Goal: Check status: Check status

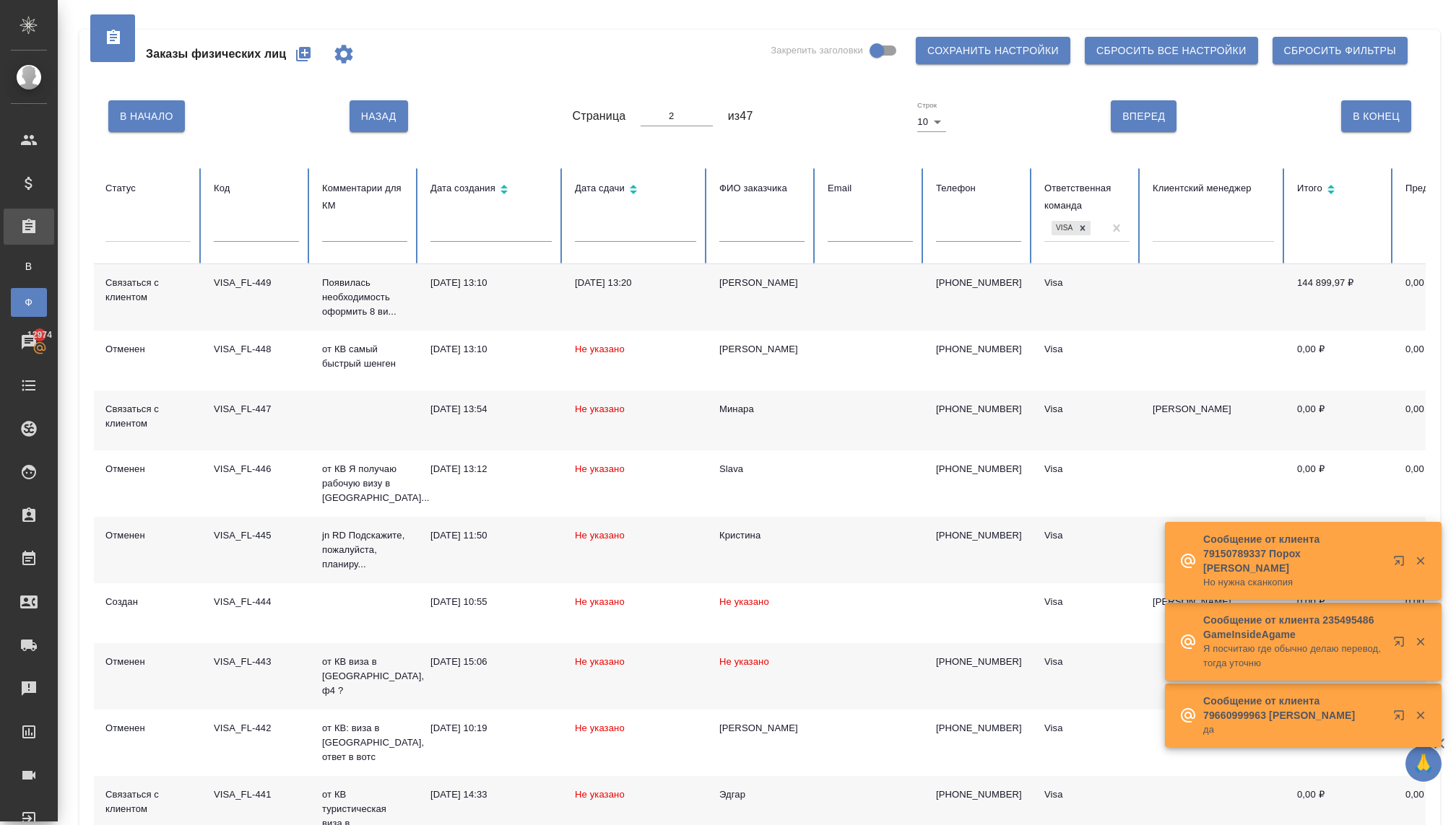
click at [22, 295] on div "Заказы физ. лиц" at bounding box center [10, 302] width 22 height 14
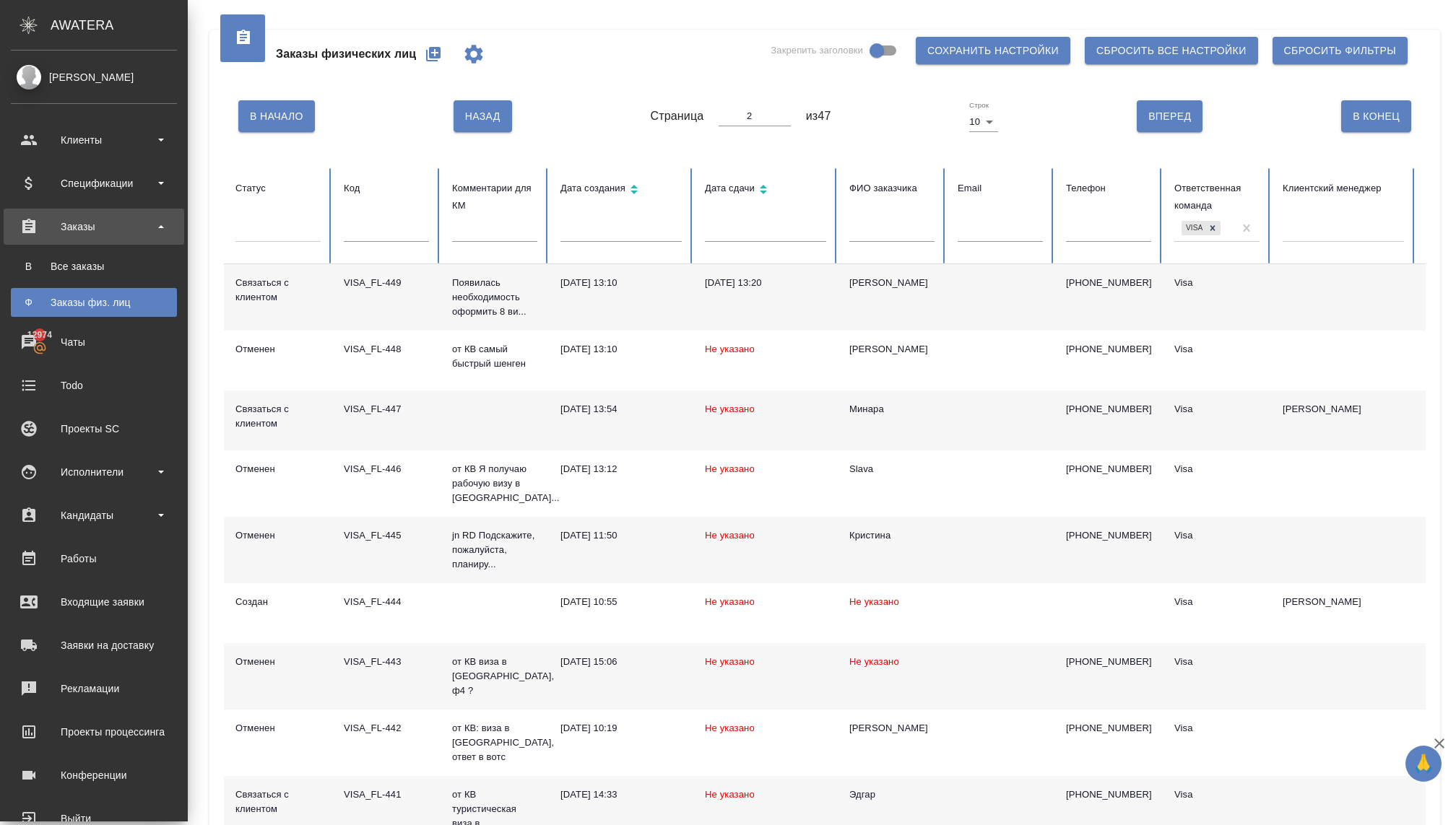
click at [41, 303] on div "Заказы физ. лиц" at bounding box center [94, 302] width 152 height 14
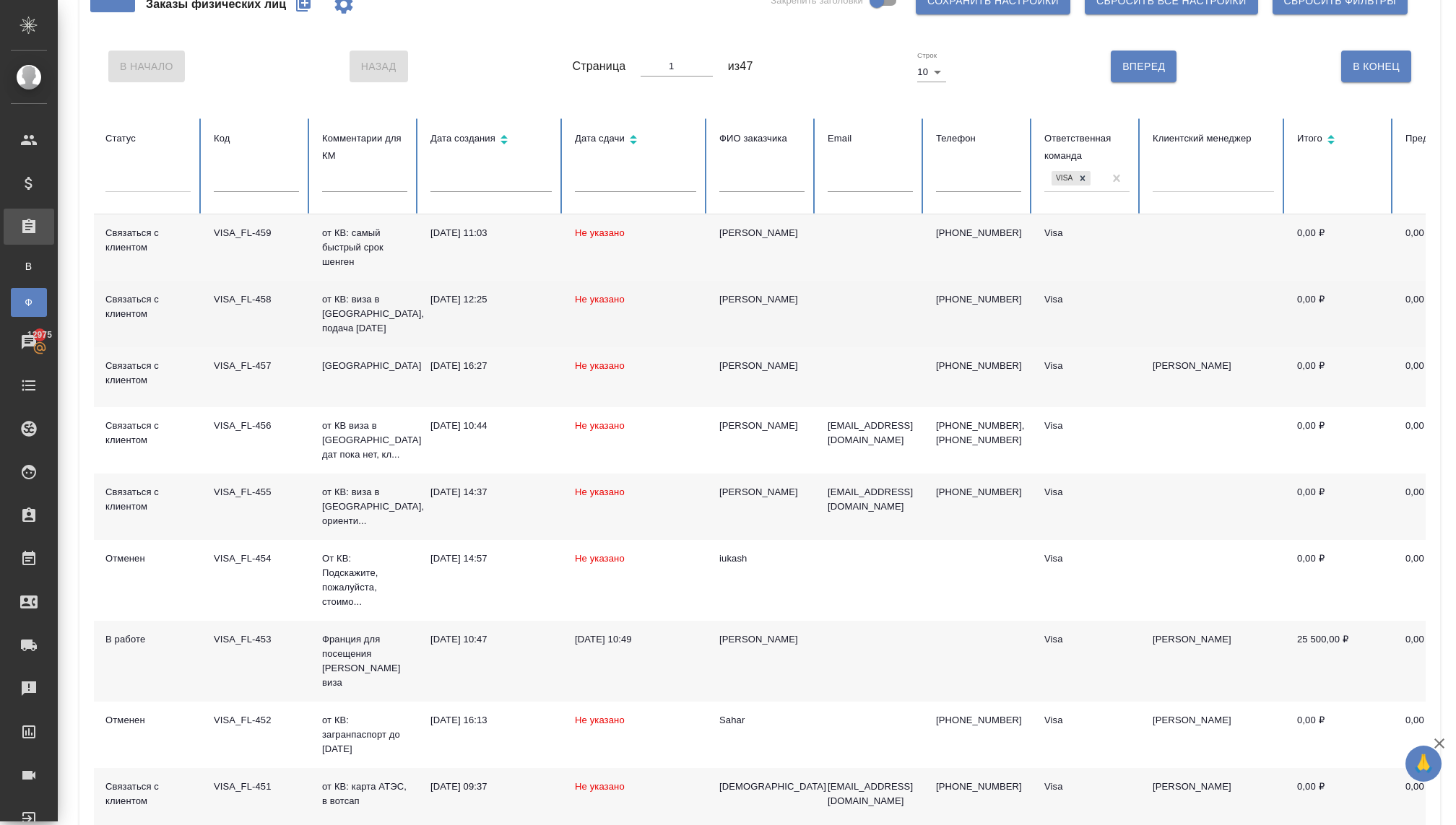
scroll to position [64, 0]
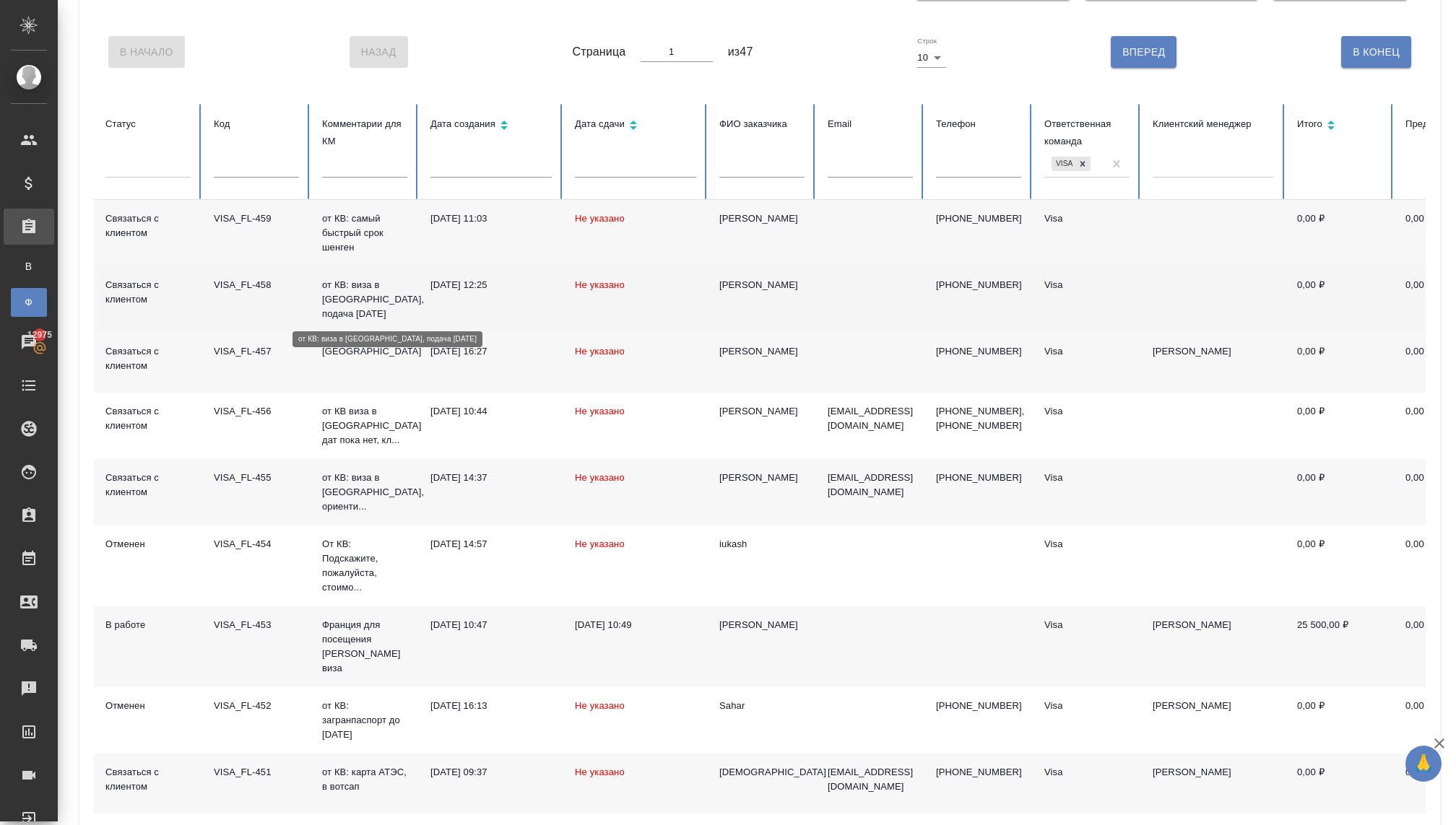
click at [343, 294] on p "от КВ: виза в [GEOGRAPHIC_DATA], подача [DATE]" at bounding box center [364, 299] width 85 height 43
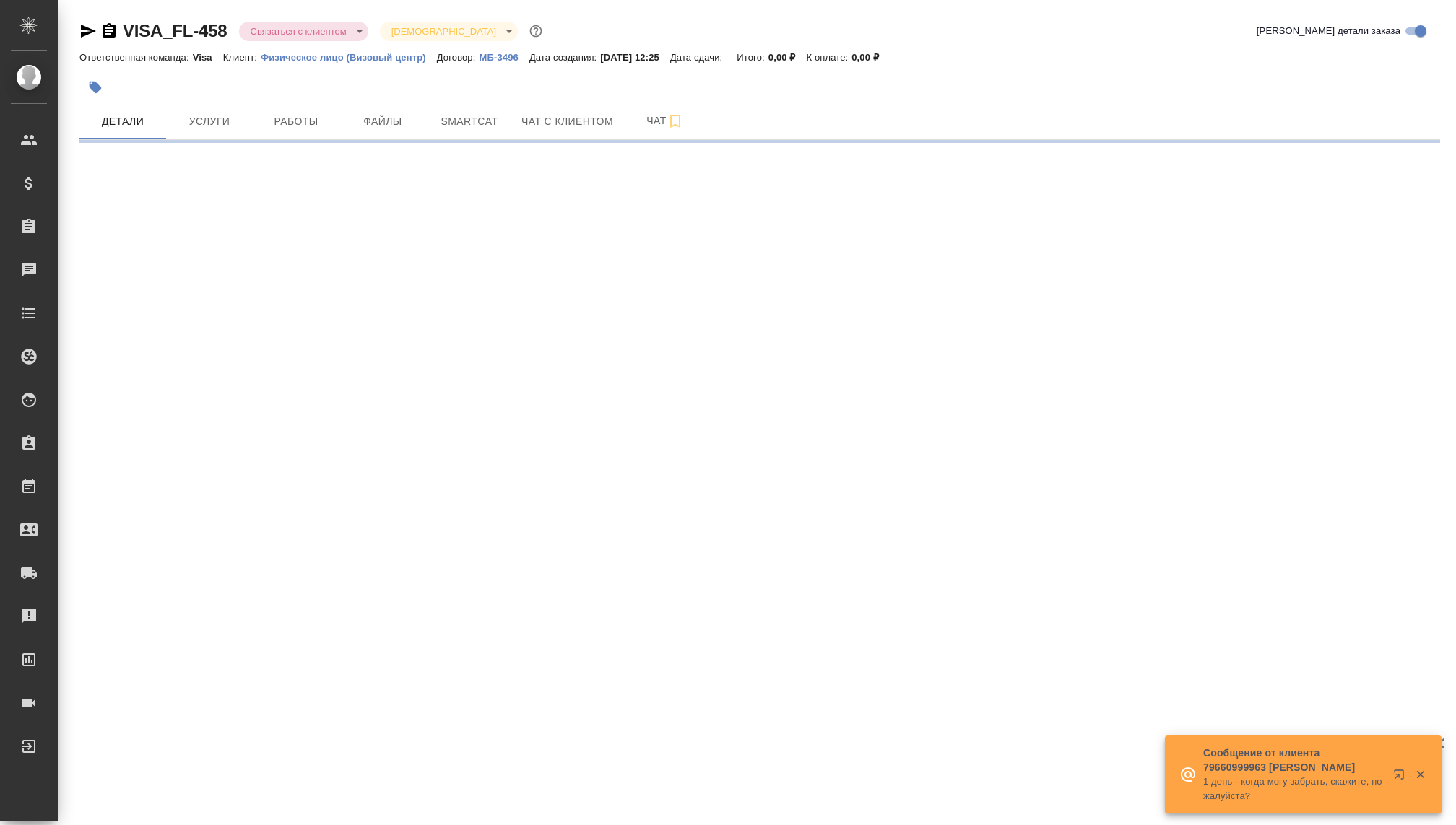
select select "RU"
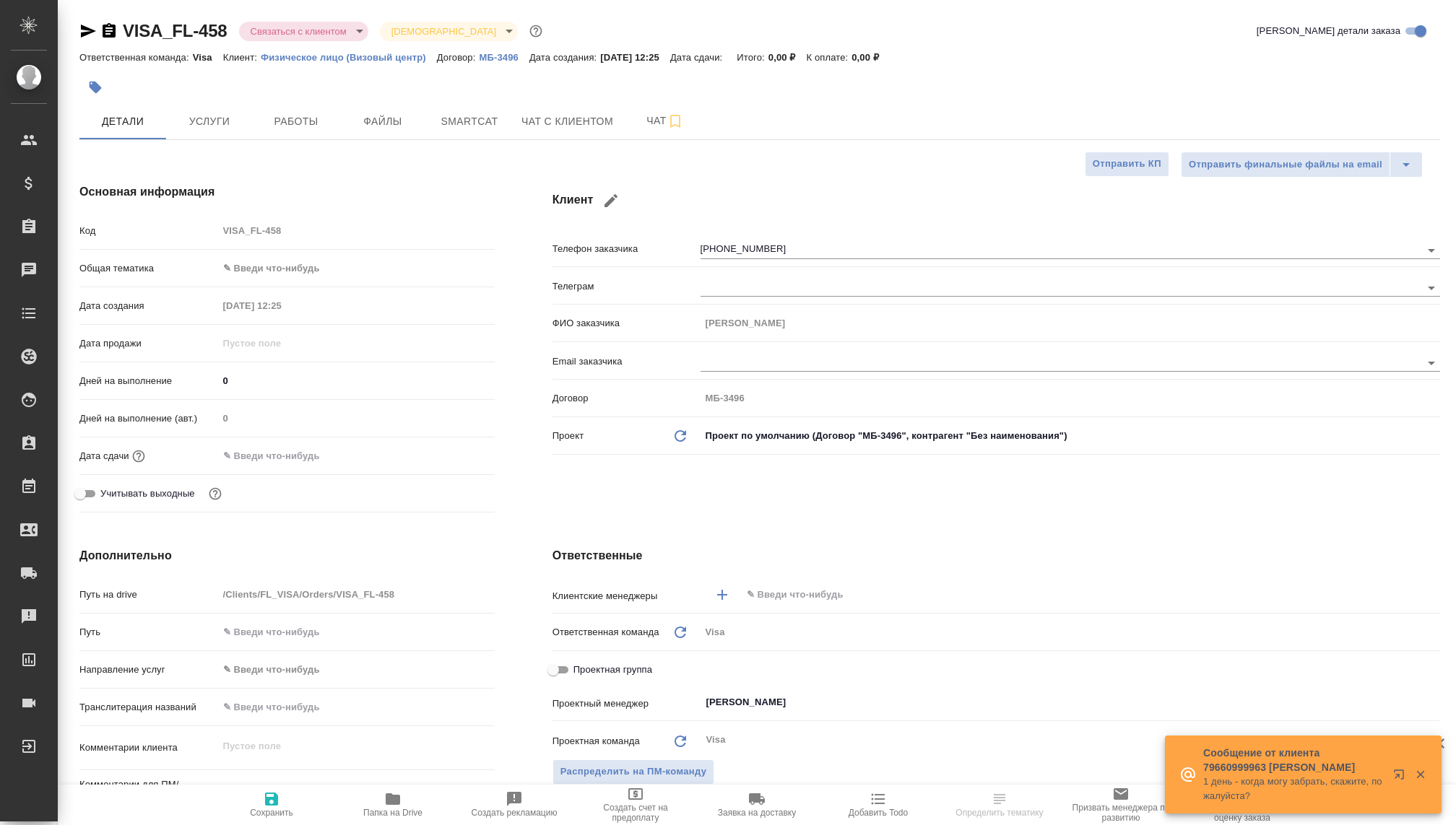
type textarea "x"
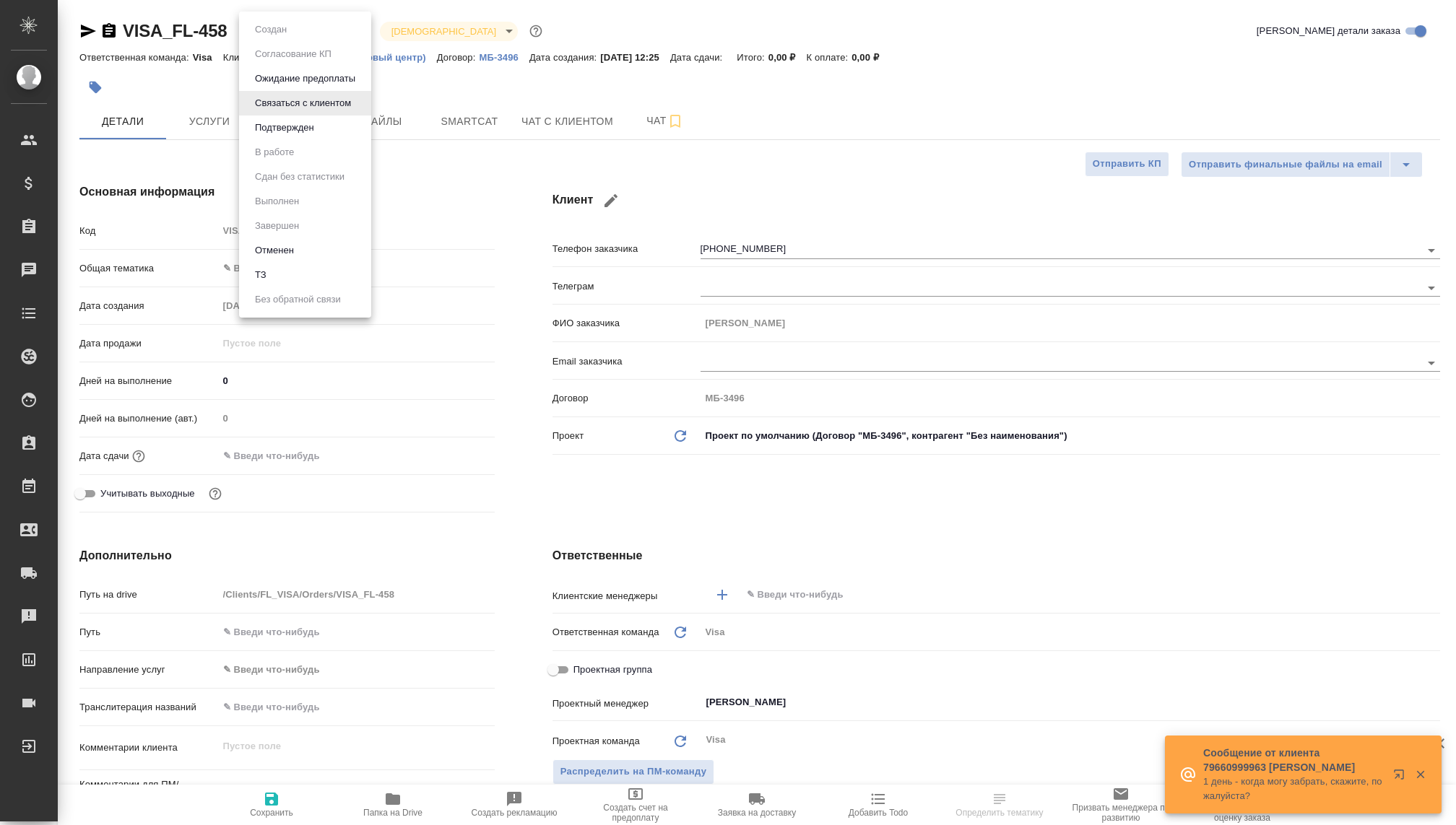
click at [281, 34] on body "🙏 .cls-1 fill:#fff; AWATERA Kovaleva Ekaterina Клиенты Спецификации Заказы Чаты…" at bounding box center [728, 412] width 1456 height 825
type textarea "x"
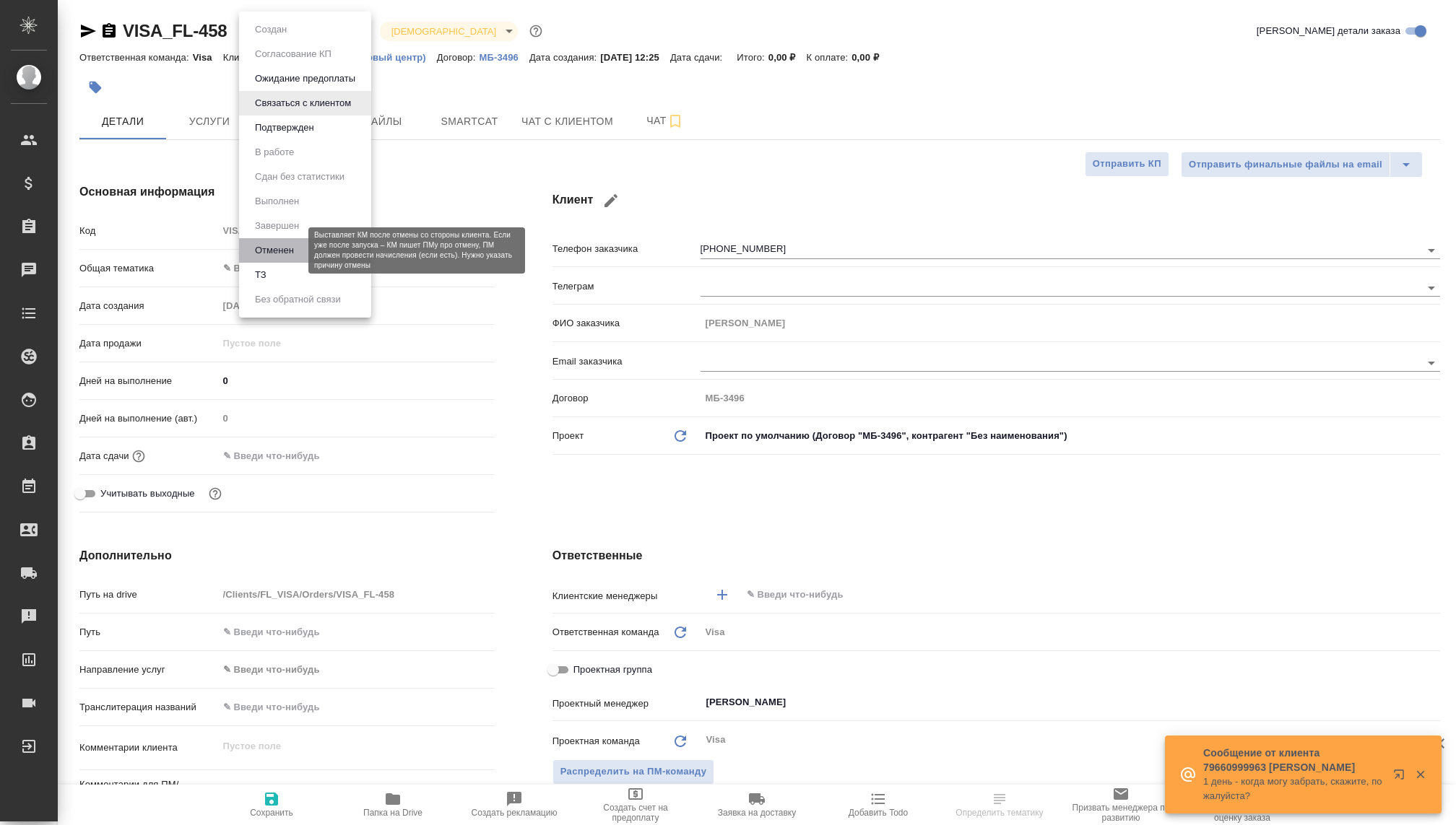
click at [275, 248] on button "Отменен" at bounding box center [275, 250] width 48 height 16
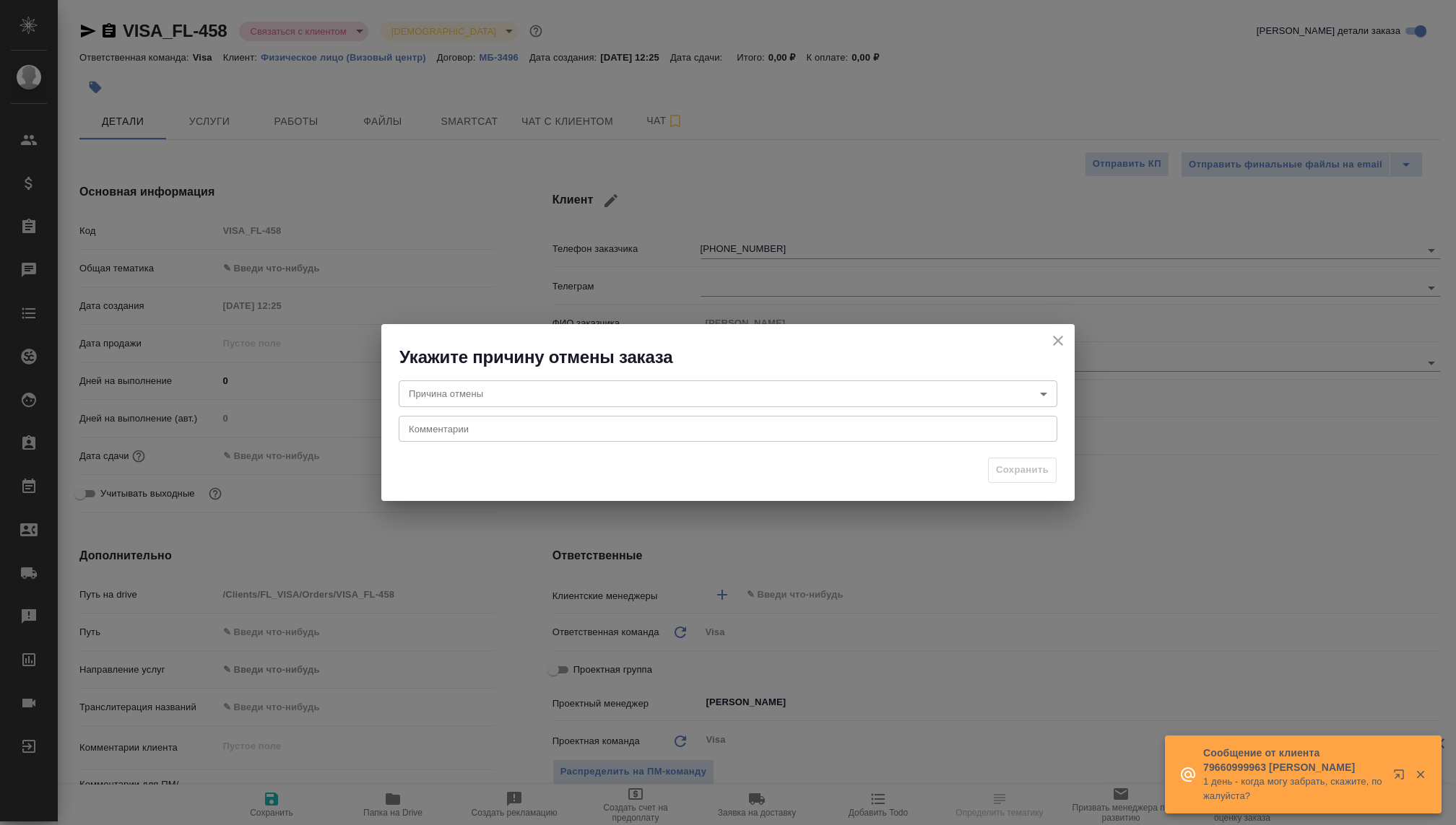
click at [498, 398] on body "🙏 .cls-1 fill:#fff; AWATERA Kovaleva Ekaterina Клиенты Спецификации Заказы Чаты…" at bounding box center [728, 412] width 1456 height 825
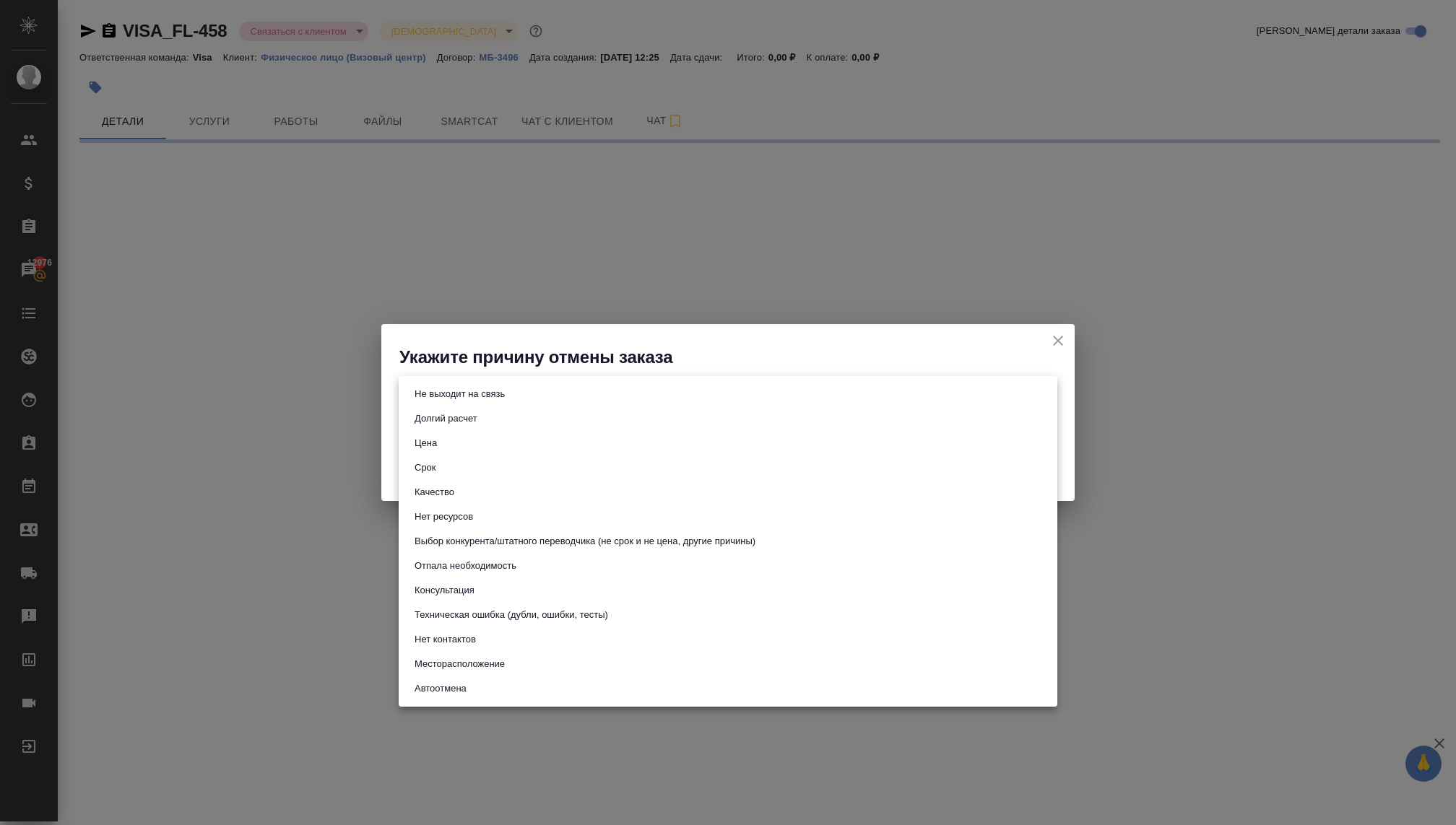
select select "RU"
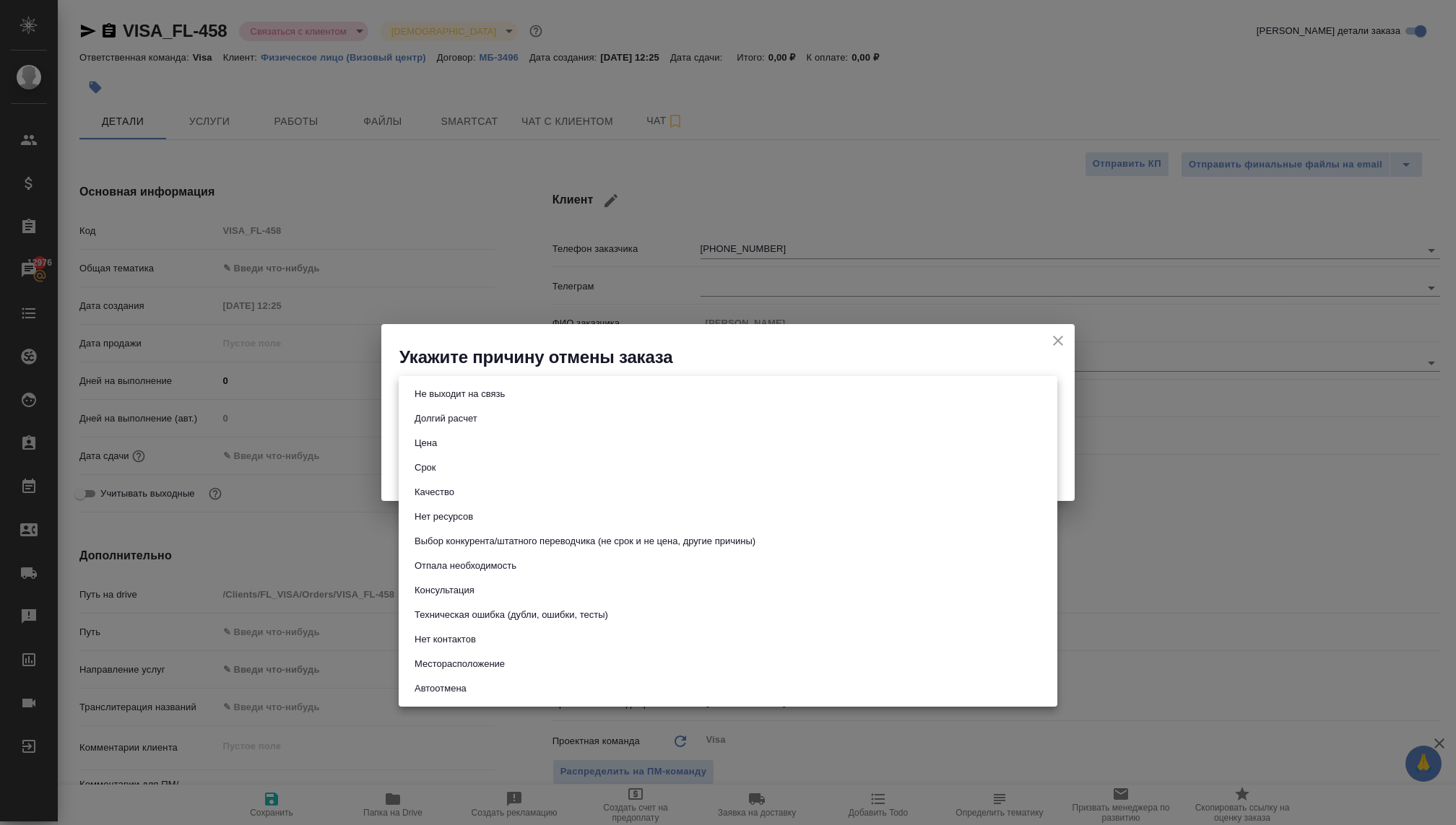
type textarea "x"
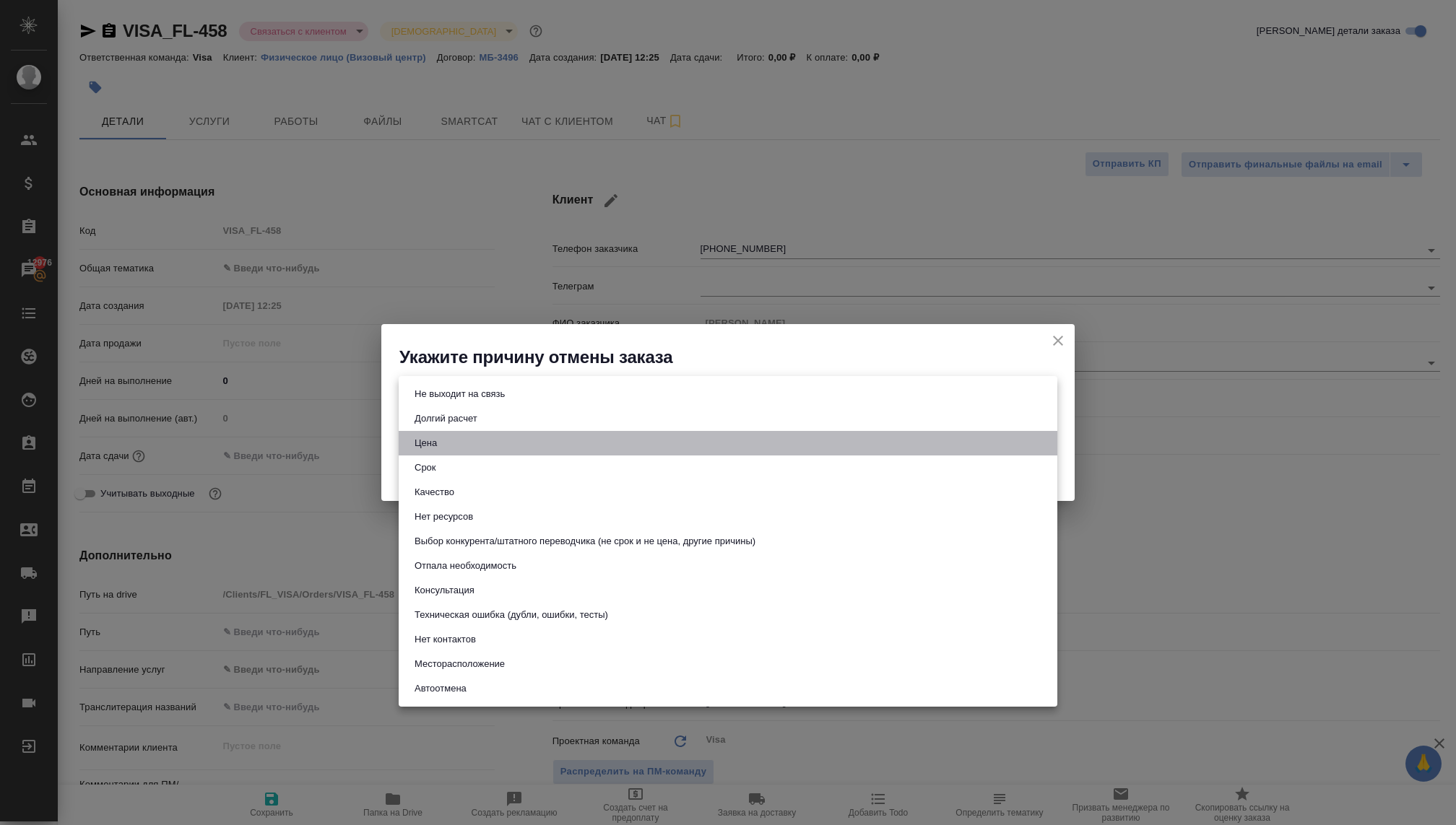
click at [426, 450] on button "Цена" at bounding box center [426, 443] width 31 height 16
type input "price"
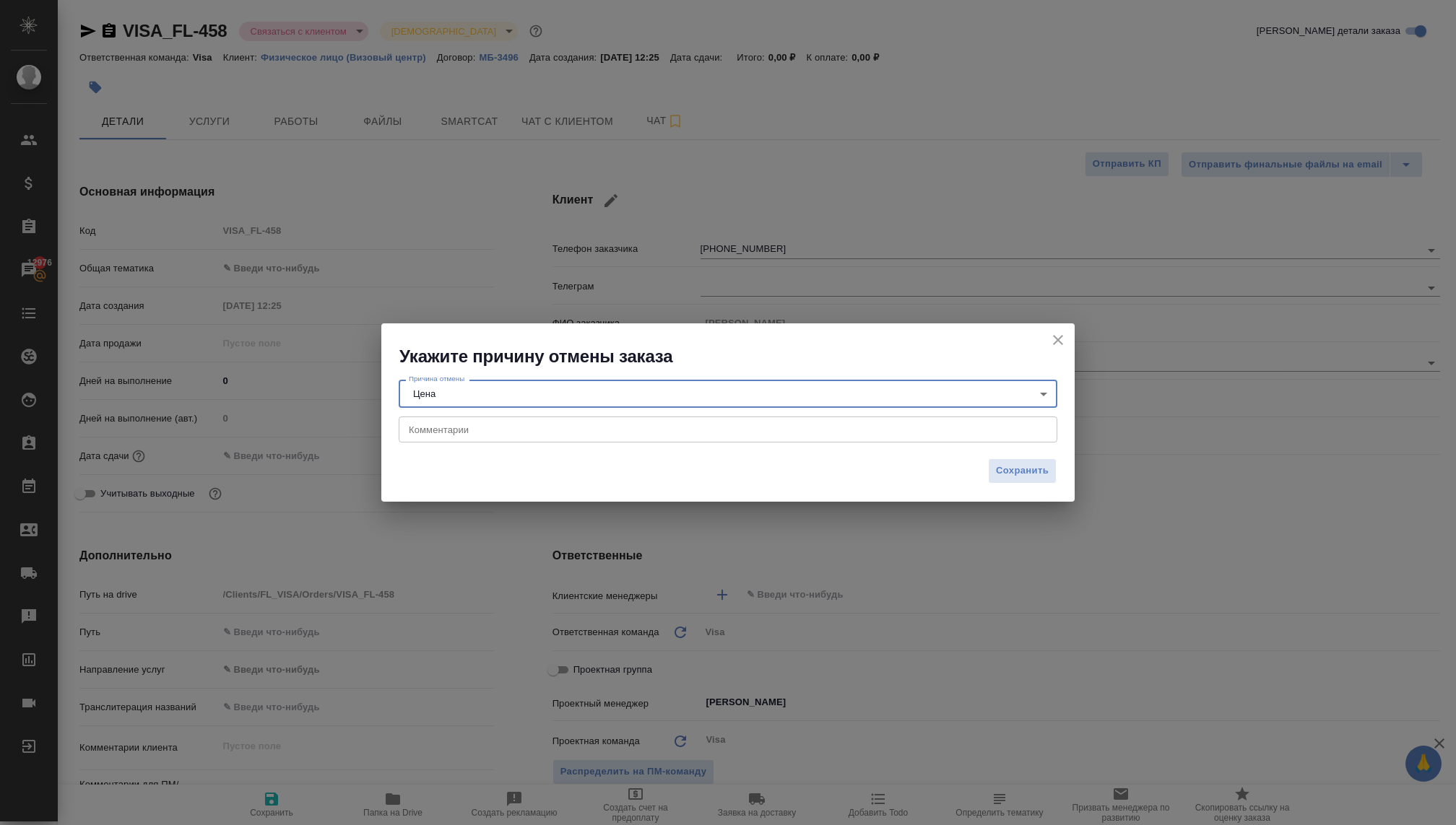
click at [451, 433] on textarea at bounding box center [728, 430] width 639 height 11
type textarea "С"
type textarea "Согласна была за 4к взять оформление"
click at [1037, 473] on span "Сохранить" at bounding box center [1022, 471] width 53 height 17
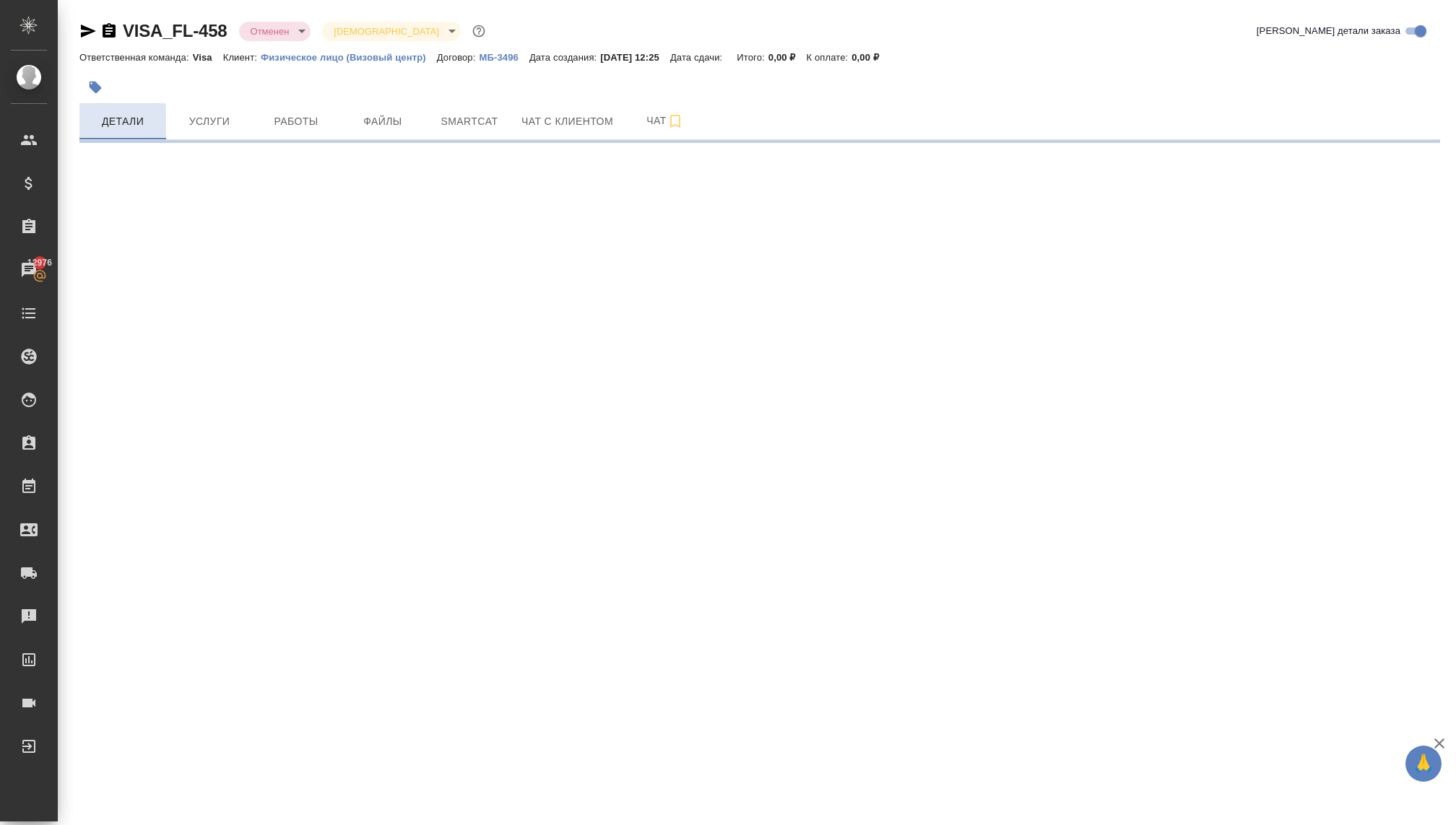
select select "RU"
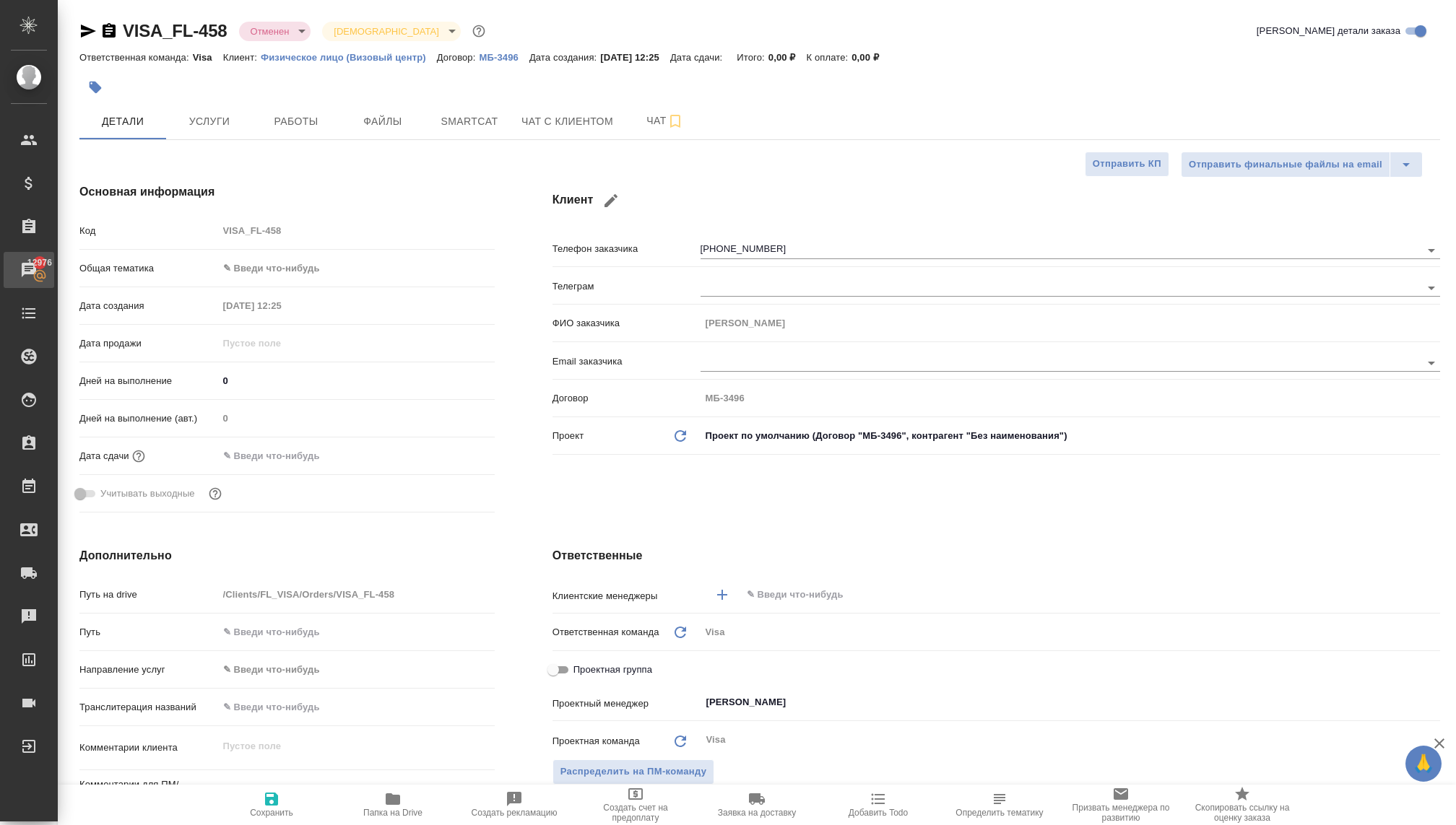
type textarea "x"
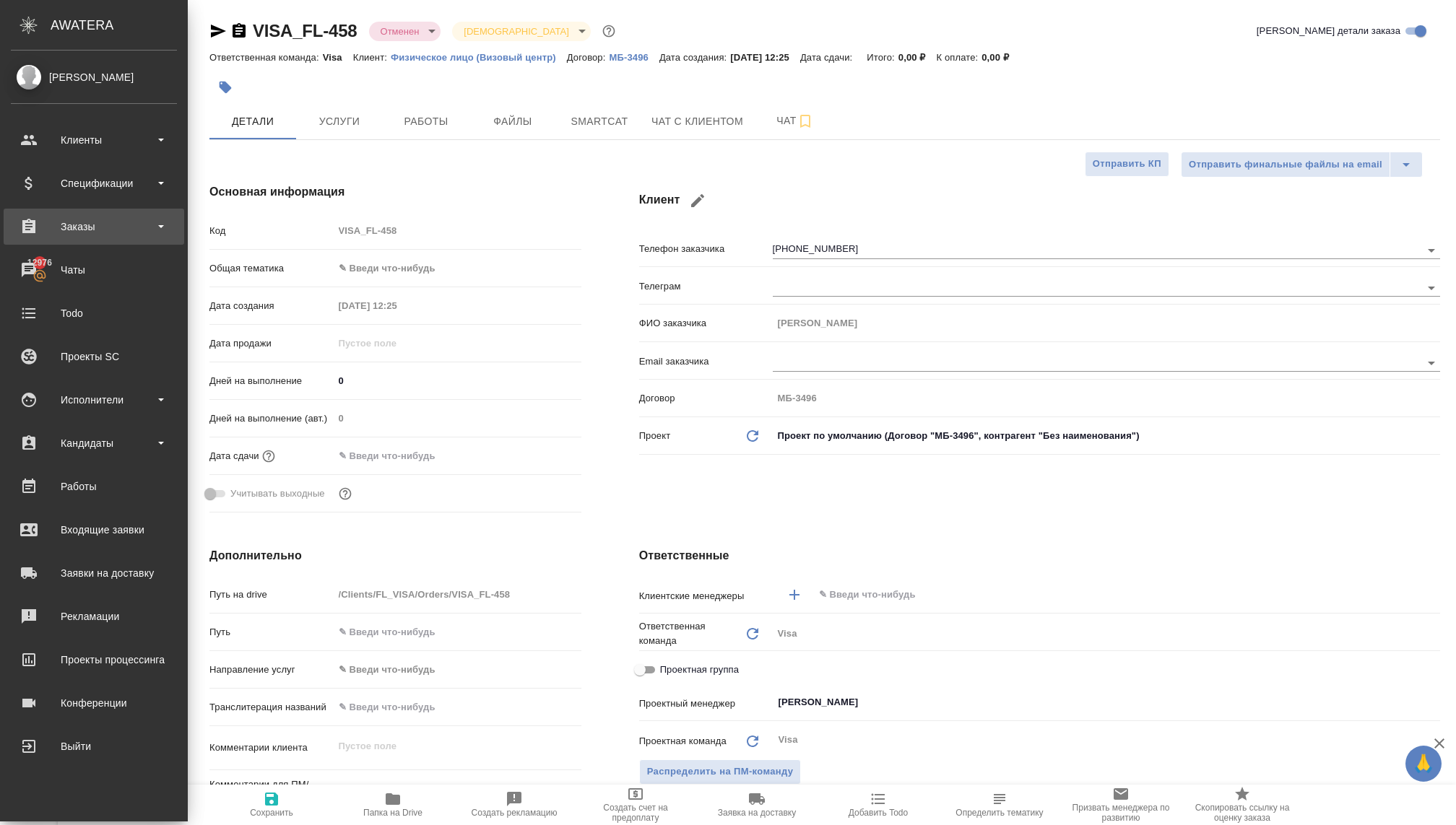
click at [66, 232] on div "Заказы" at bounding box center [94, 226] width 166 height 22
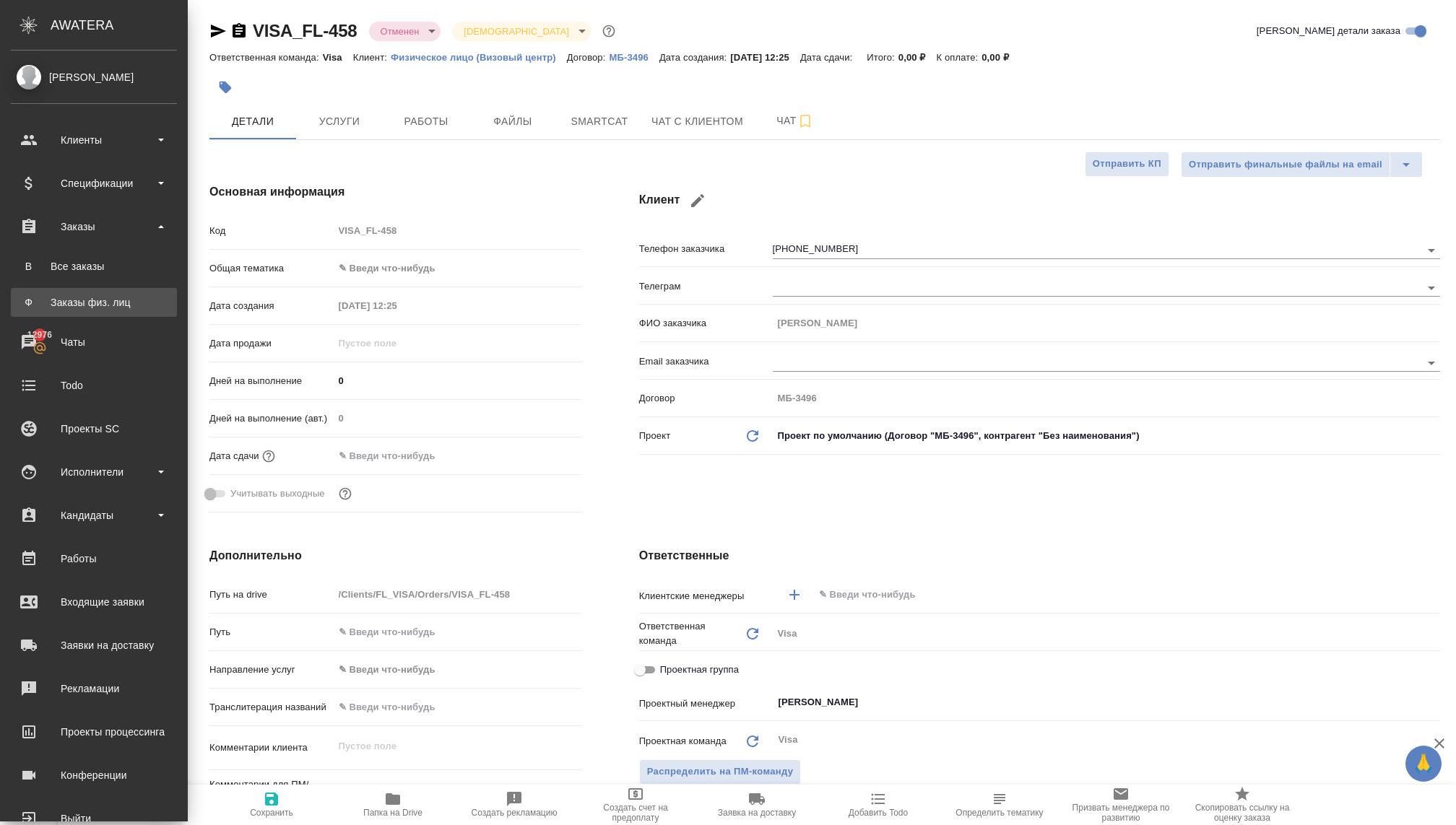
type textarea "x"
click at [81, 302] on div "Заказы физ. лиц" at bounding box center [94, 302] width 152 height 14
type textarea "x"
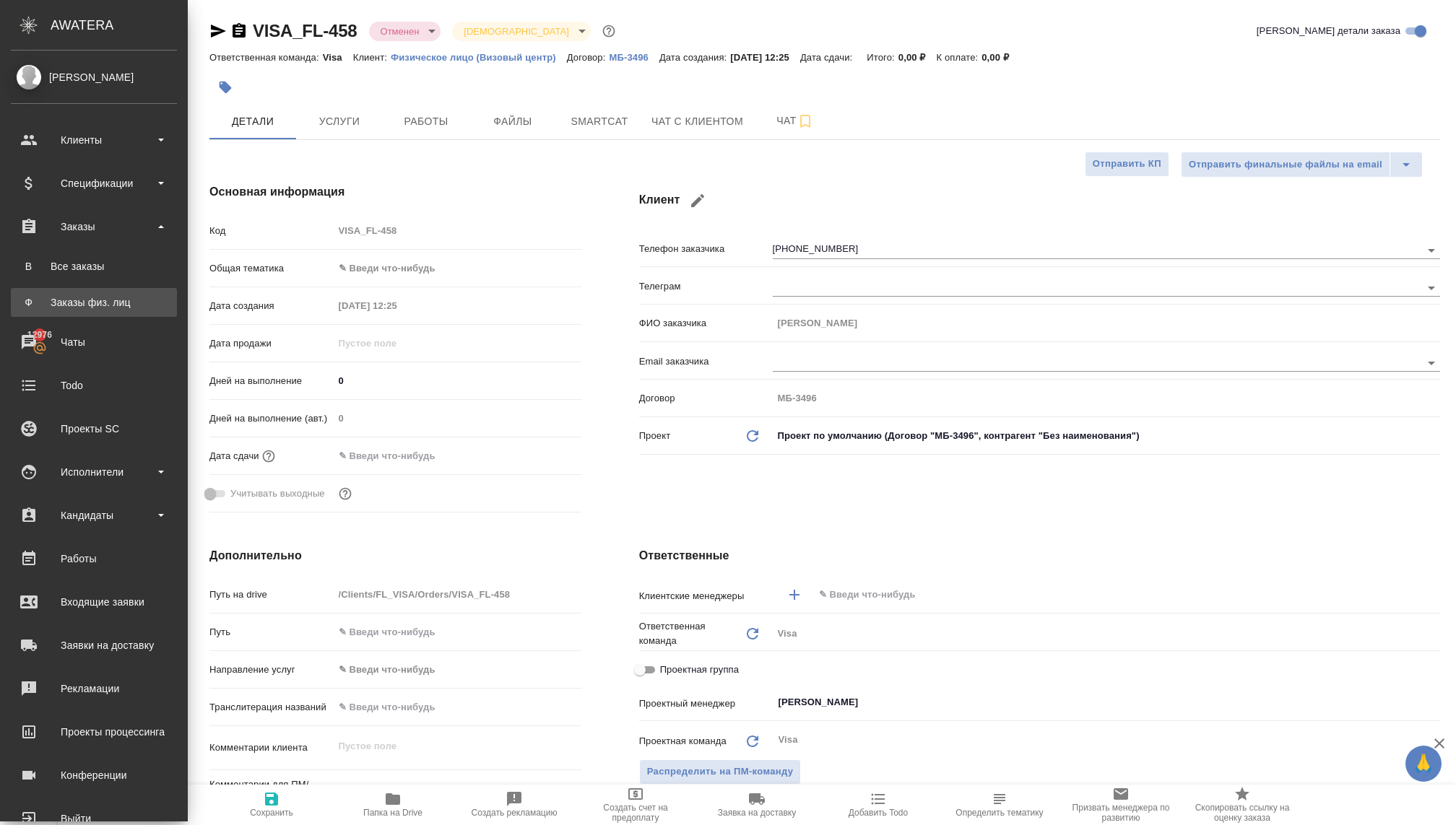
type textarea "x"
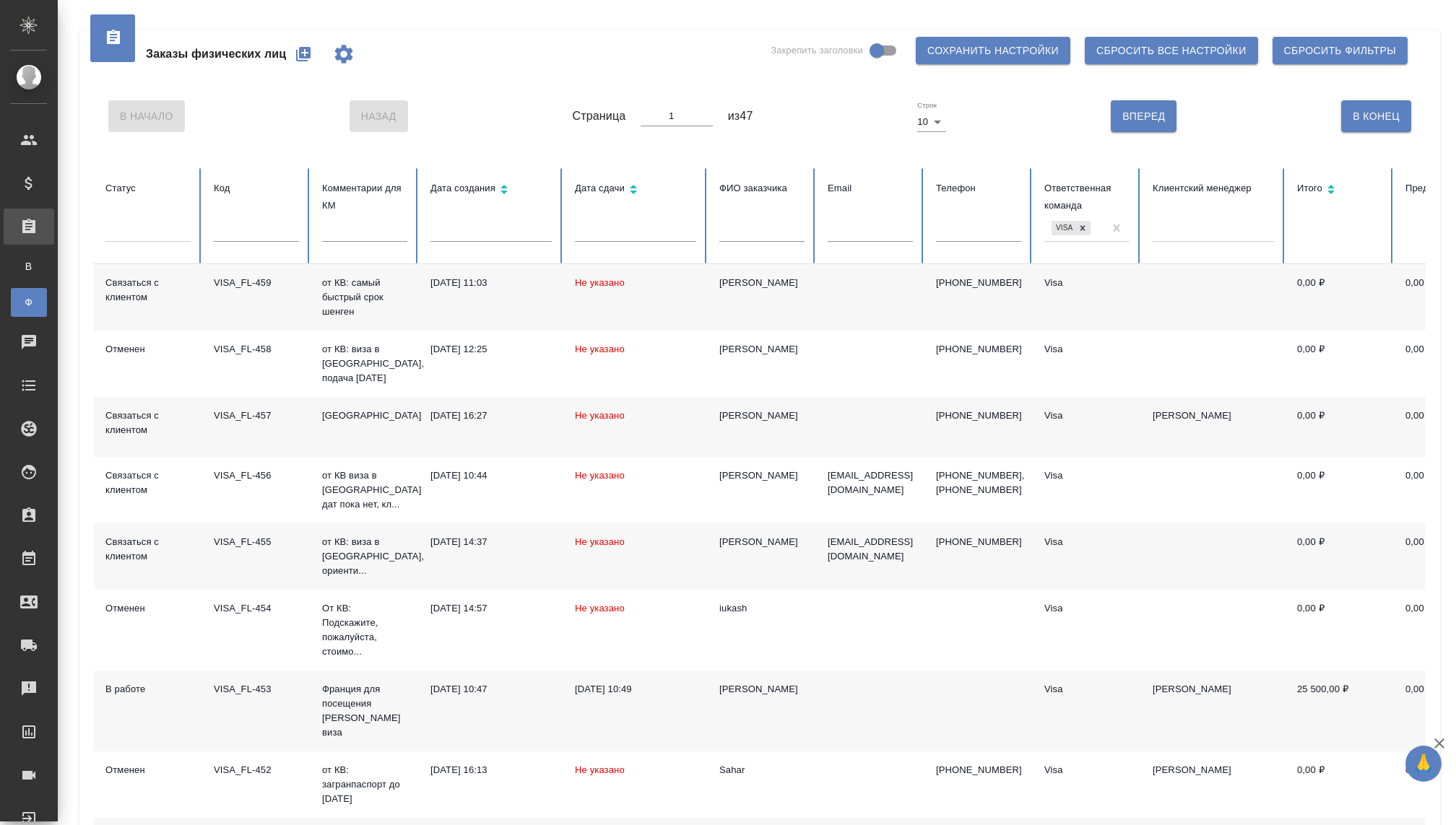
click at [219, 298] on td "VISA_FL-459" at bounding box center [256, 297] width 108 height 66
click at [249, 286] on div "VISA_FL-459" at bounding box center [256, 283] width 85 height 14
click at [340, 299] on p "от КВ: самый быстрый срок шенген" at bounding box center [364, 298] width 85 height 43
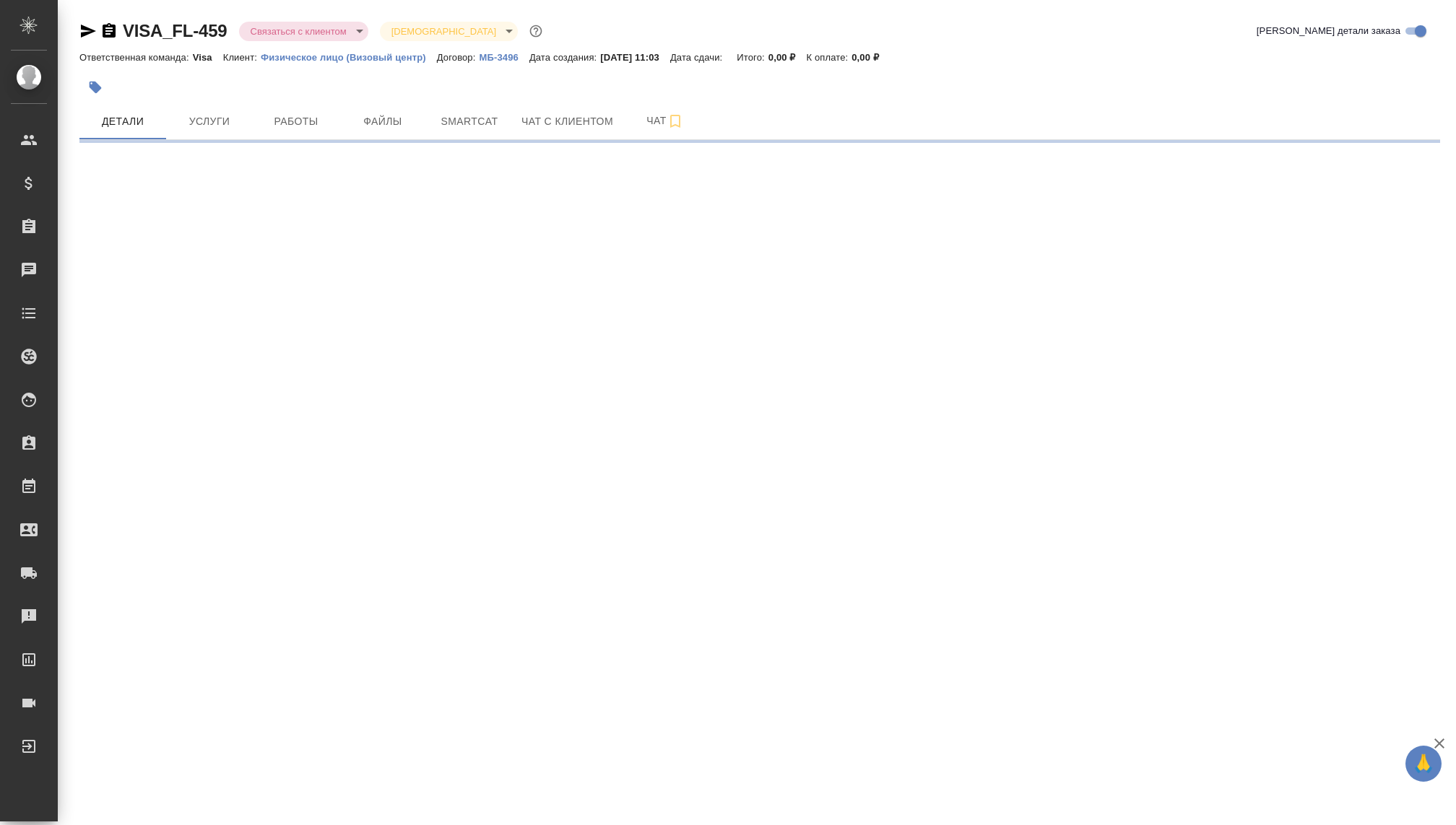
click at [299, 28] on body "🙏 .cls-1 fill:#fff; AWATERA Kovaleva Ekaterina Клиенты Спецификации Заказы Чаты…" at bounding box center [728, 412] width 1456 height 825
select select "RU"
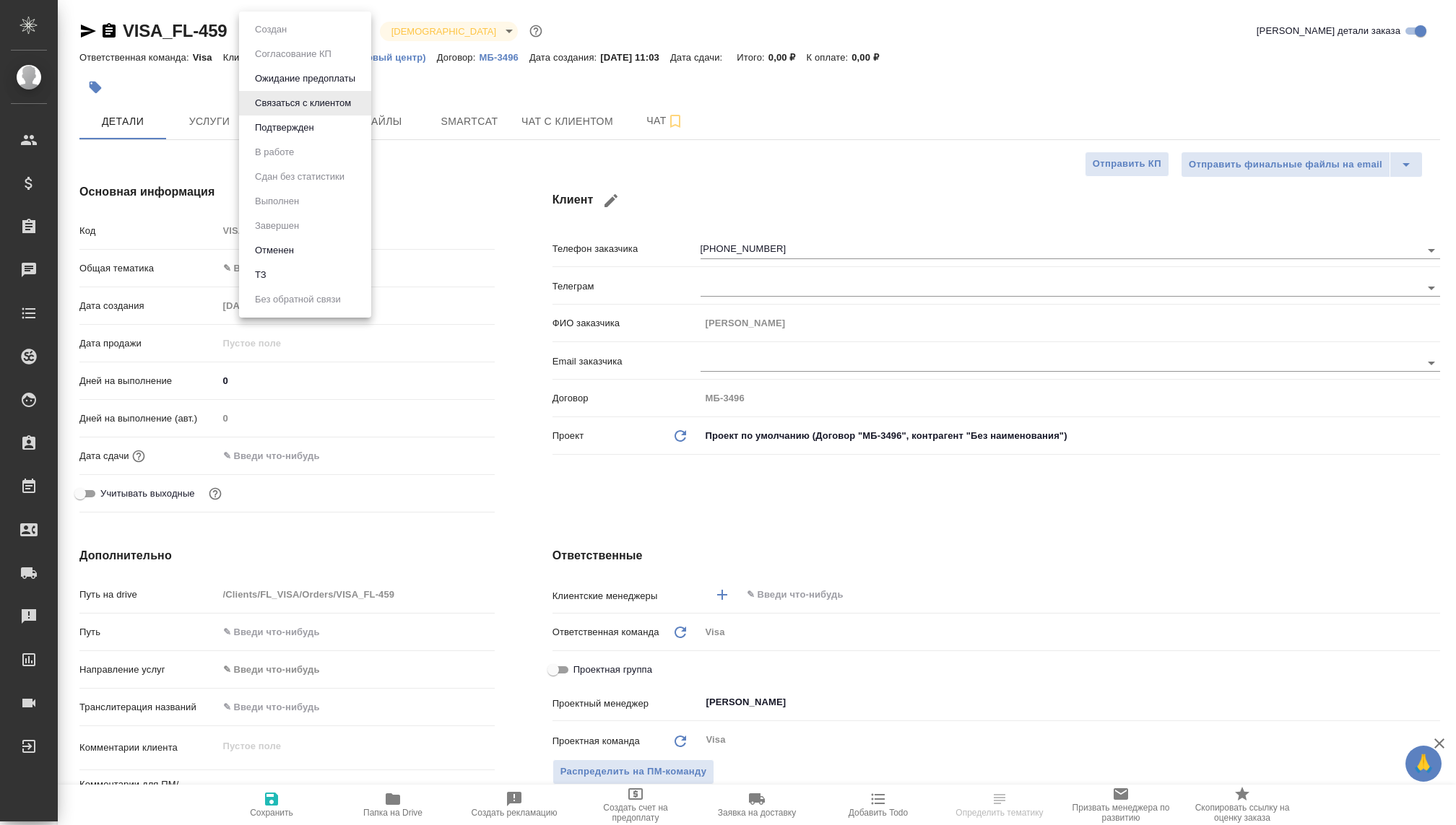
type textarea "x"
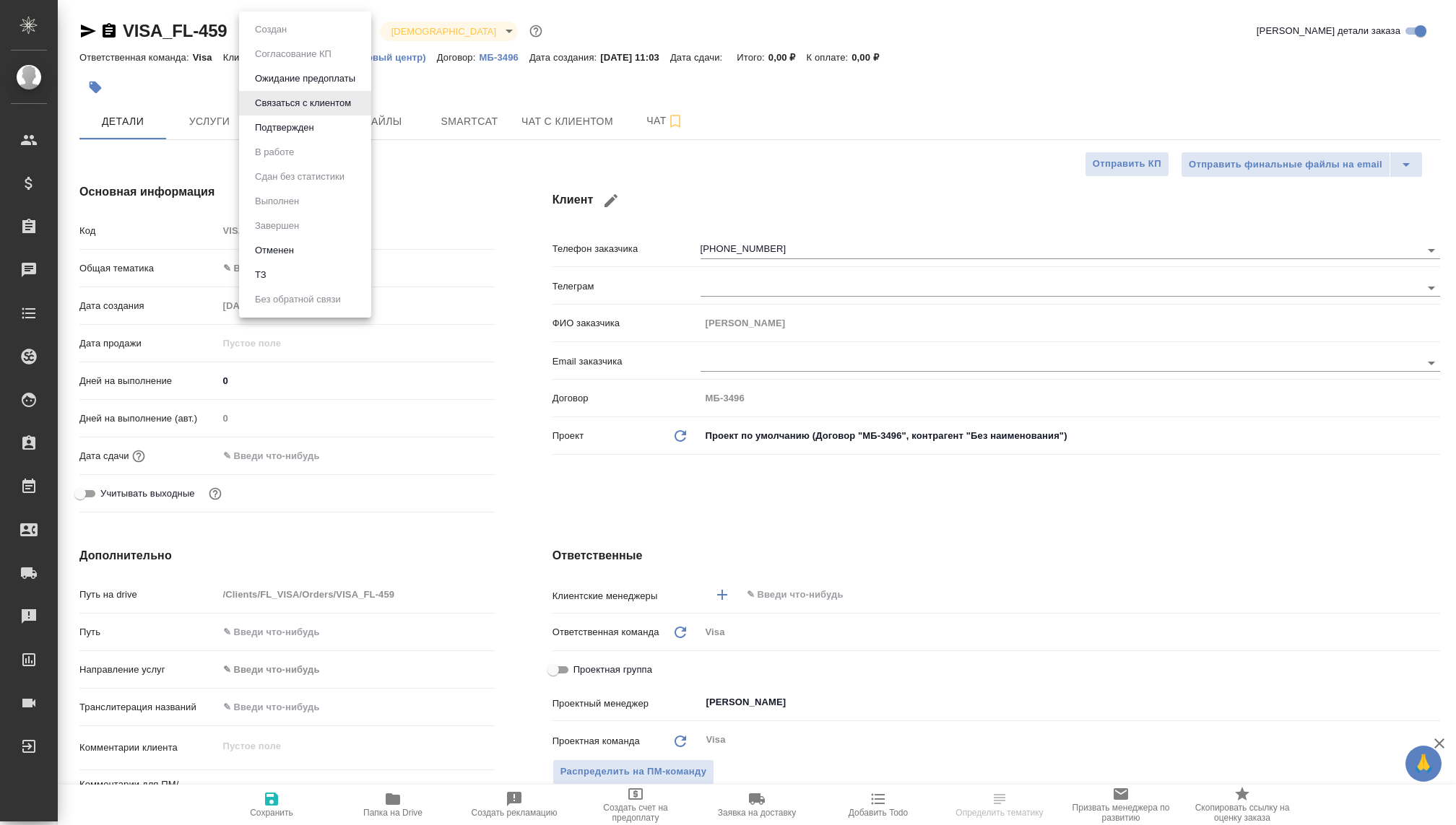
type textarea "x"
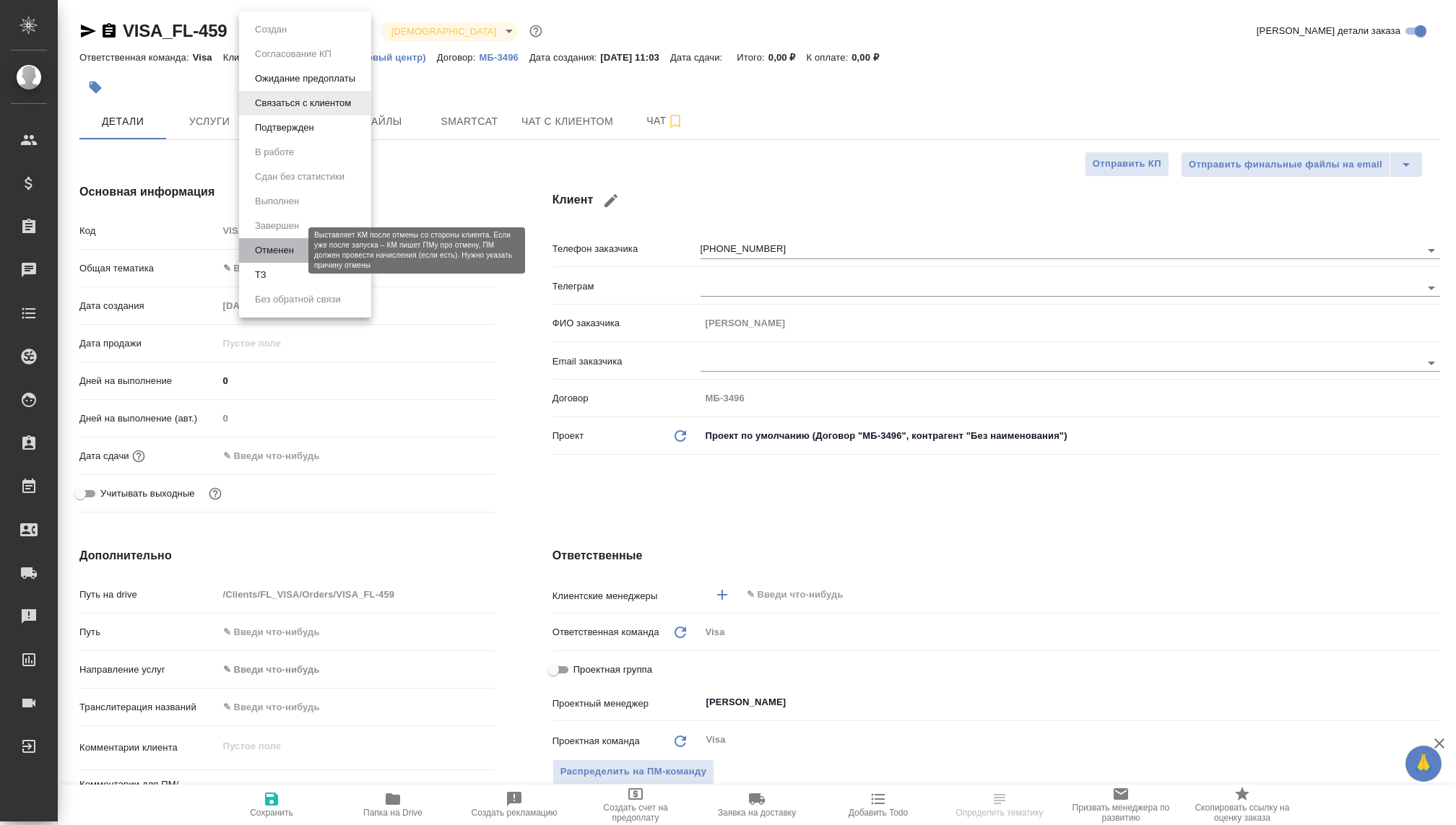
click at [288, 249] on button "Отменен" at bounding box center [275, 250] width 48 height 16
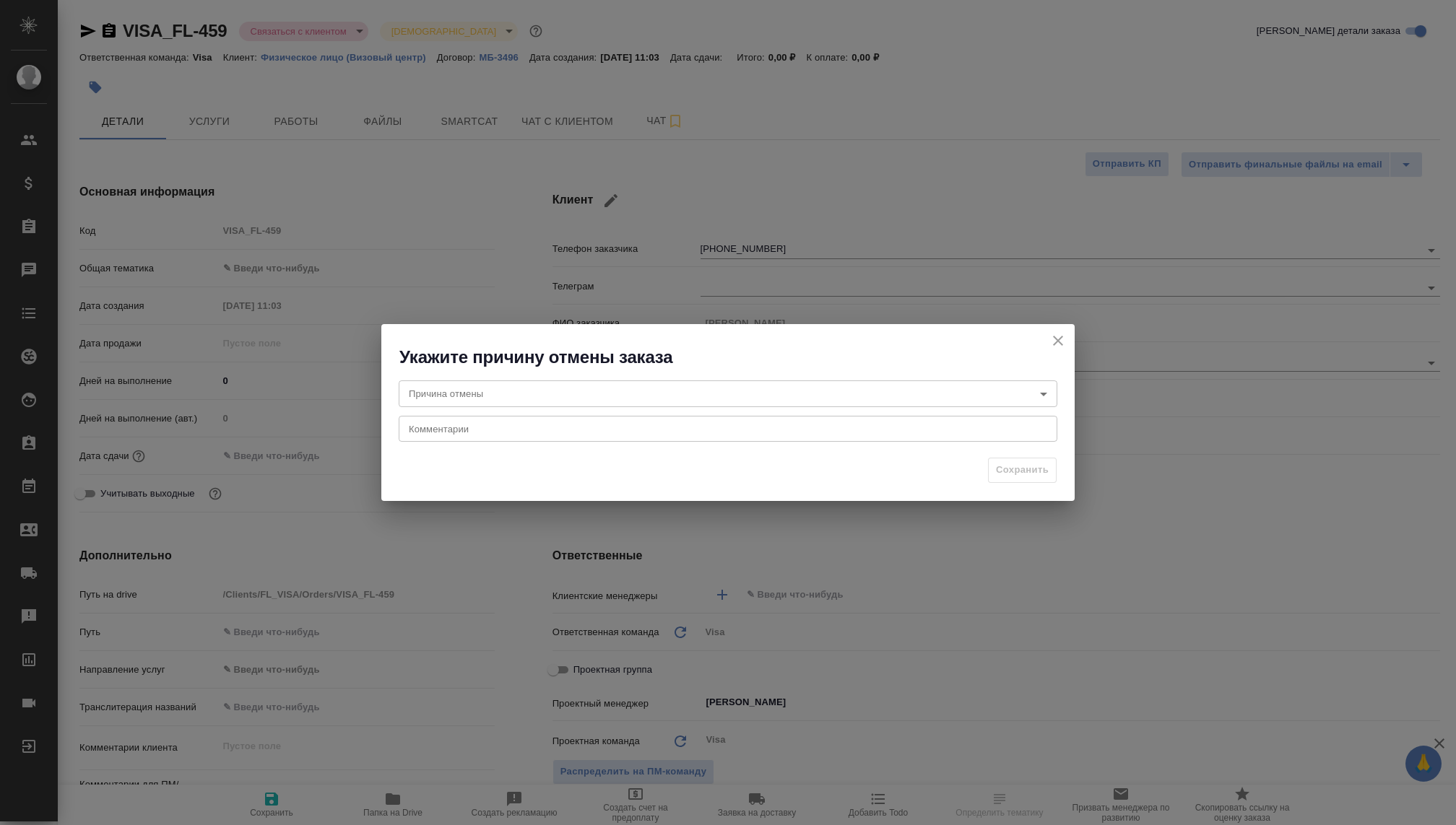
click at [474, 394] on body "🙏 .cls-1 fill:#fff; AWATERA Kovaleva Ekaterina Клиенты Спецификации Заказы Чаты…" at bounding box center [728, 412] width 1456 height 825
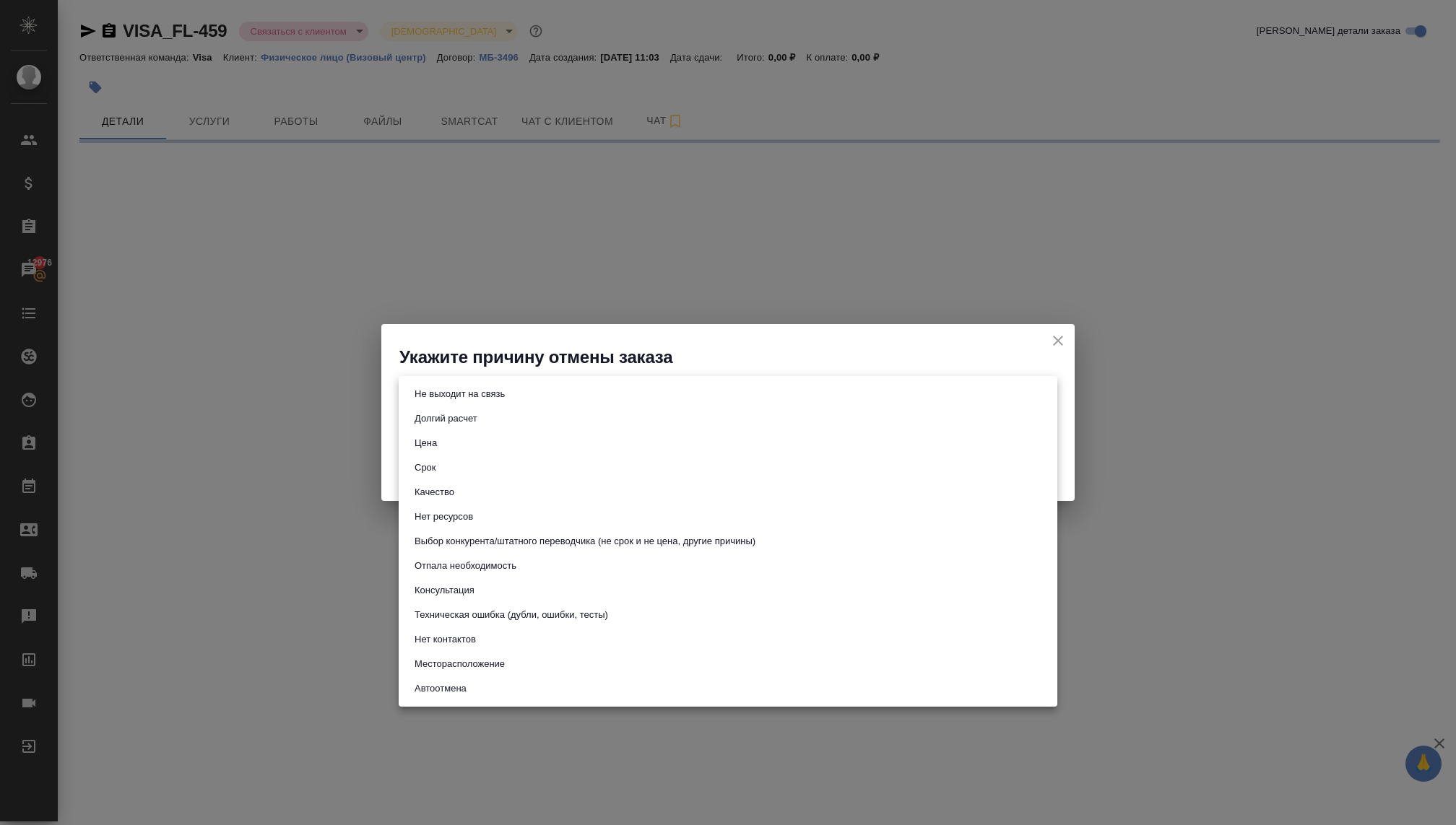
select select "RU"
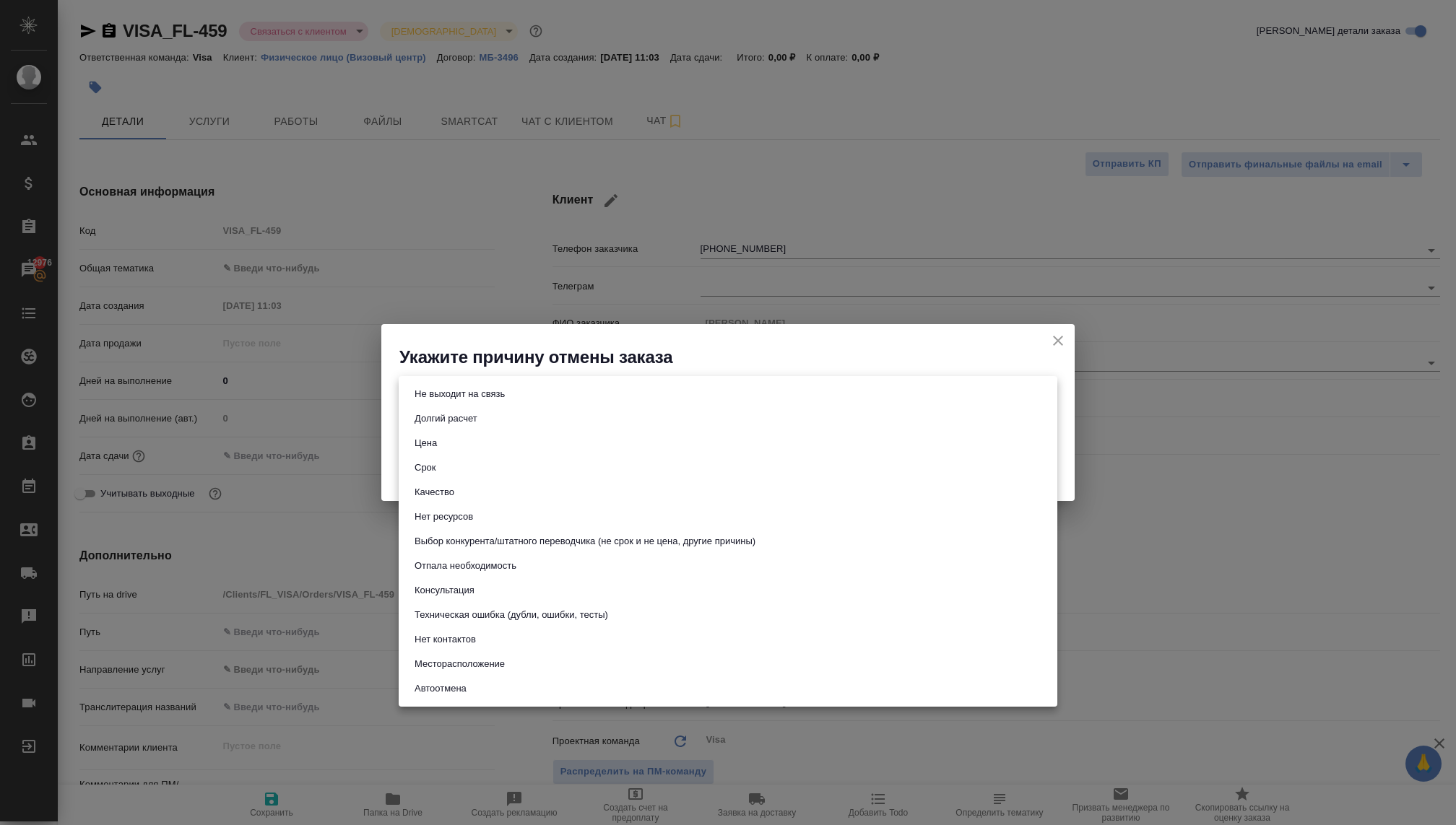
type textarea "x"
drag, startPoint x: 473, startPoint y: 566, endPoint x: 699, endPoint y: 416, distance: 271.2
click at [698, 416] on ul "Не выходит на связь Долгий расчет Цена Срок Качество Нет ресурсов Выбор конкуре…" at bounding box center [728, 541] width 659 height 330
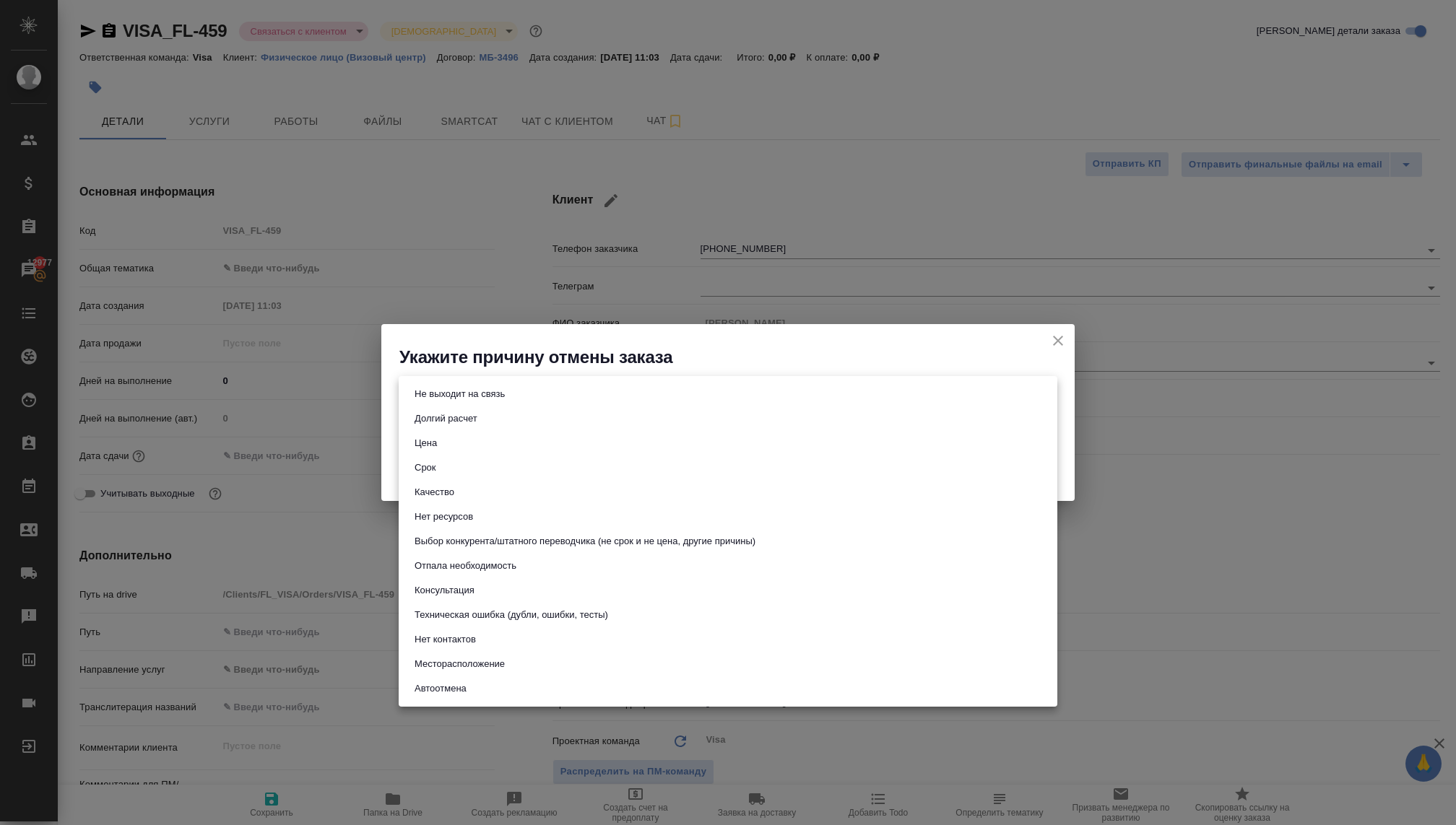
click at [459, 398] on button "Не выходит на связь" at bounding box center [460, 394] width 99 height 16
type input "stopContacting"
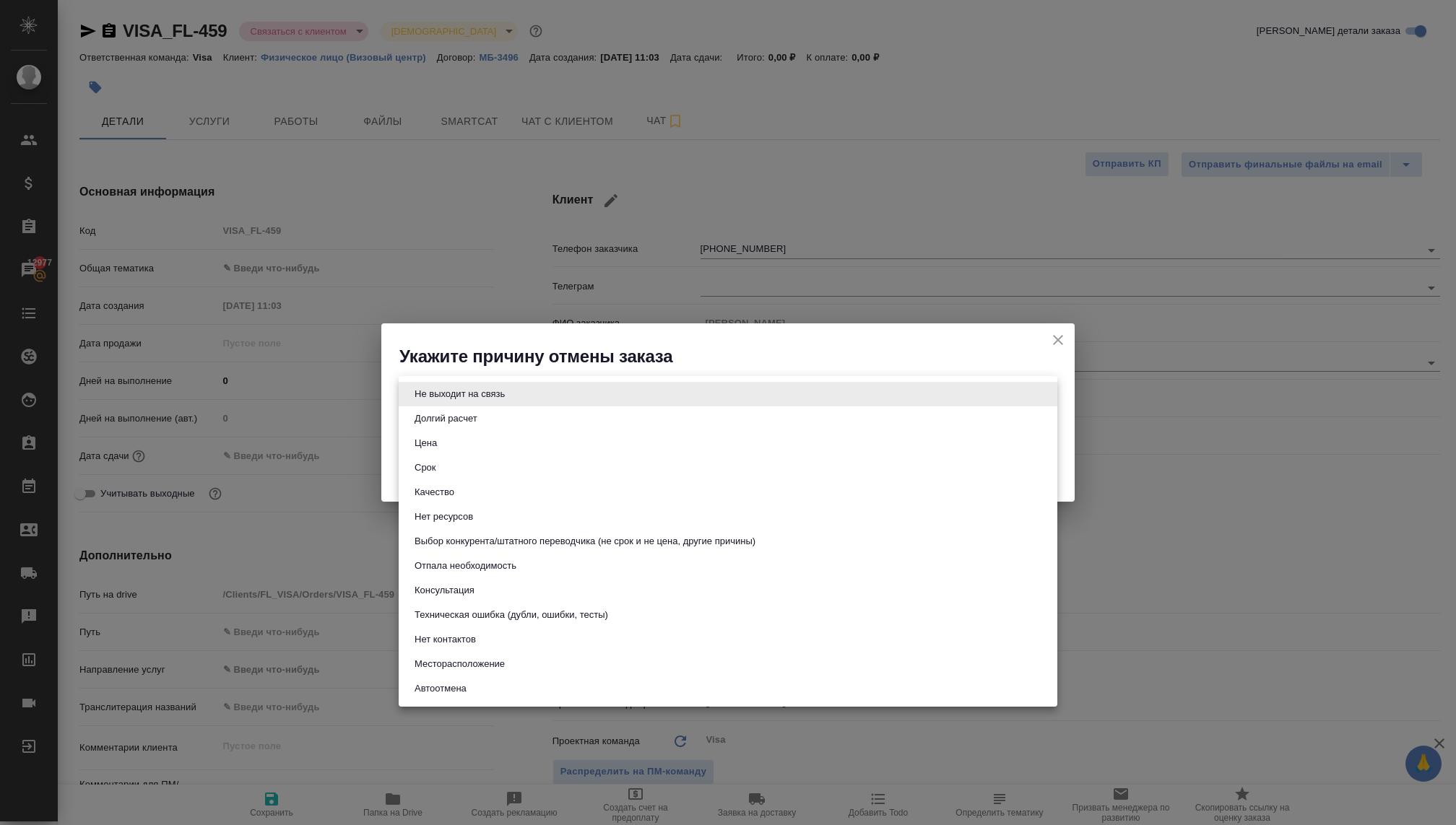
click at [470, 394] on body "🙏 .cls-1 fill:#fff; AWATERA Kovaleva Ekaterina Клиенты Спецификации Заказы 1297…" at bounding box center [728, 412] width 1456 height 825
click at [490, 366] on div at bounding box center [728, 412] width 1456 height 825
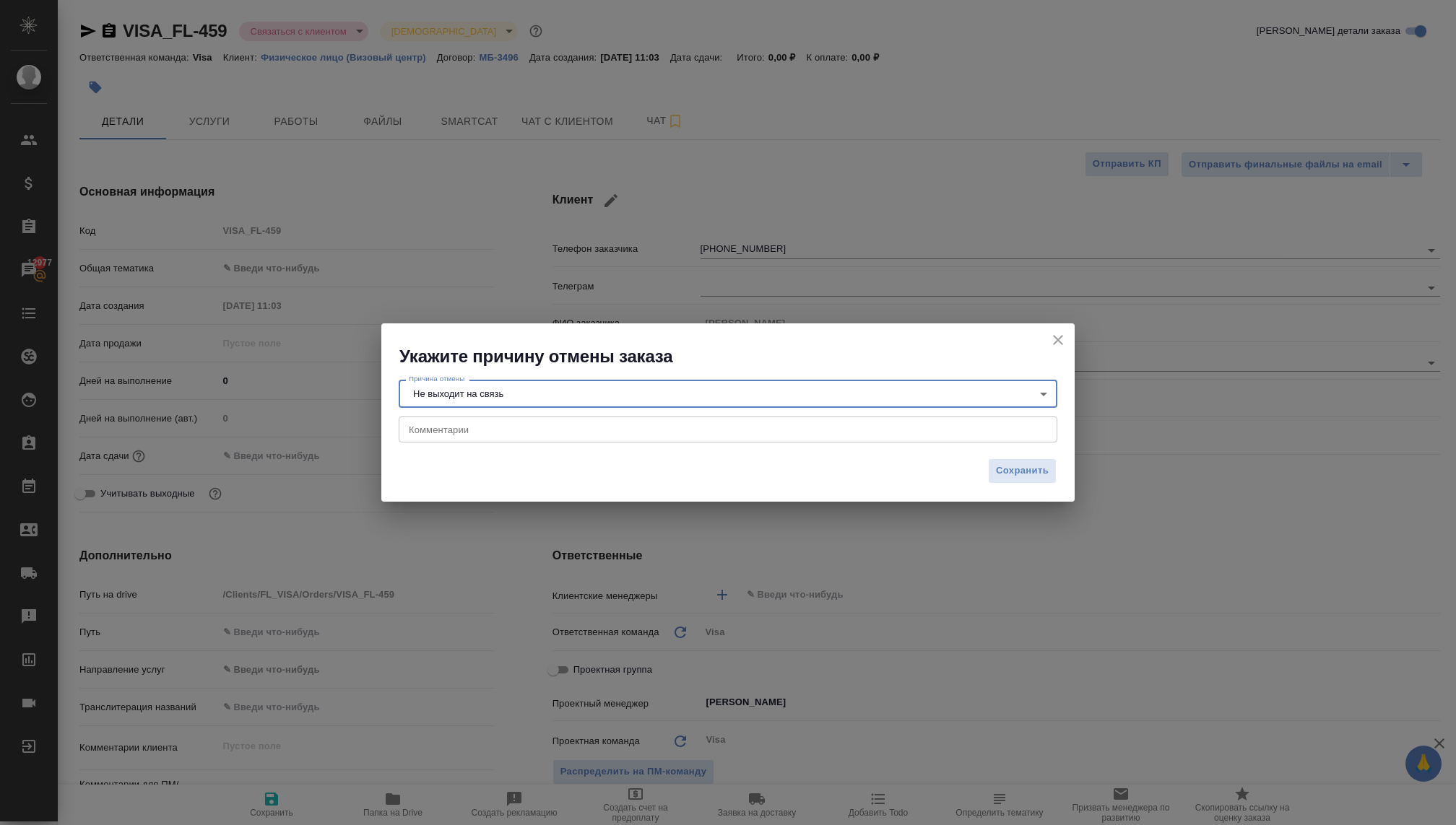
click at [487, 392] on body "🙏 .cls-1 fill:#fff; AWATERA Kovaleva Ekaterina Клиенты Спецификации Заказы 1297…" at bounding box center [728, 412] width 1456 height 825
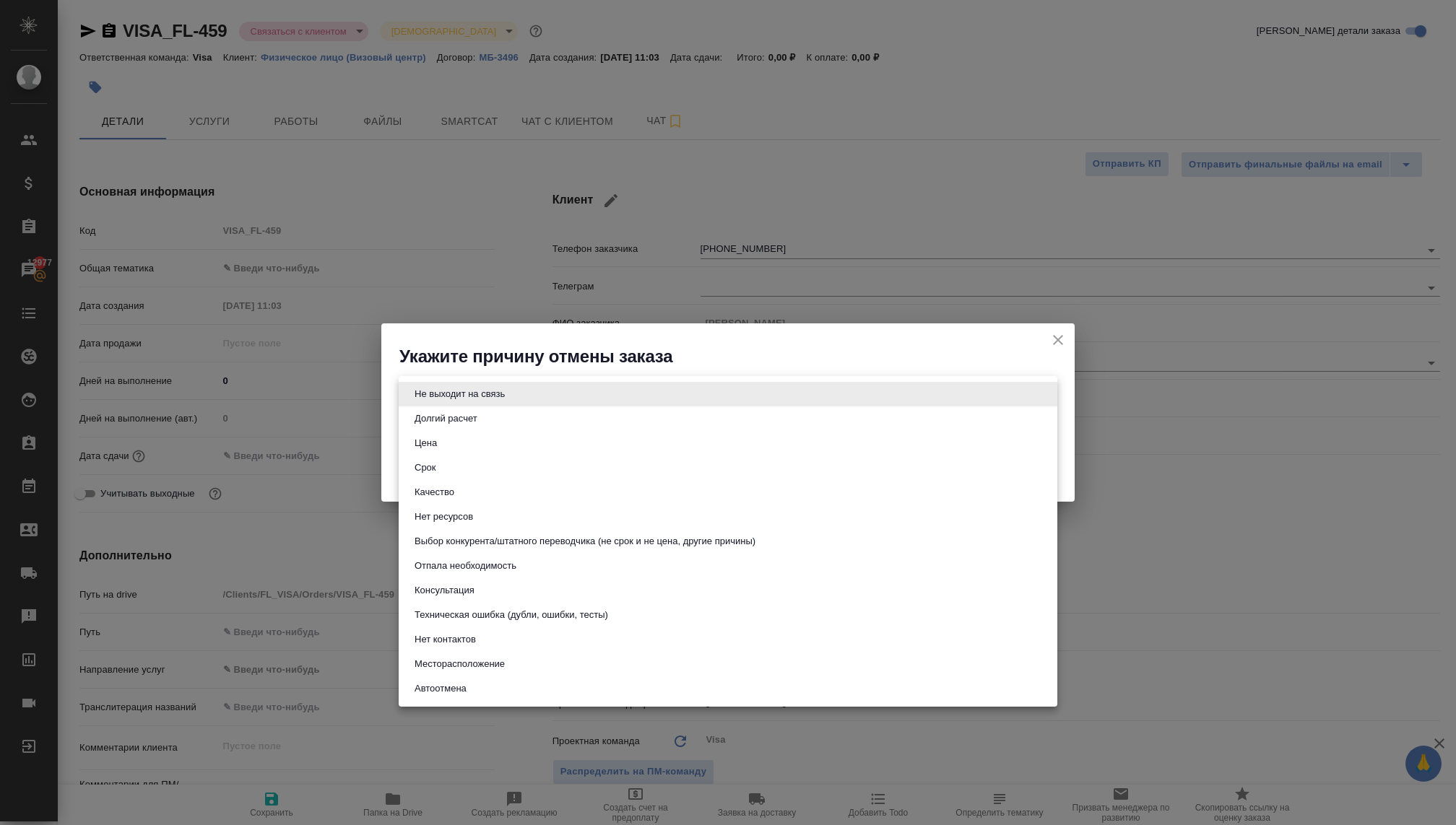
click at [487, 392] on button "Не выходит на связь" at bounding box center [460, 394] width 99 height 16
click at [633, 400] on body "🙏 .cls-1 fill:#fff; AWATERA Kovaleva Ekaterina Клиенты Спецификации Заказы 1297…" at bounding box center [728, 412] width 1456 height 825
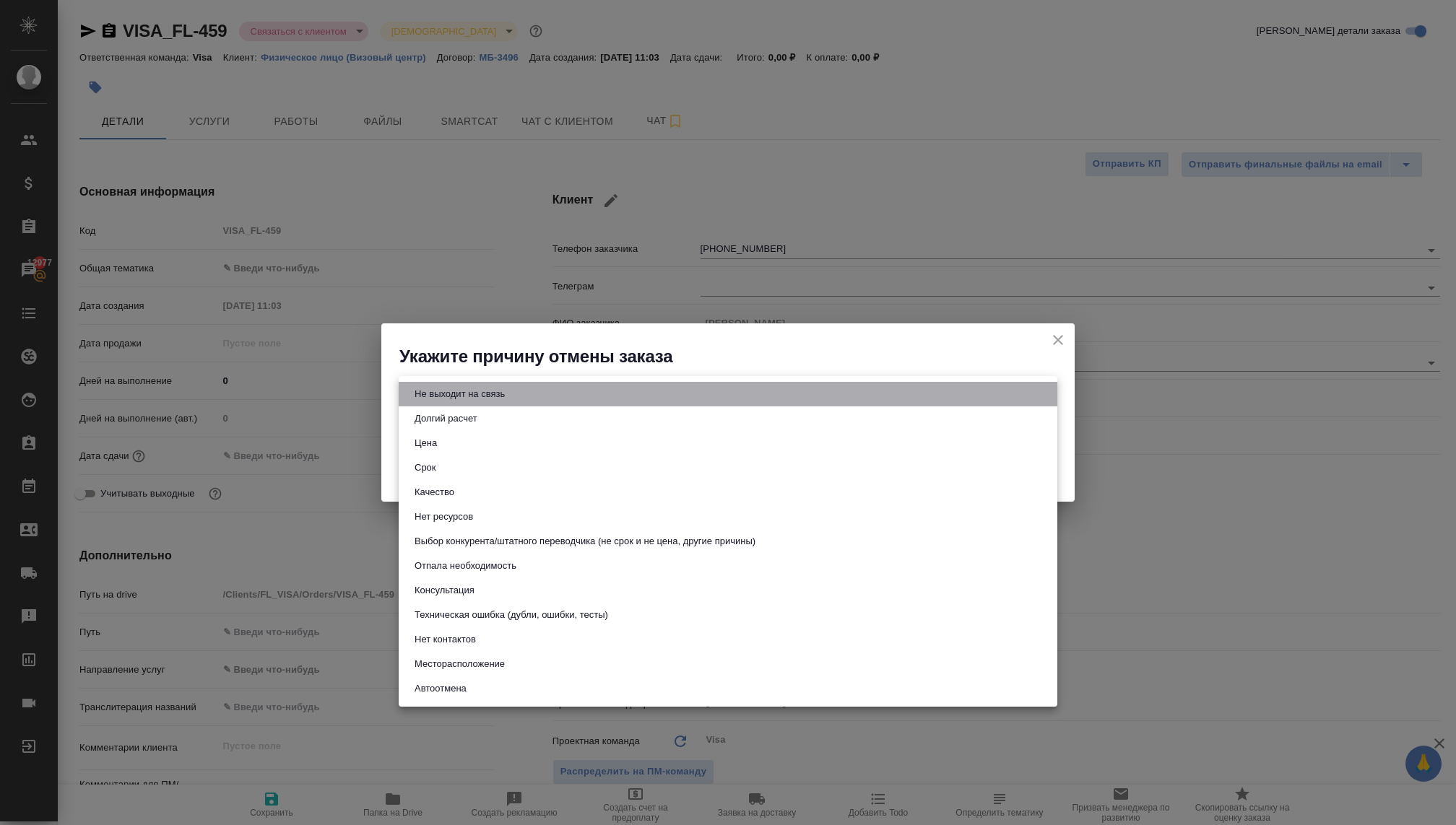
click at [633, 400] on li "Не выходит на связь" at bounding box center [728, 394] width 659 height 25
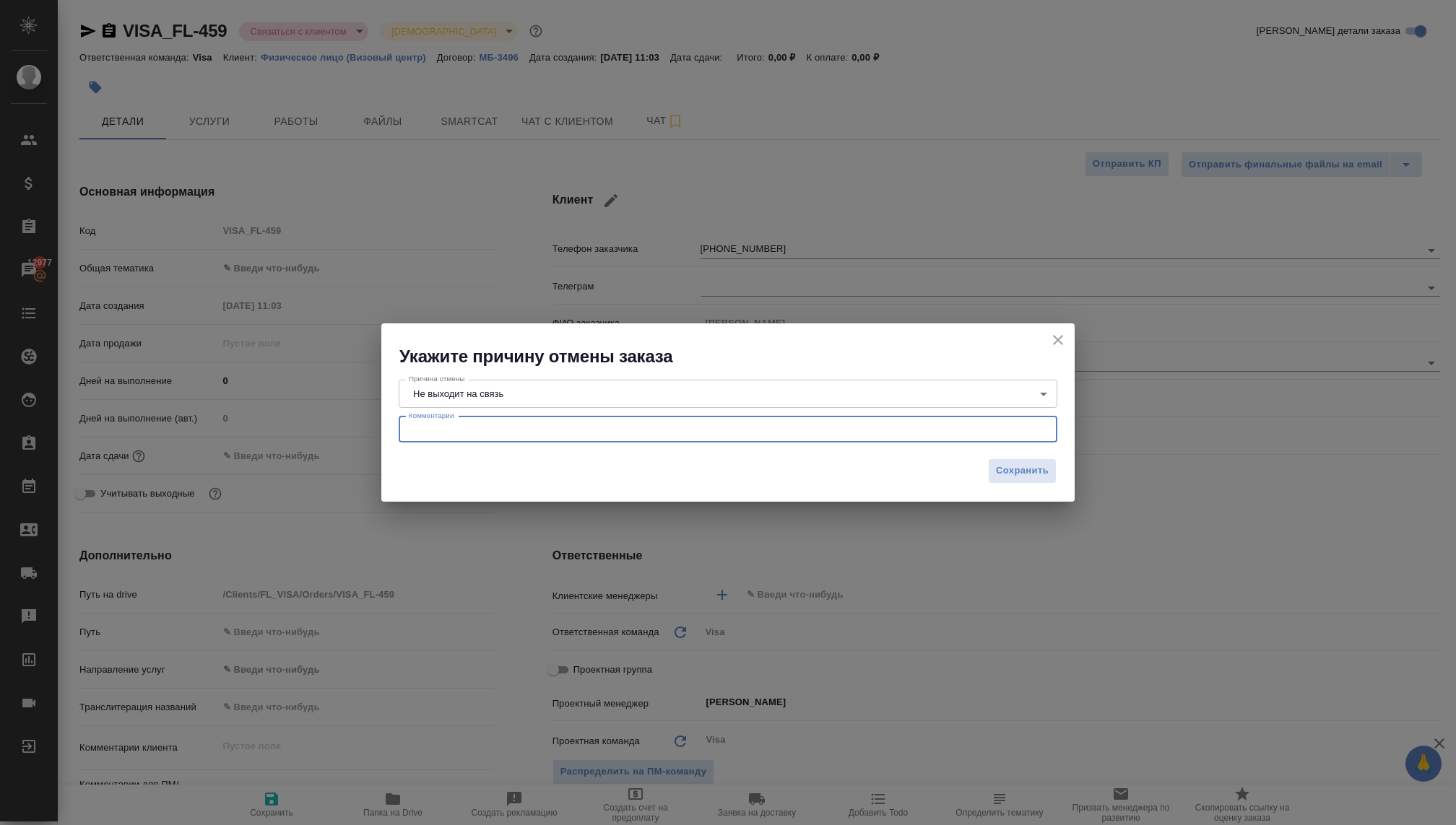
click at [523, 433] on textarea at bounding box center [728, 430] width 639 height 11
type textarea "x"
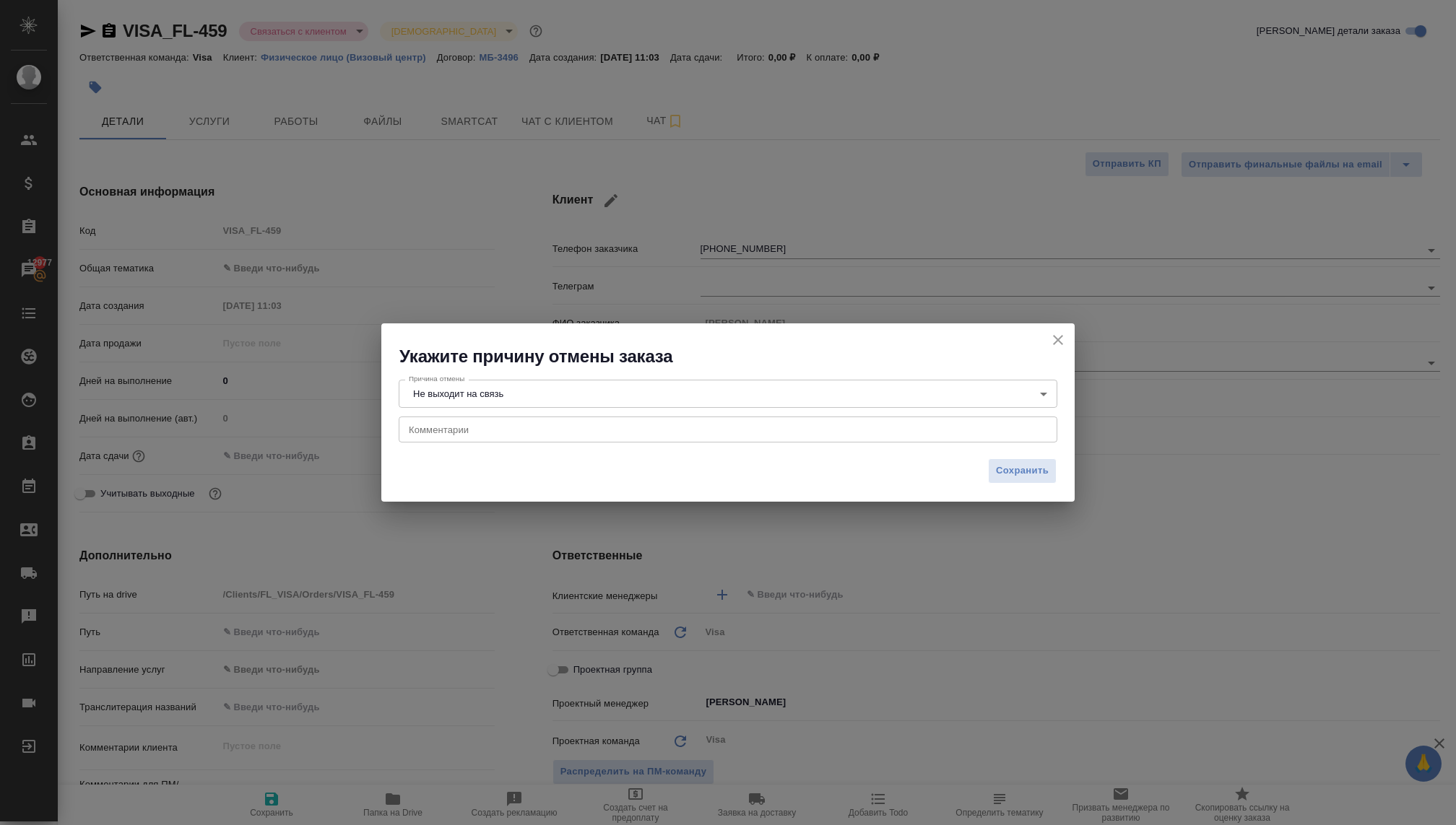
type textarea "x"
click at [422, 434] on textarea at bounding box center [728, 430] width 639 height 11
click at [846, 389] on body "🙏 .cls-1 fill:#fff; AWATERA Kovaleva Ekaterina Клиенты Спецификации Заказы 1297…" at bounding box center [728, 412] width 1456 height 825
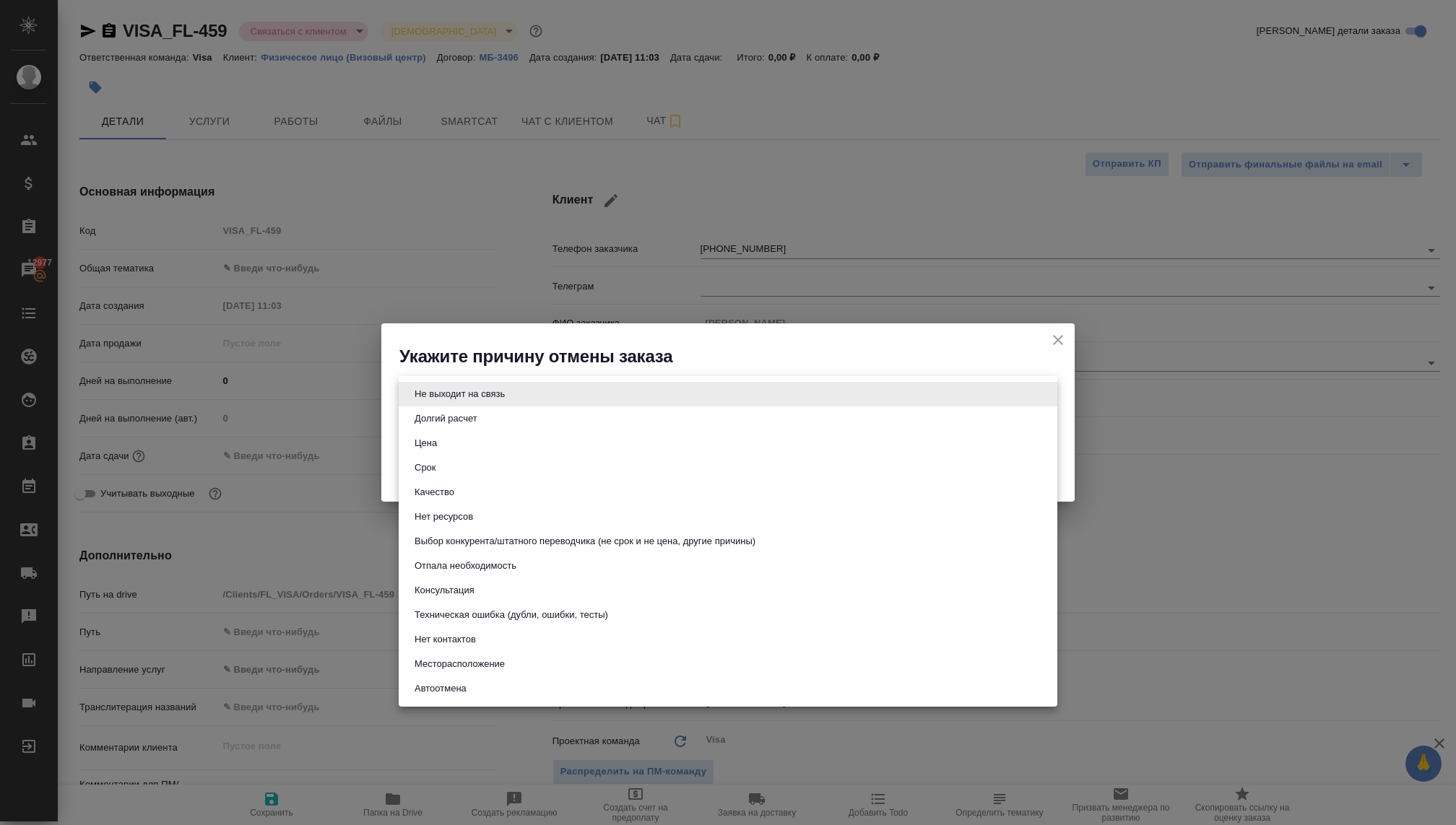
click at [506, 357] on div at bounding box center [728, 412] width 1456 height 825
click at [500, 394] on body "🙏 .cls-1 fill:#fff; AWATERA Kovaleva Ekaterina Клиенты Спецификации Заказы 1297…" at bounding box center [728, 412] width 1456 height 825
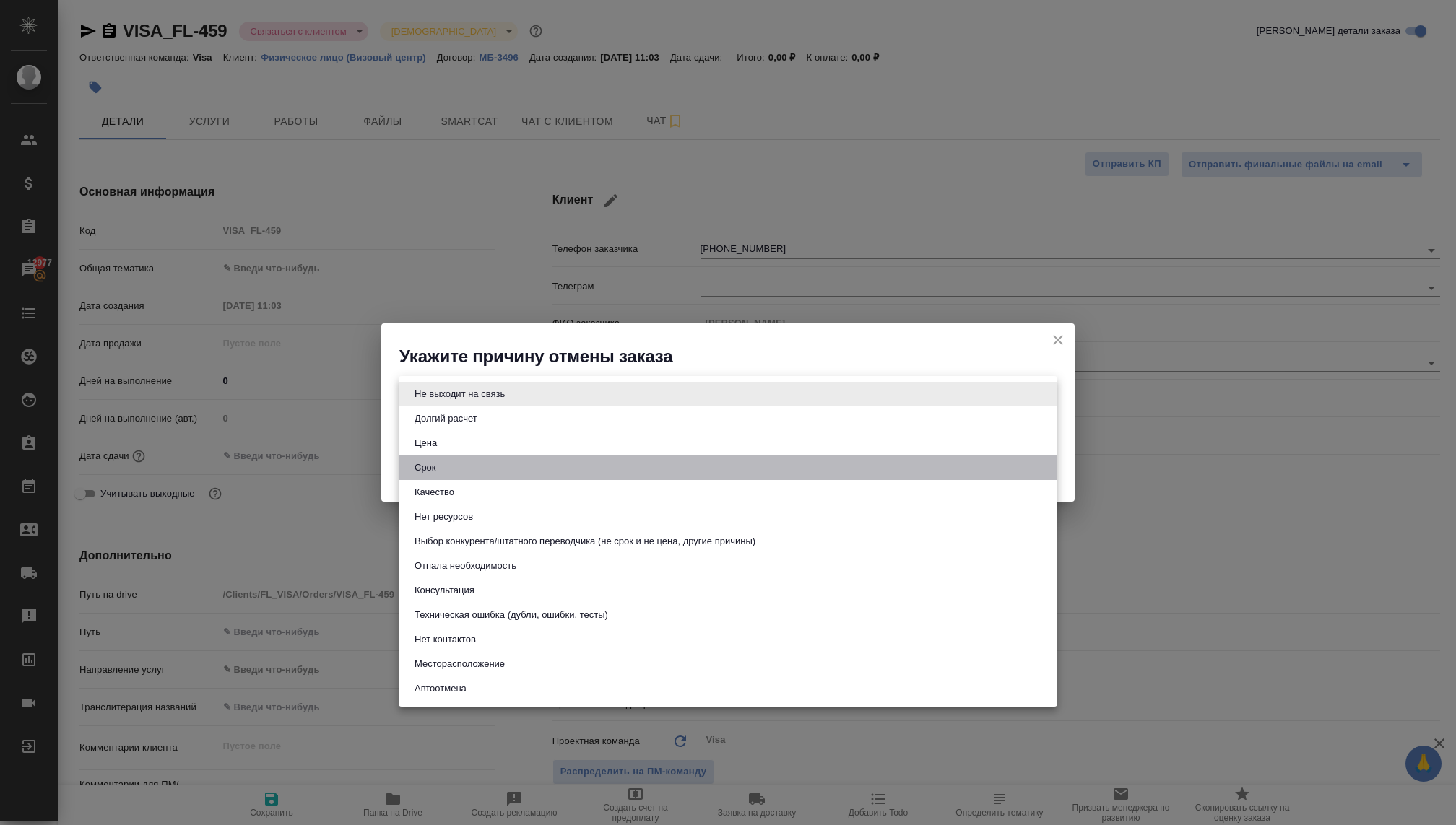
click at [459, 468] on li "Срок" at bounding box center [728, 467] width 659 height 25
type input "term"
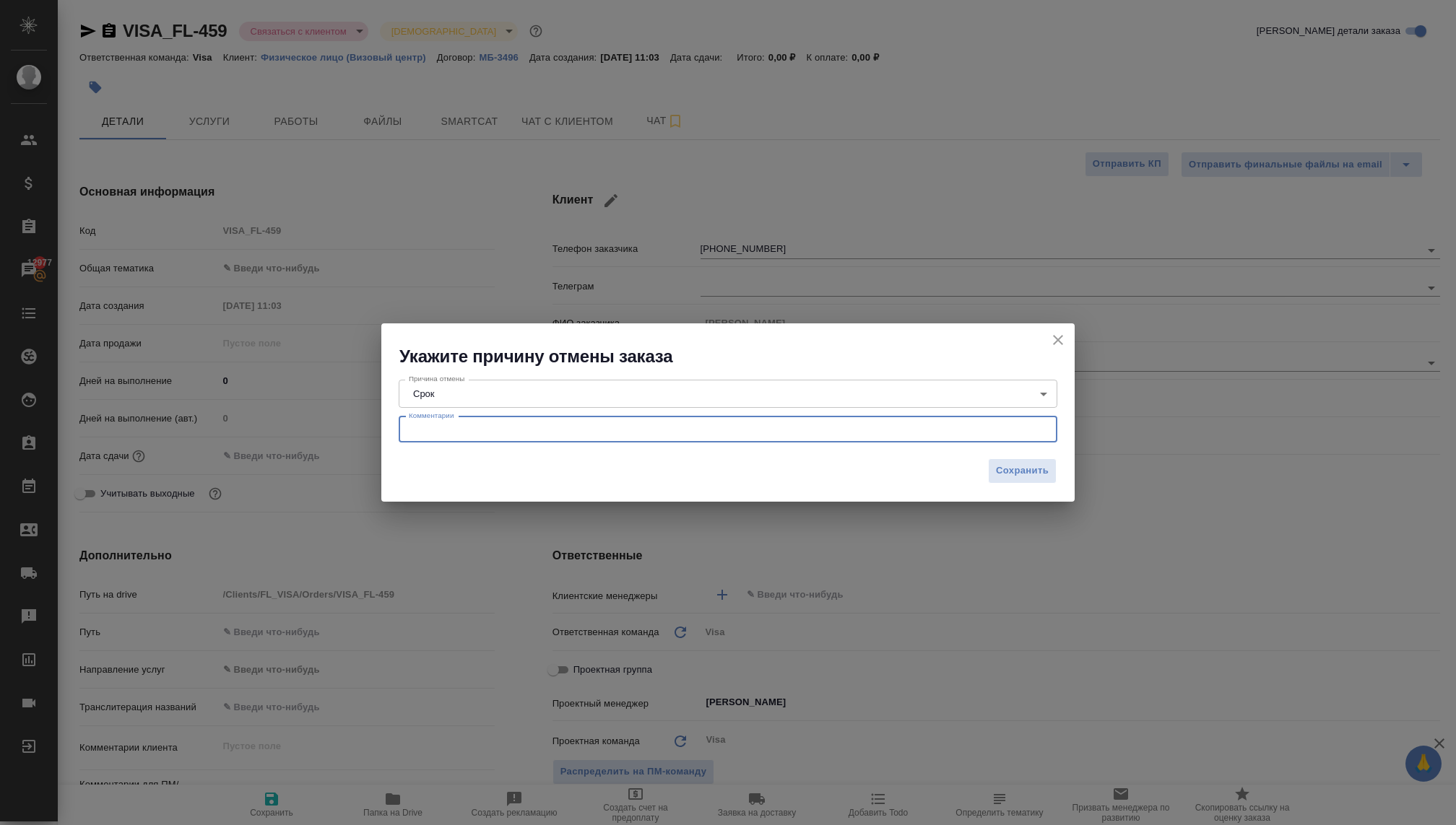
click at [444, 433] on textarea at bounding box center [728, 430] width 639 height 11
type textarea "нужна виза за 4 дня шенген"
click at [1004, 473] on span "Сохранить" at bounding box center [1022, 471] width 53 height 17
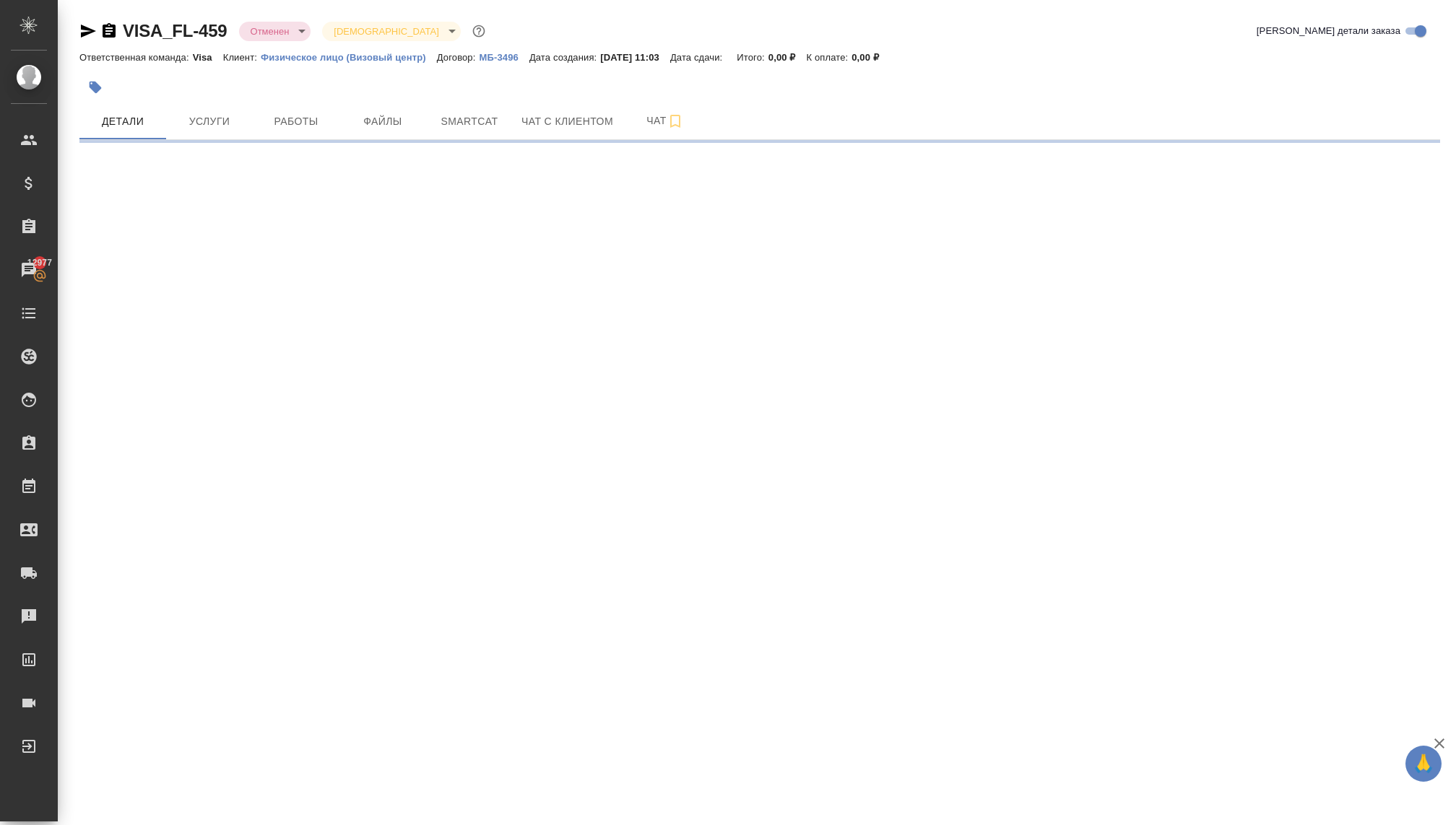
select select "RU"
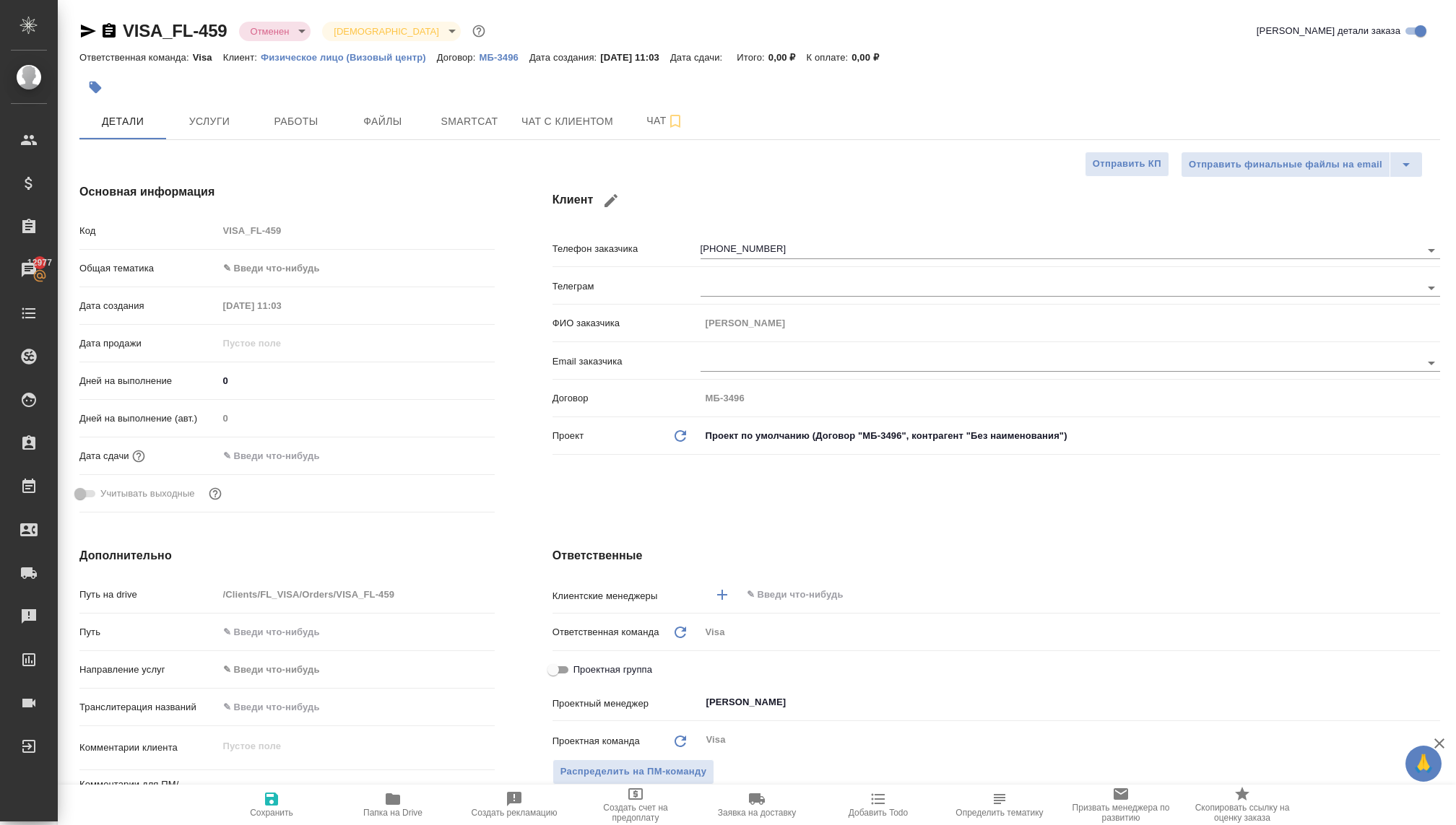
type textarea "x"
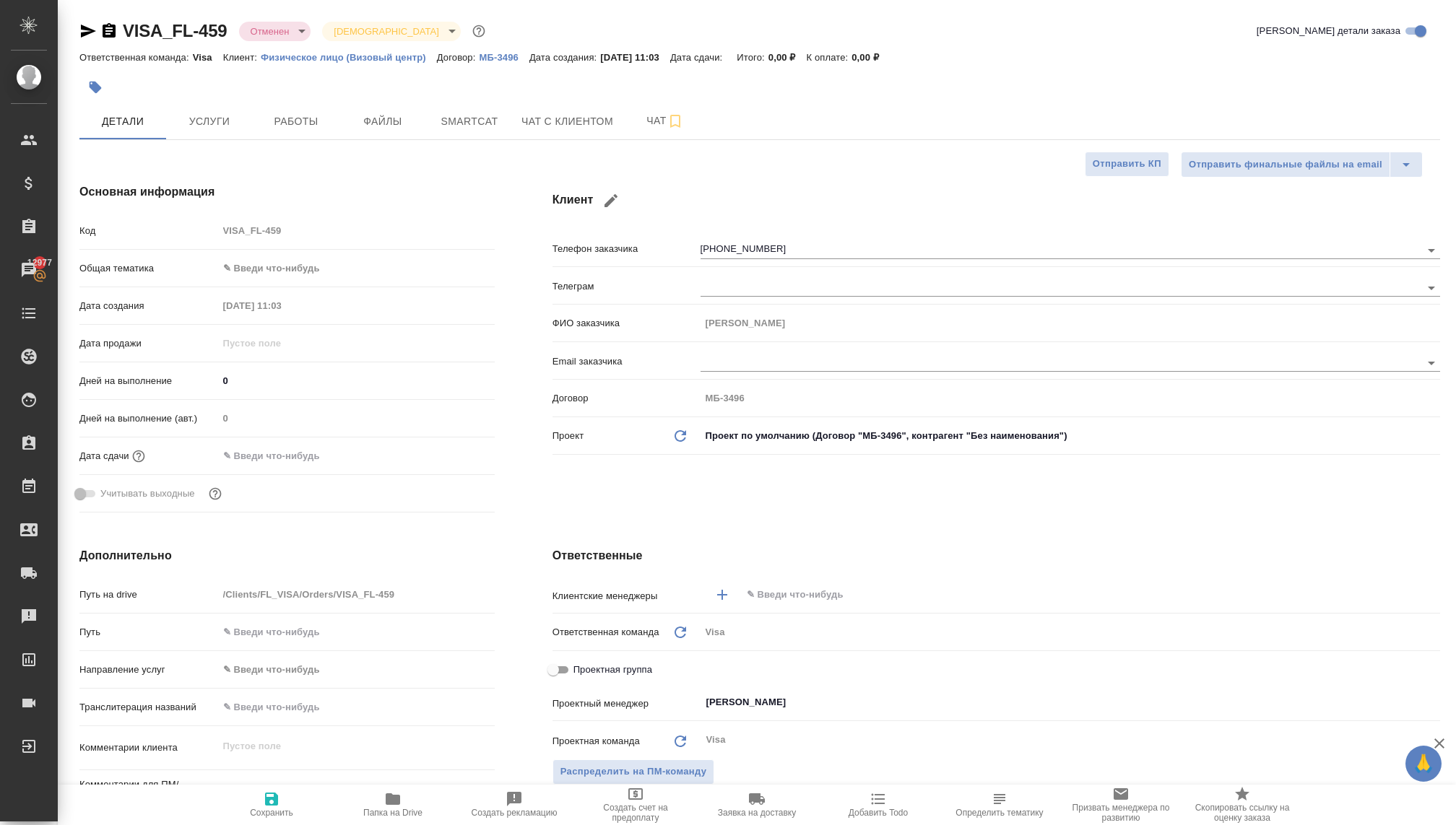
type textarea "x"
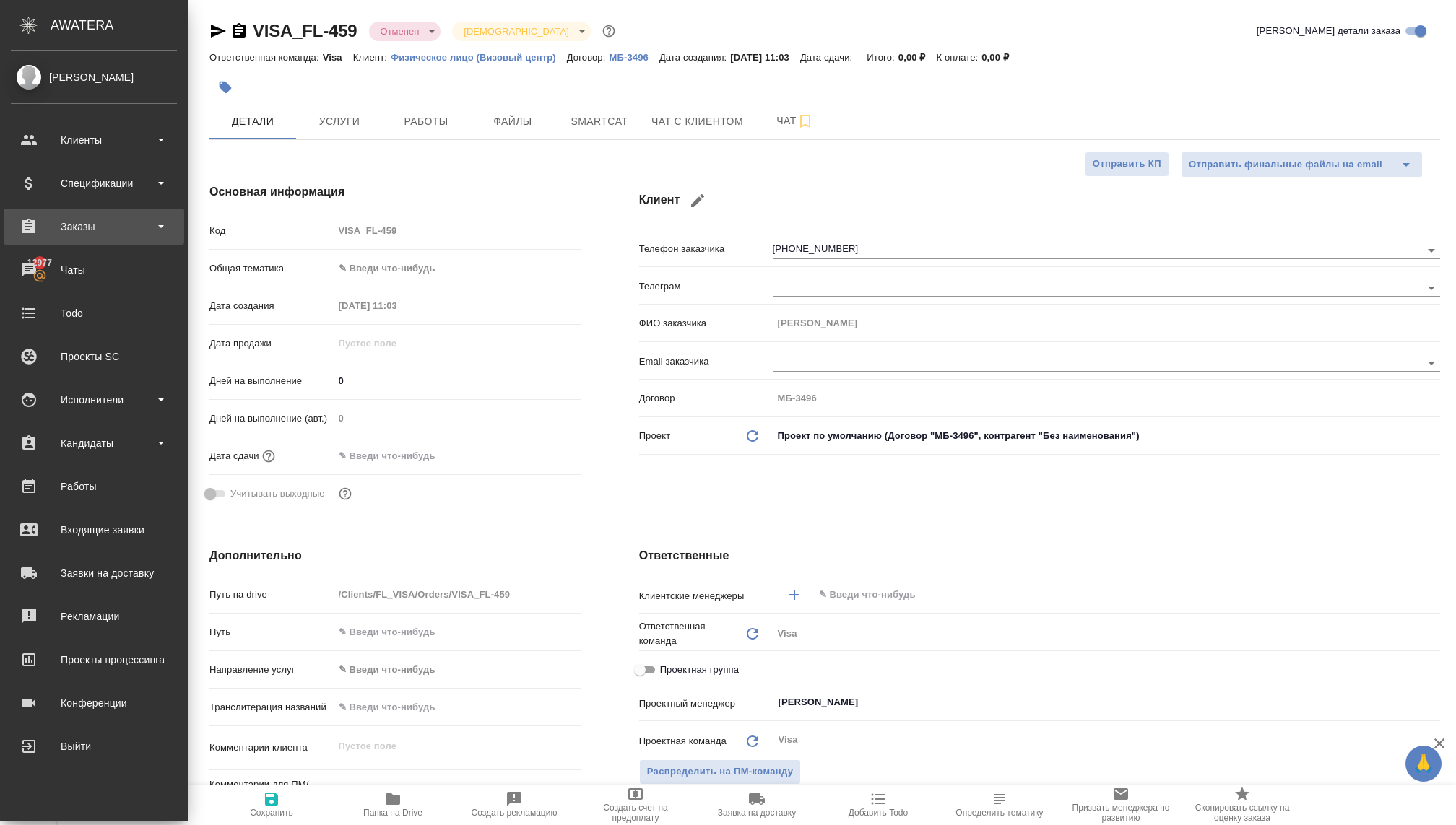
click at [97, 239] on div "Заказы" at bounding box center [94, 226] width 181 height 36
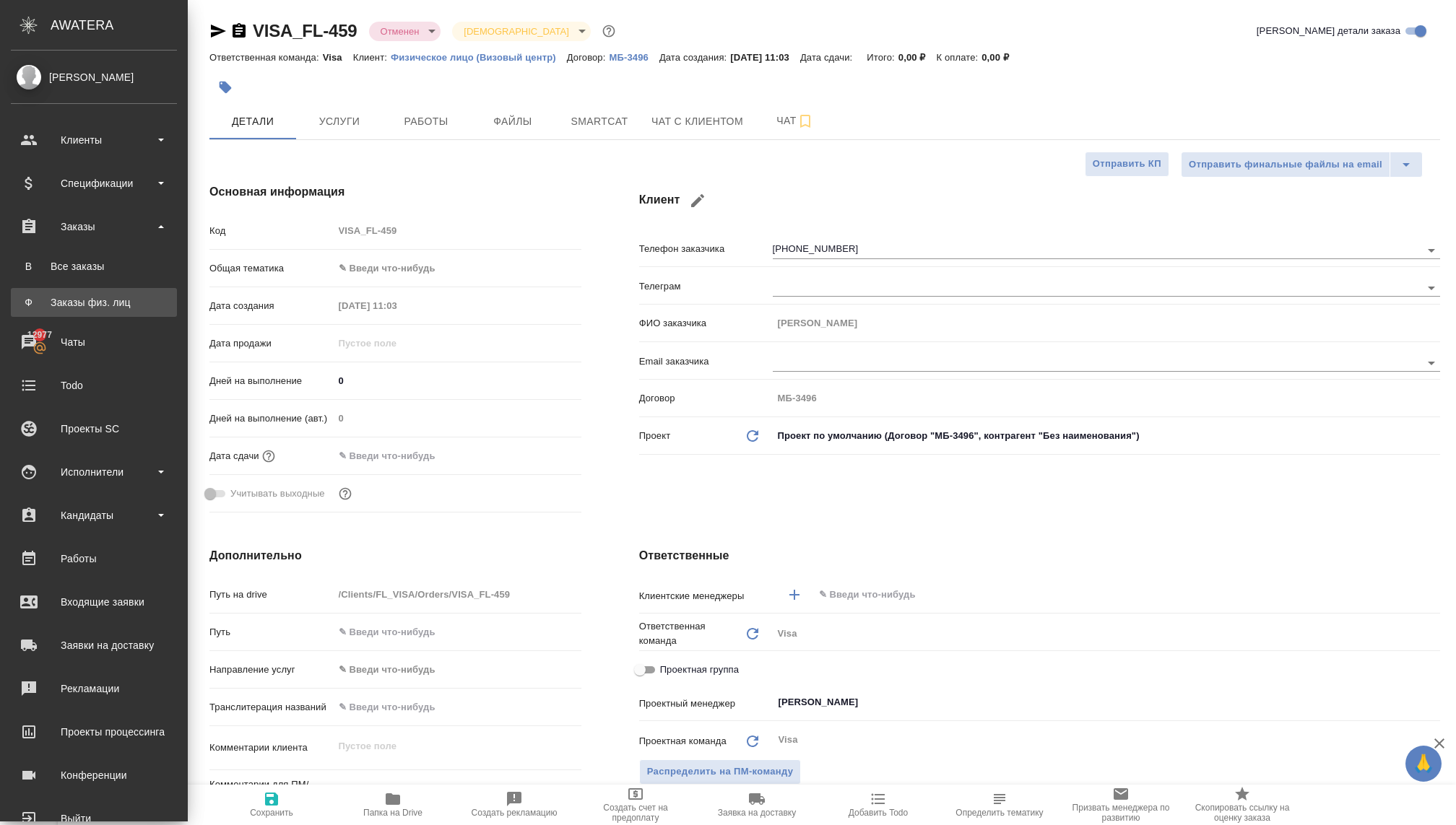
type textarea "x"
click at [78, 306] on div "Заказы физ. лиц" at bounding box center [94, 302] width 152 height 14
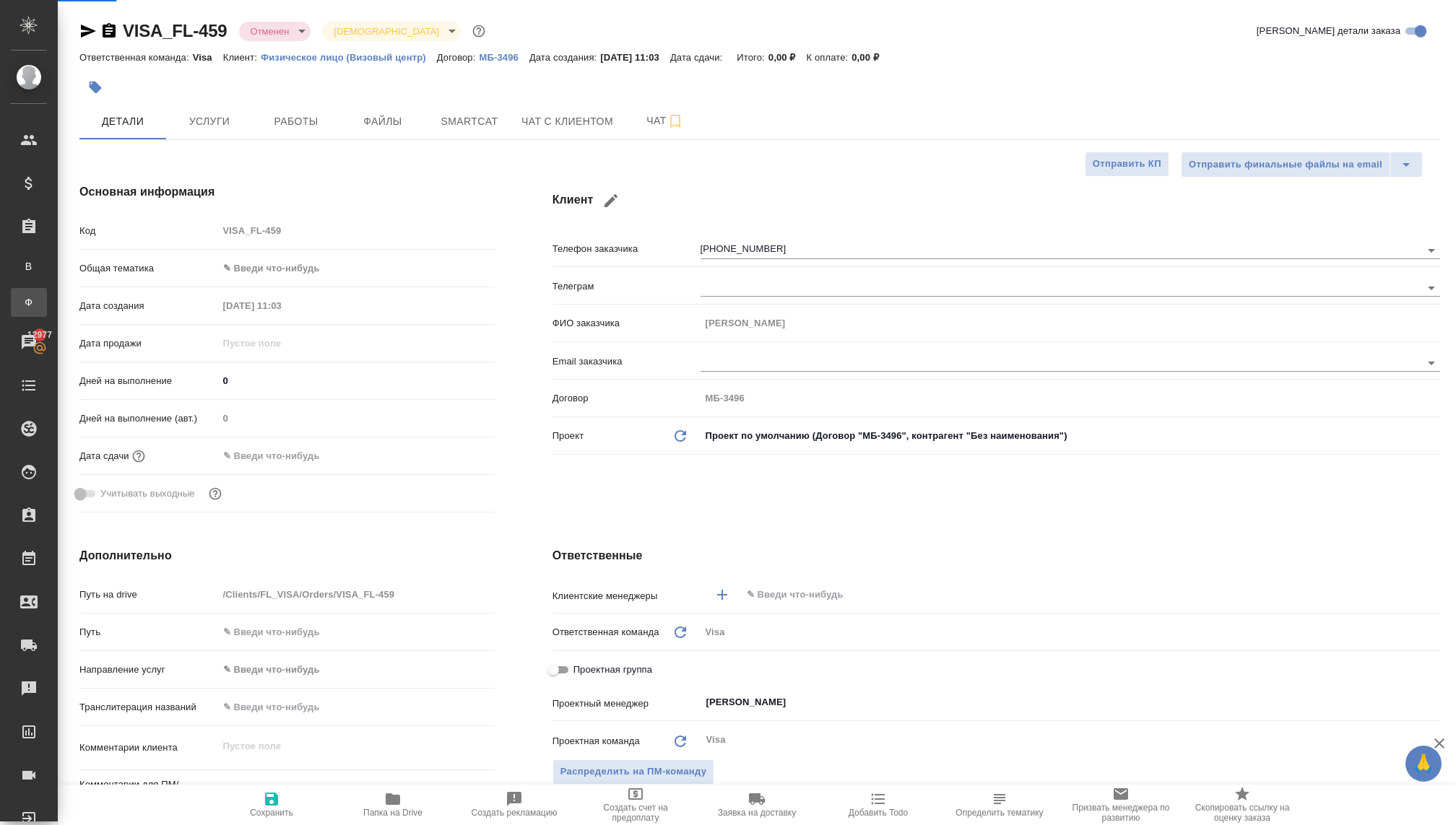
type textarea "x"
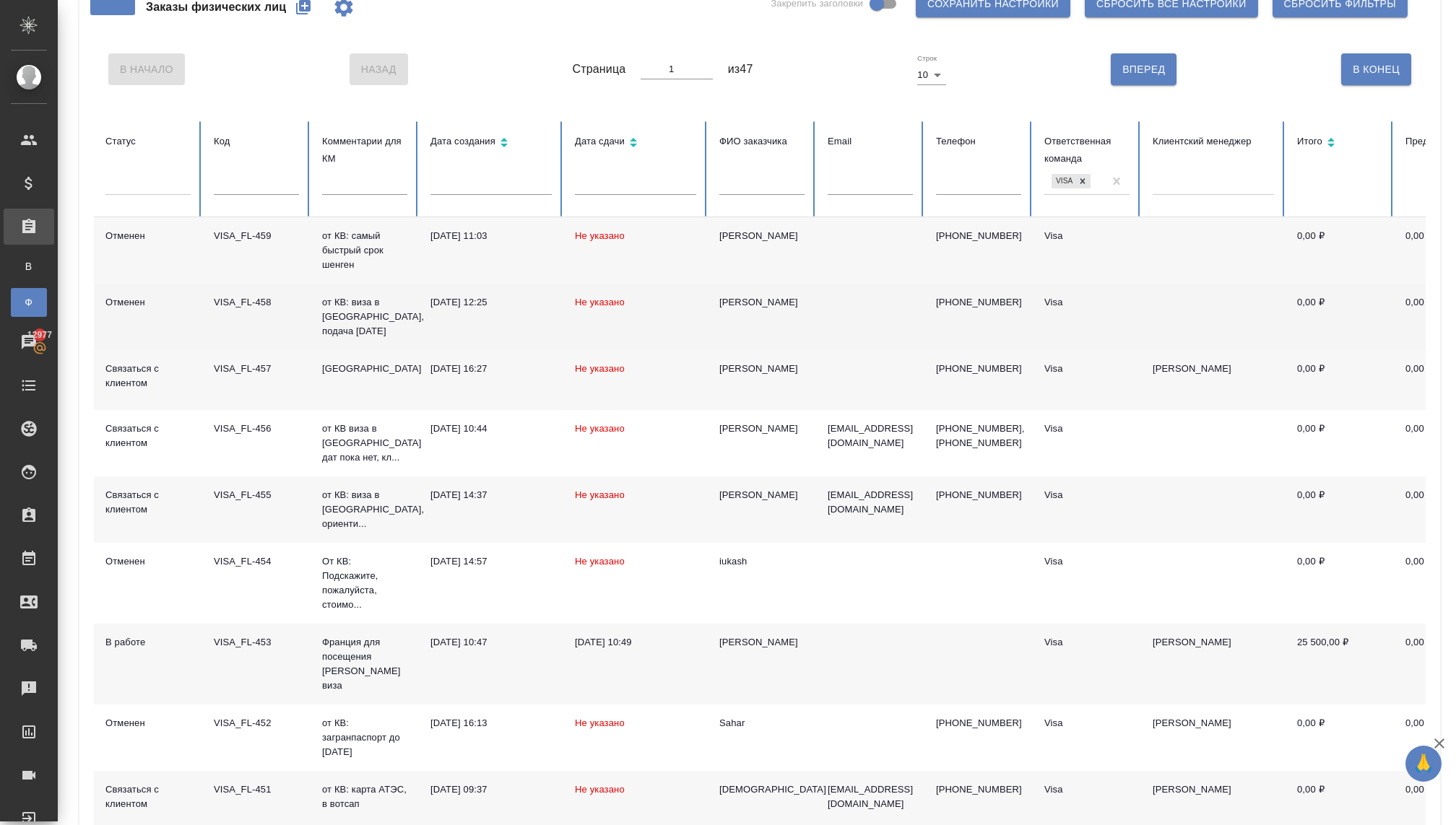
scroll to position [50, 0]
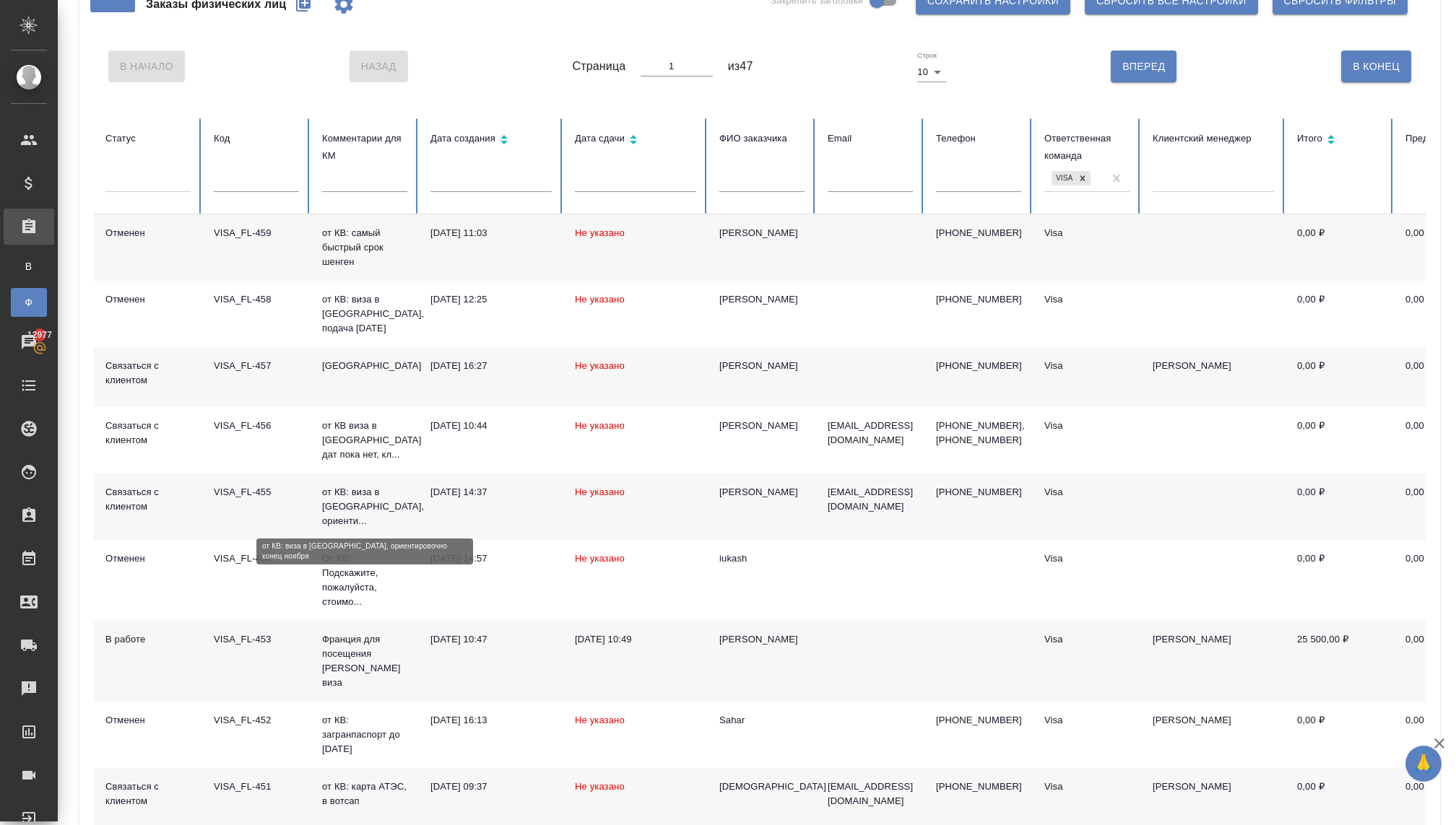
click at [333, 516] on p "от КВ: виза в Великобританию, ориенти..." at bounding box center [364, 507] width 85 height 43
click at [334, 515] on p "от КВ: виза в Великобританию, ориенти..." at bounding box center [364, 507] width 85 height 43
click at [145, 189] on div at bounding box center [148, 178] width 85 height 27
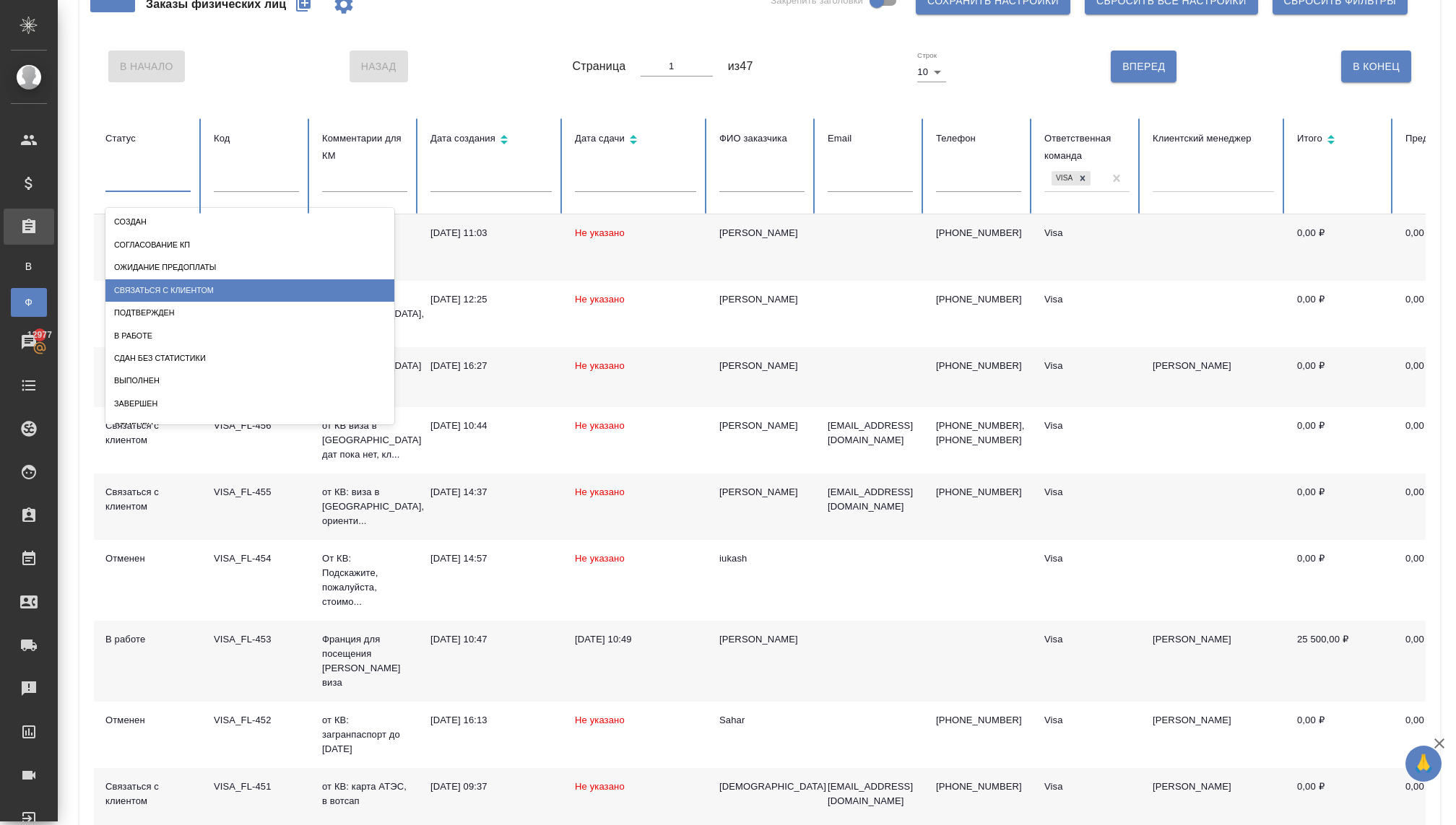
click at [144, 295] on div "Связаться с клиентом" at bounding box center [250, 290] width 289 height 22
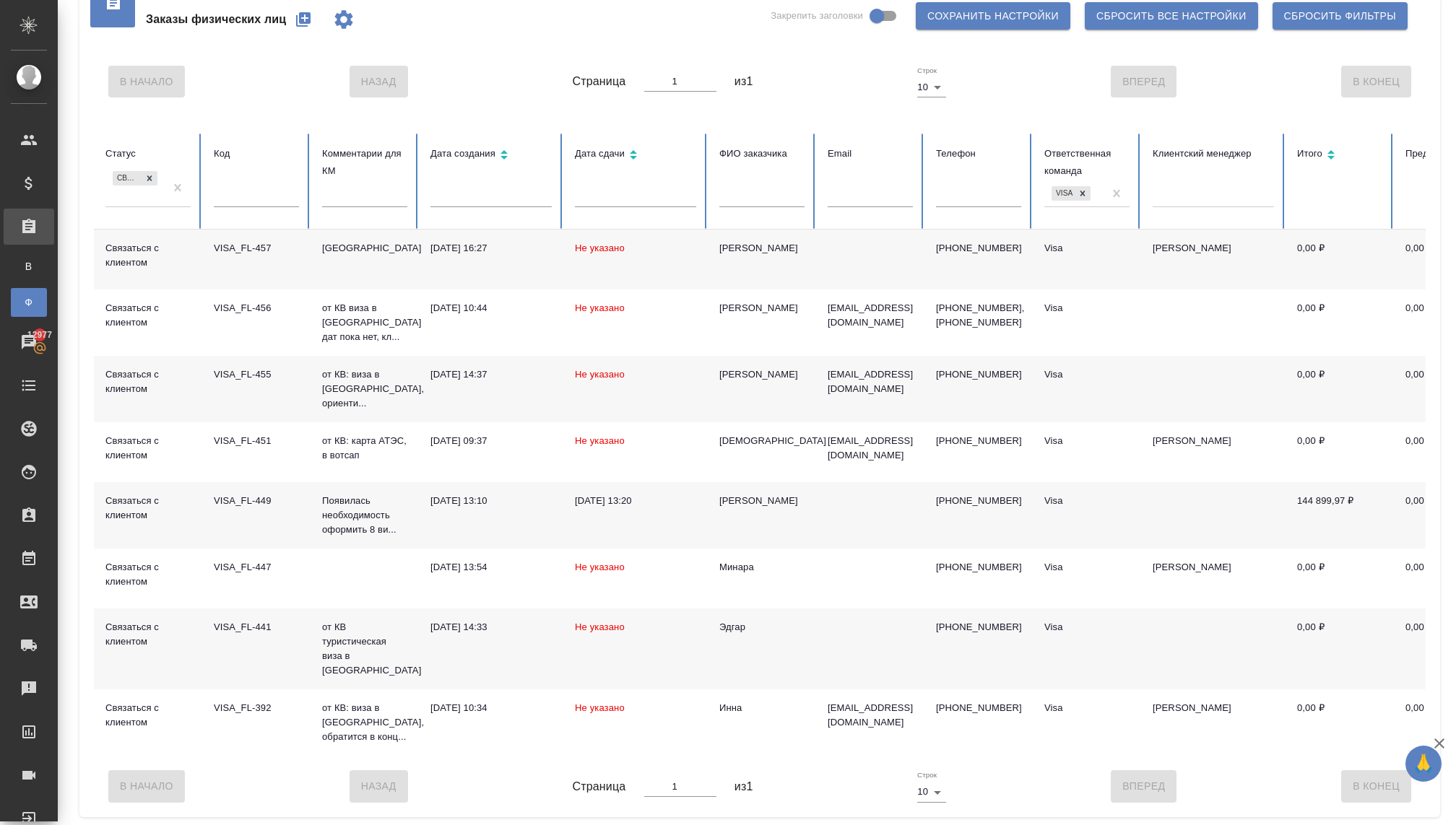
scroll to position [20, 0]
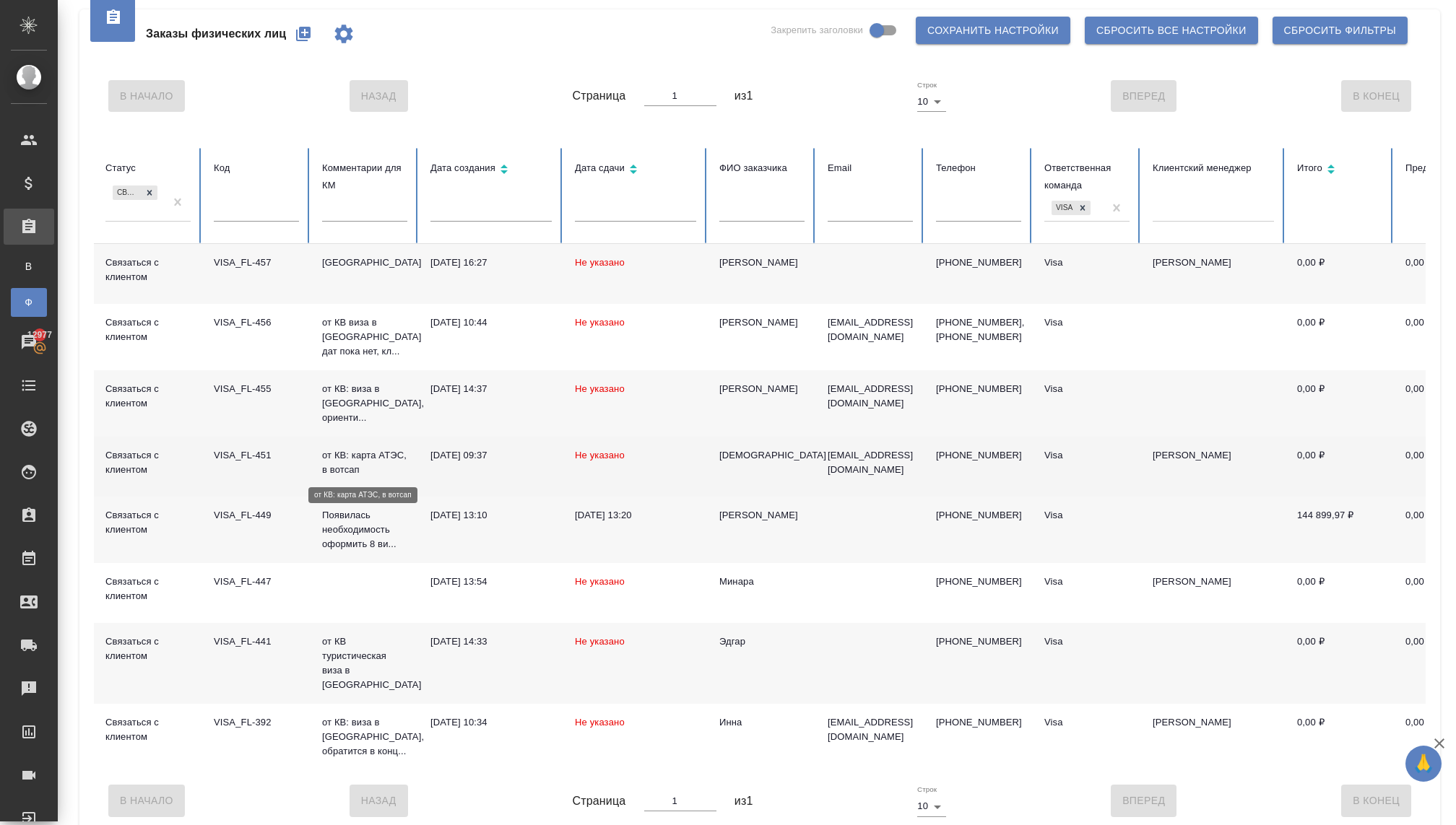
click at [355, 470] on p "от КВ: карта АТЭС, в вотсап" at bounding box center [364, 463] width 85 height 29
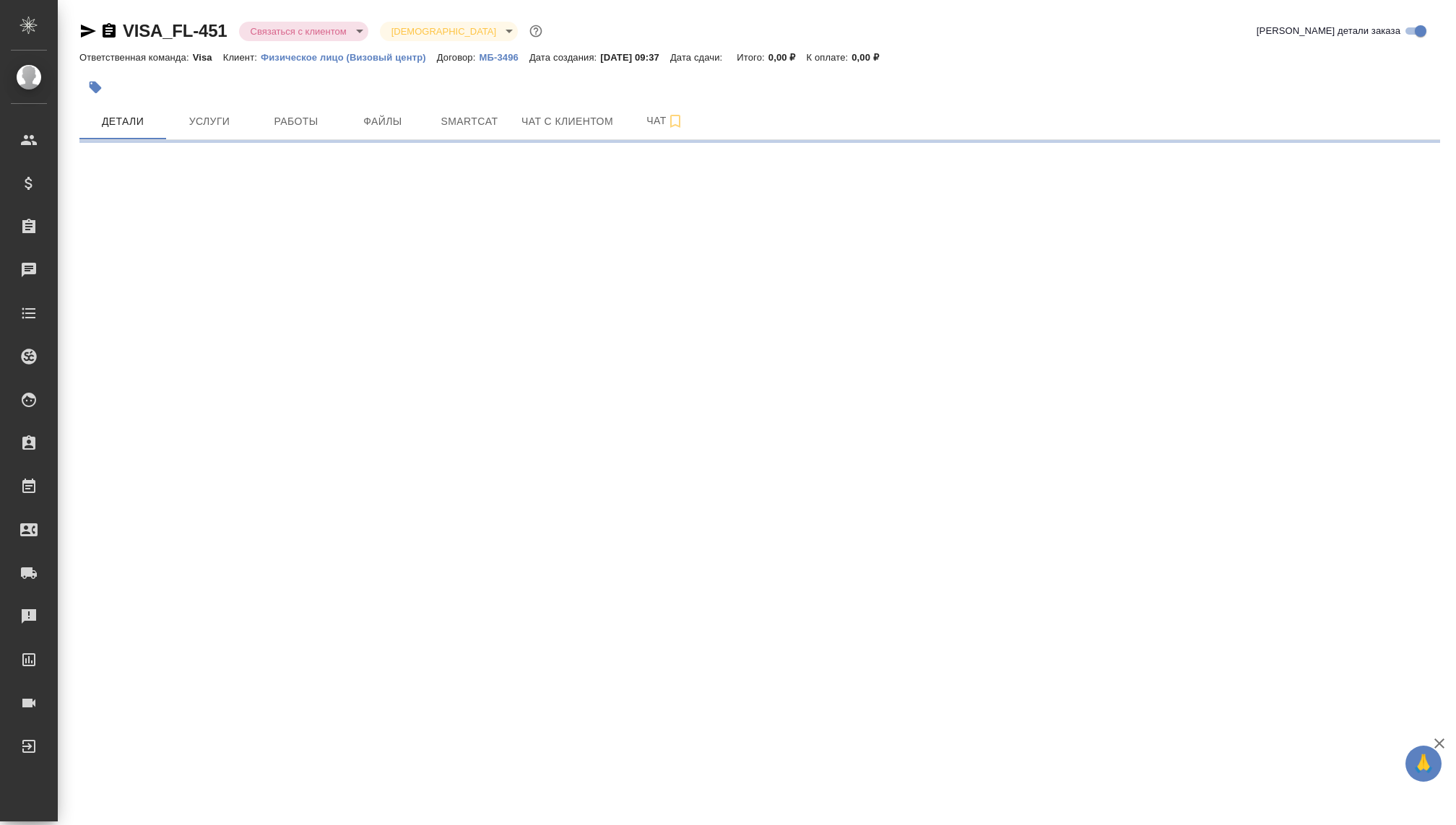
click at [307, 26] on body "🙏 .cls-1 fill:#fff; AWATERA Kovaleva Ekaterina Клиенты Спецификации Заказы Чаты…" at bounding box center [728, 412] width 1456 height 825
select select "RU"
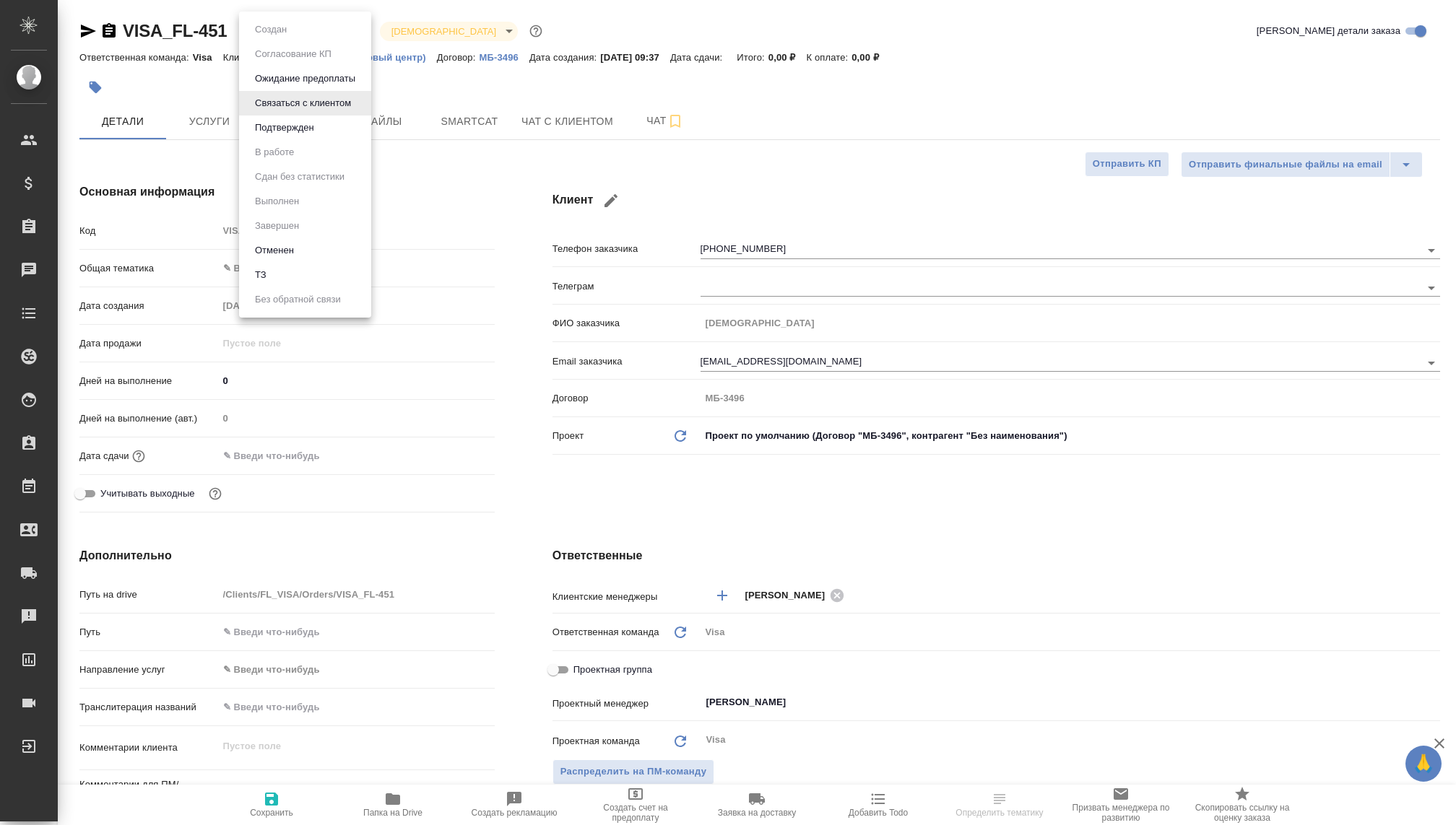
type textarea "x"
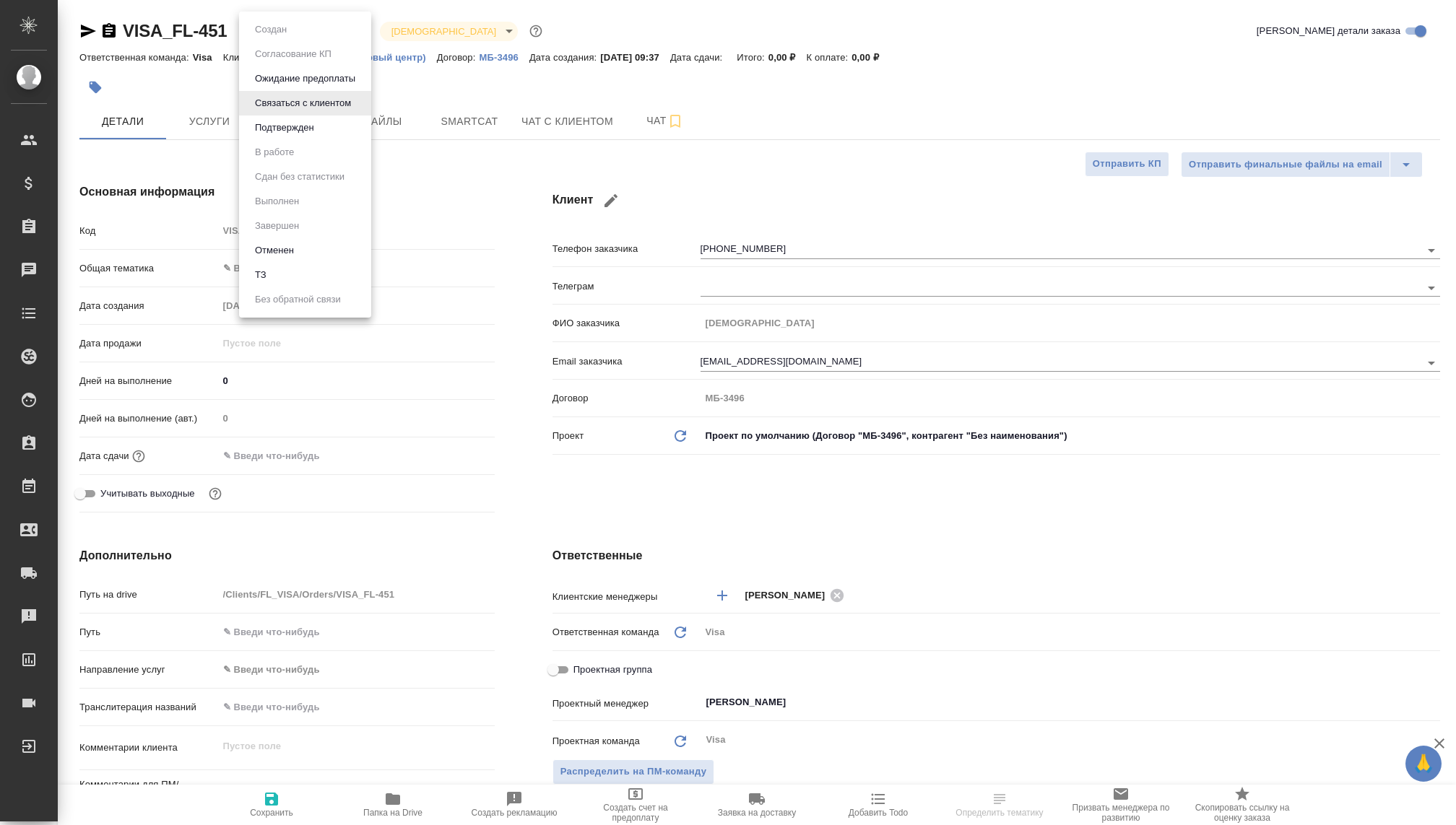
type textarea "x"
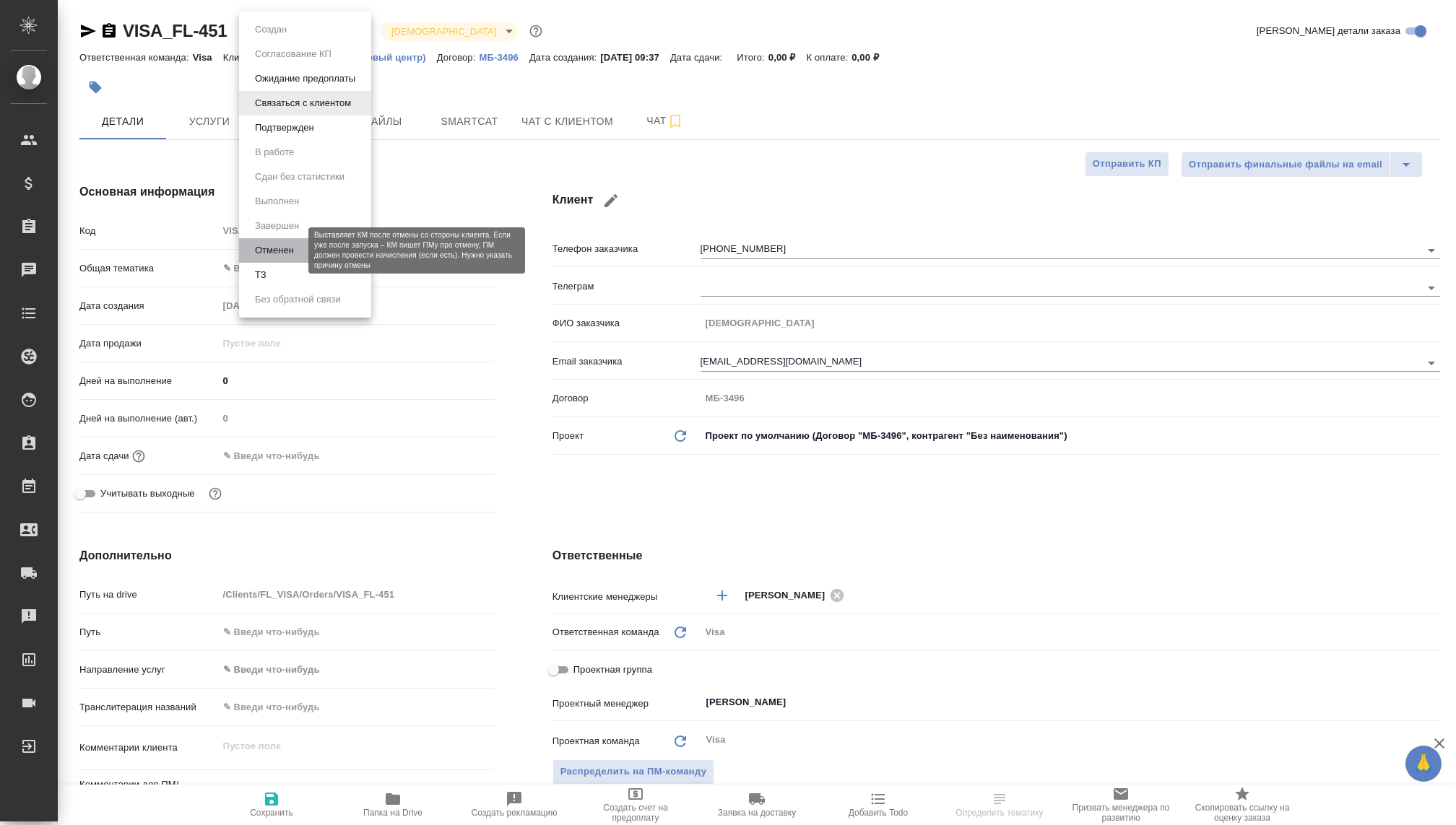
click at [270, 249] on button "Отменен" at bounding box center [275, 250] width 48 height 16
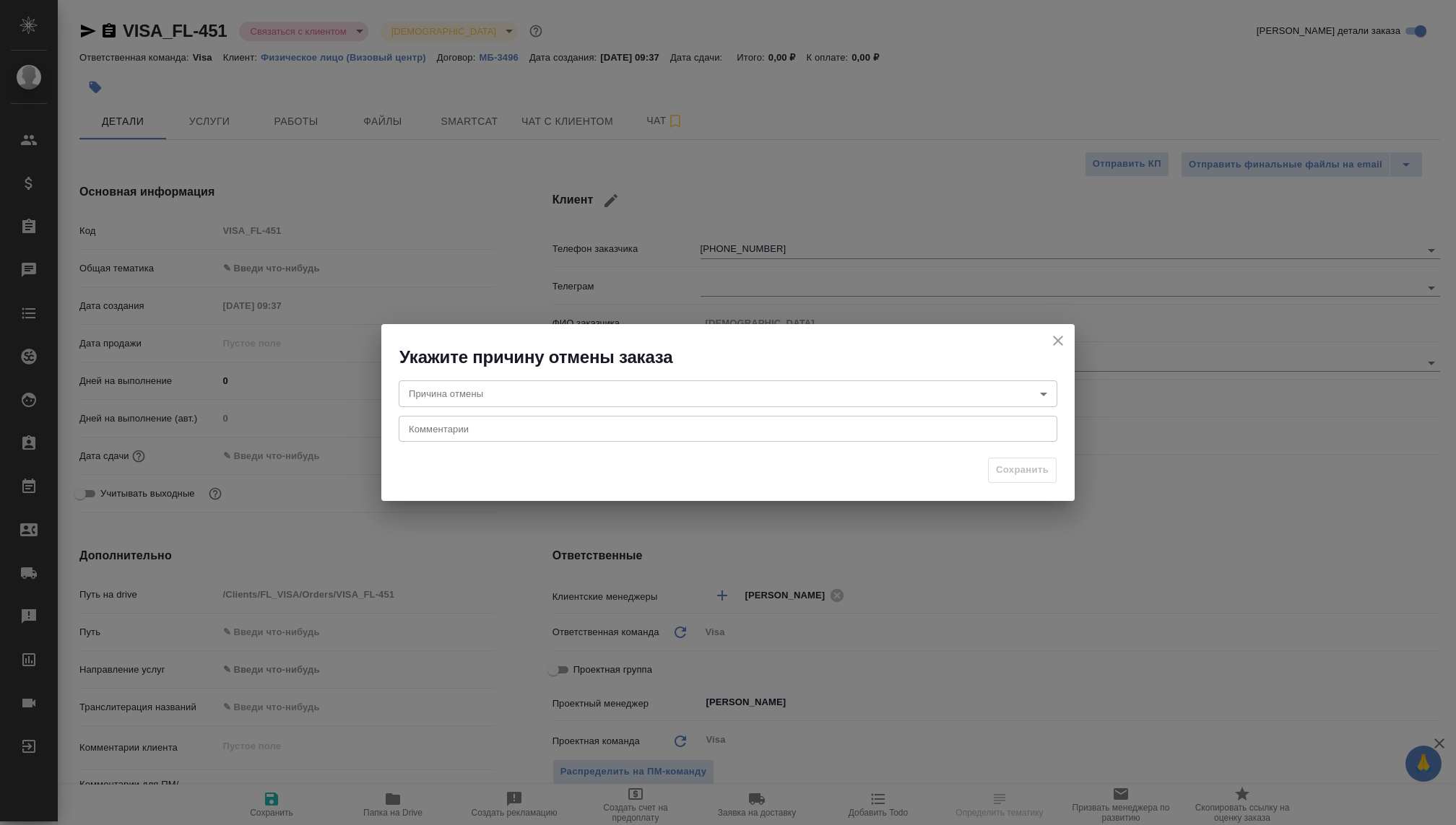
click at [470, 402] on body "🙏 .cls-1 fill:#fff; AWATERA Kovaleva Ekaterina Клиенты Спецификации Заказы Чаты…" at bounding box center [728, 412] width 1456 height 825
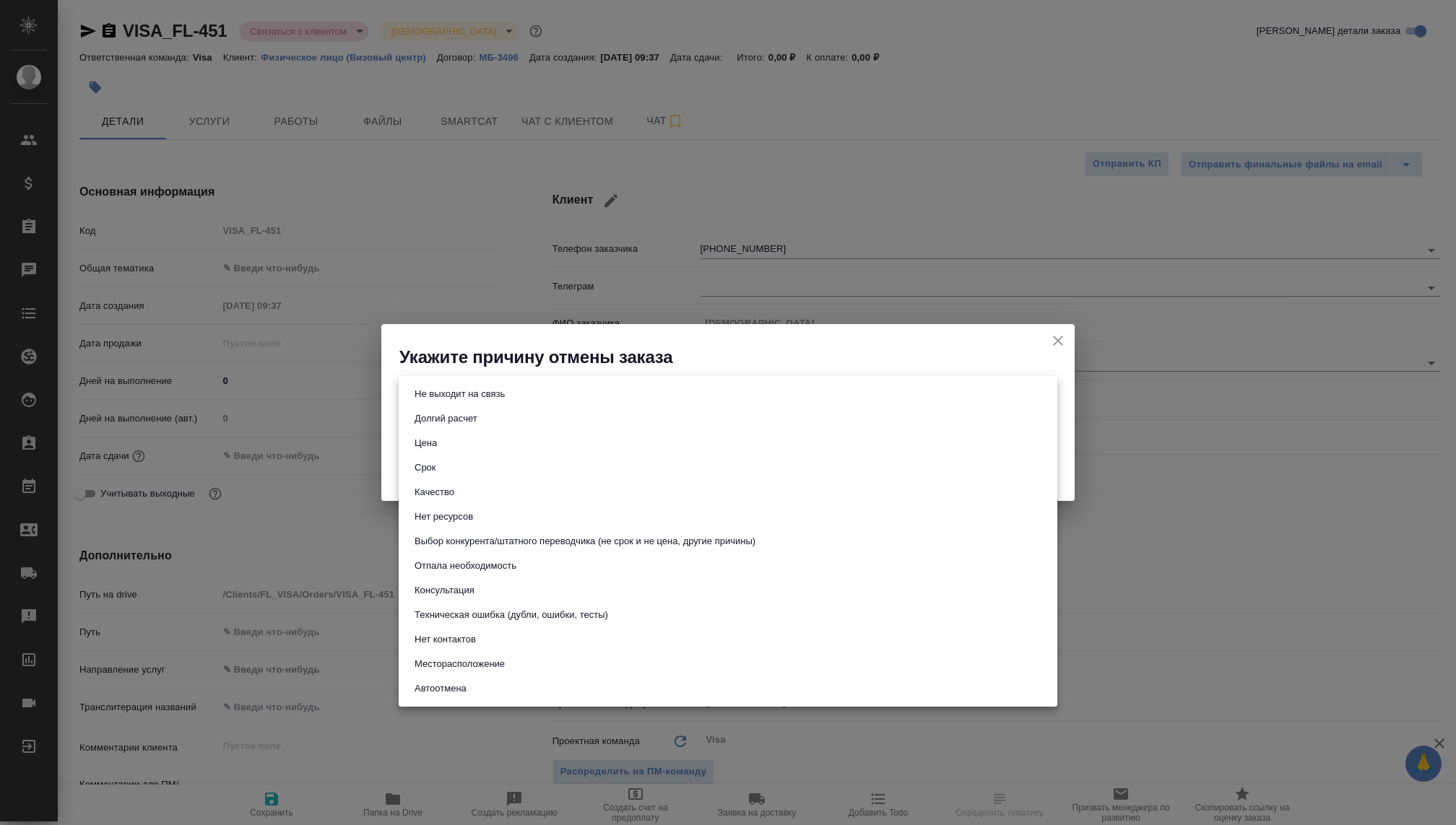
click at [446, 402] on li "Не выходит на связь" at bounding box center [728, 394] width 659 height 25
type input "stopContacting"
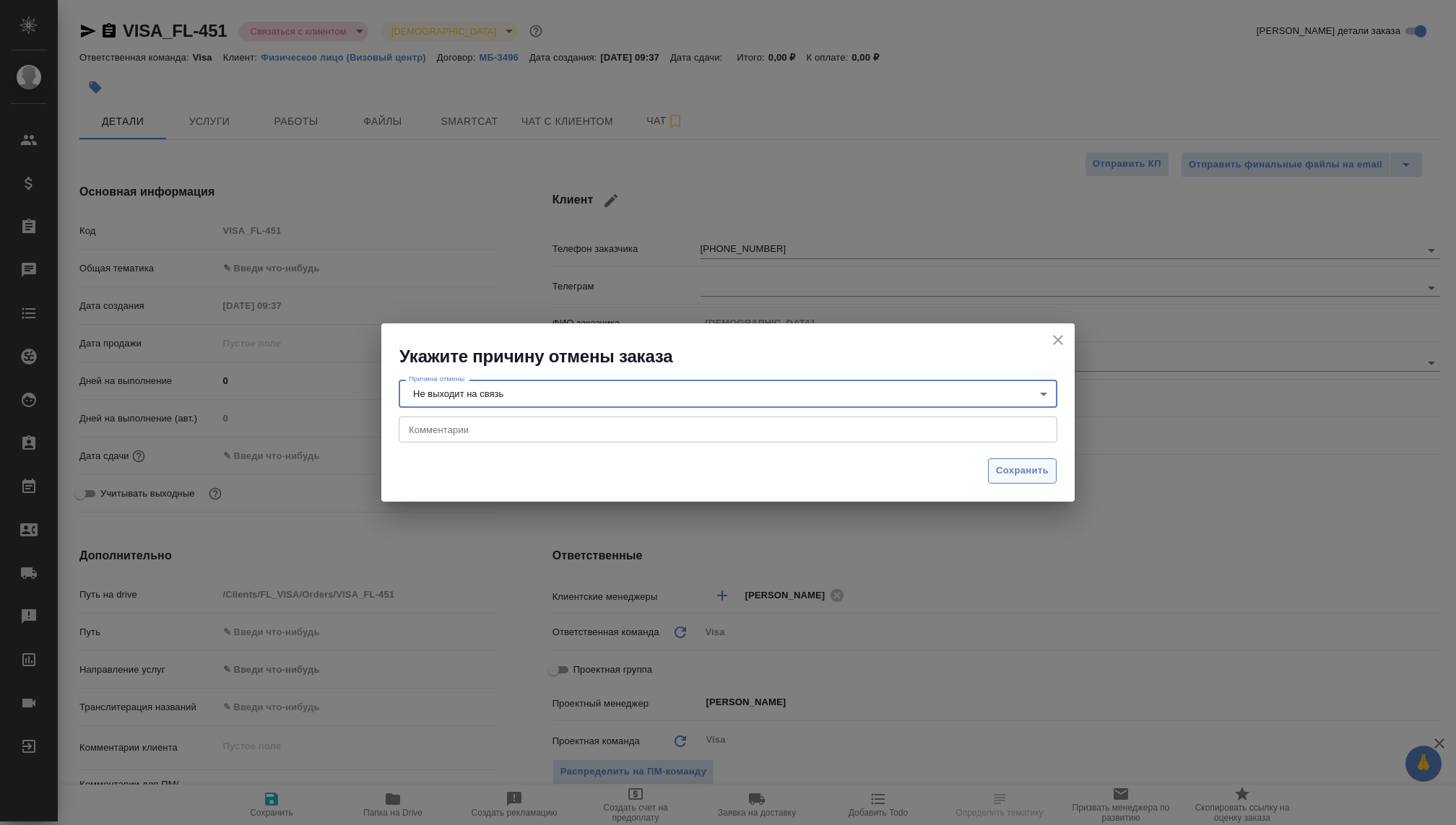
click at [1013, 471] on span "Сохранить" at bounding box center [1022, 471] width 53 height 17
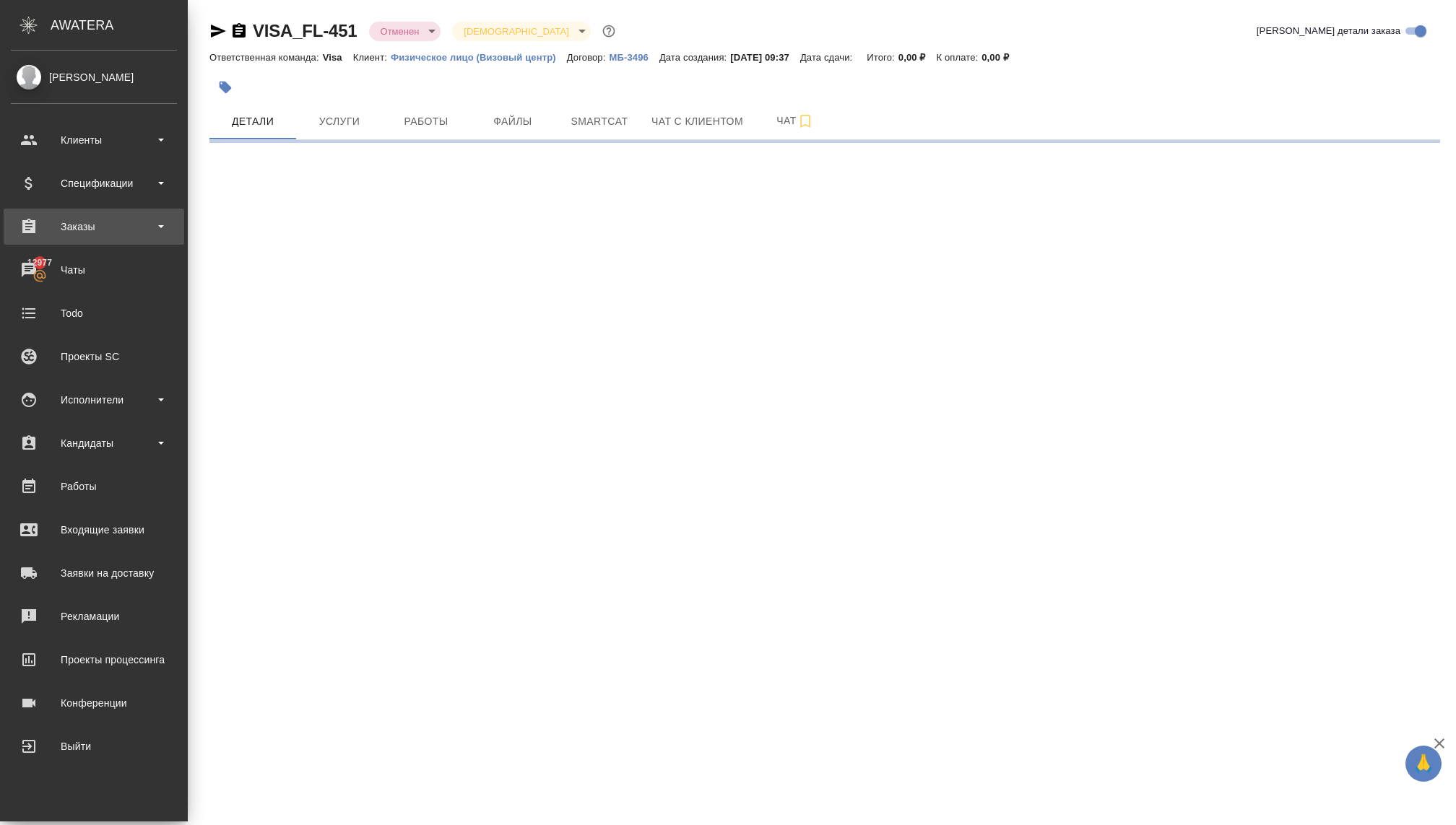
select select "RU"
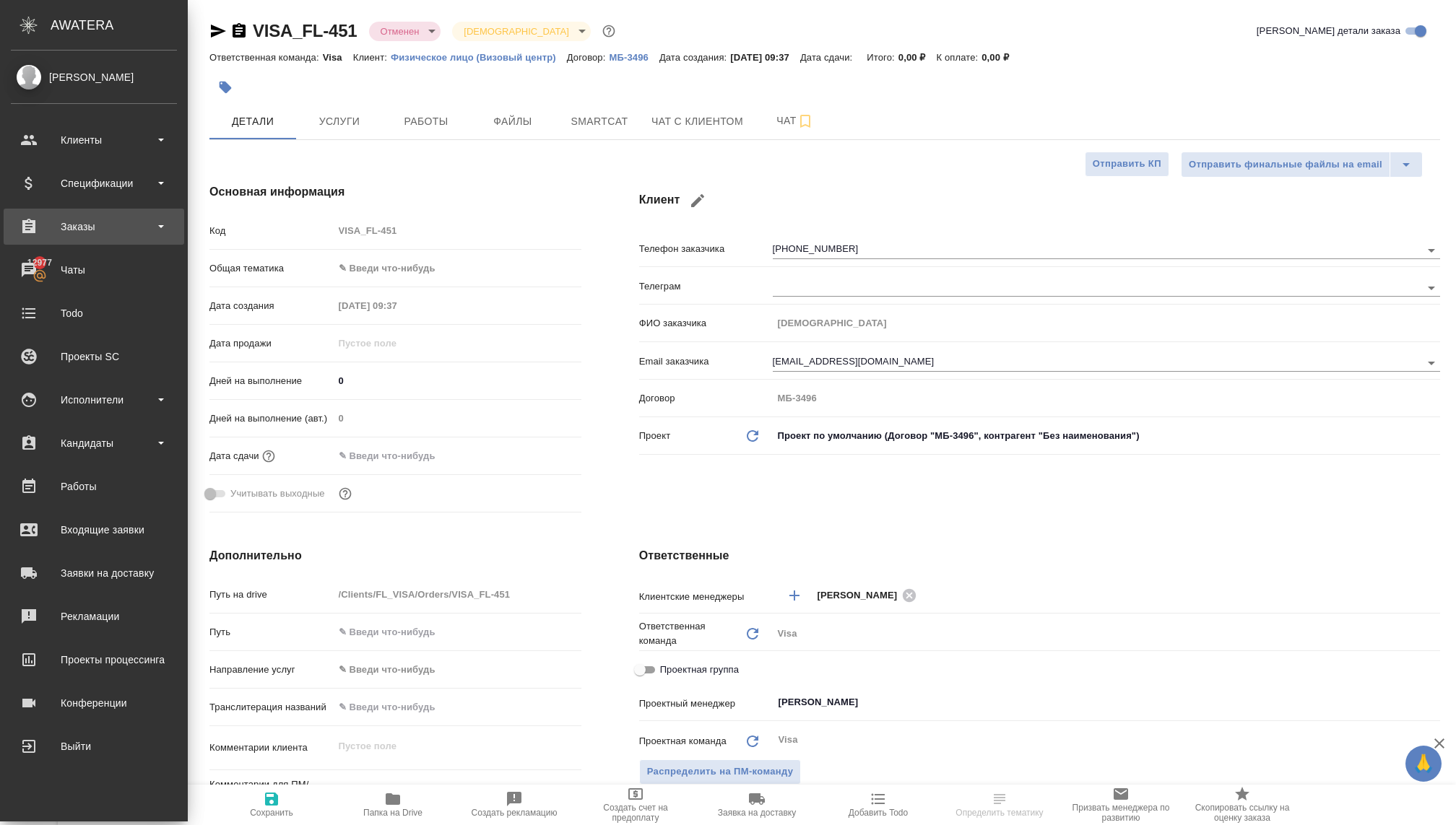
type textarea "x"
click at [101, 234] on div "Заказы" at bounding box center [94, 226] width 166 height 22
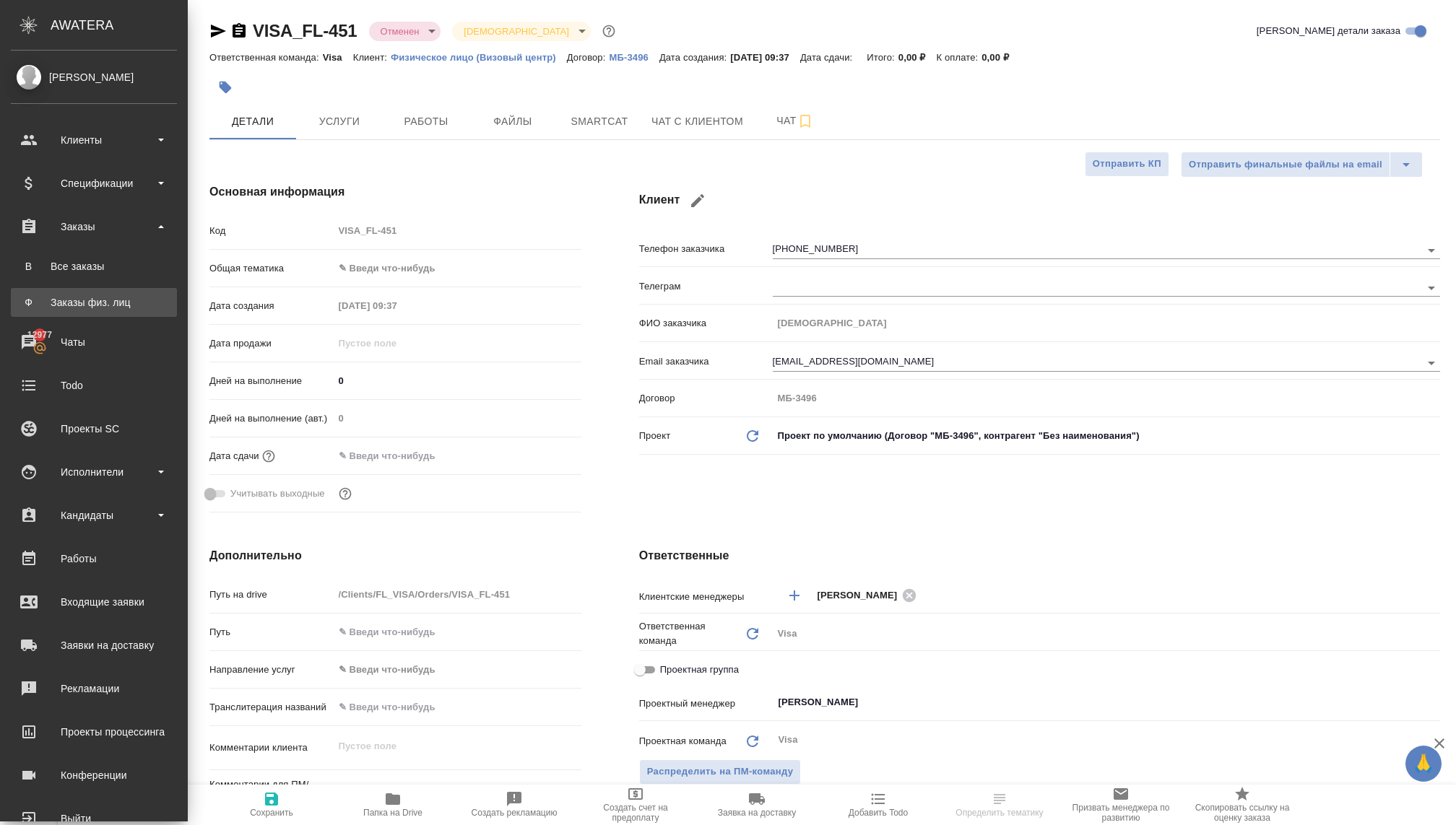
type textarea "x"
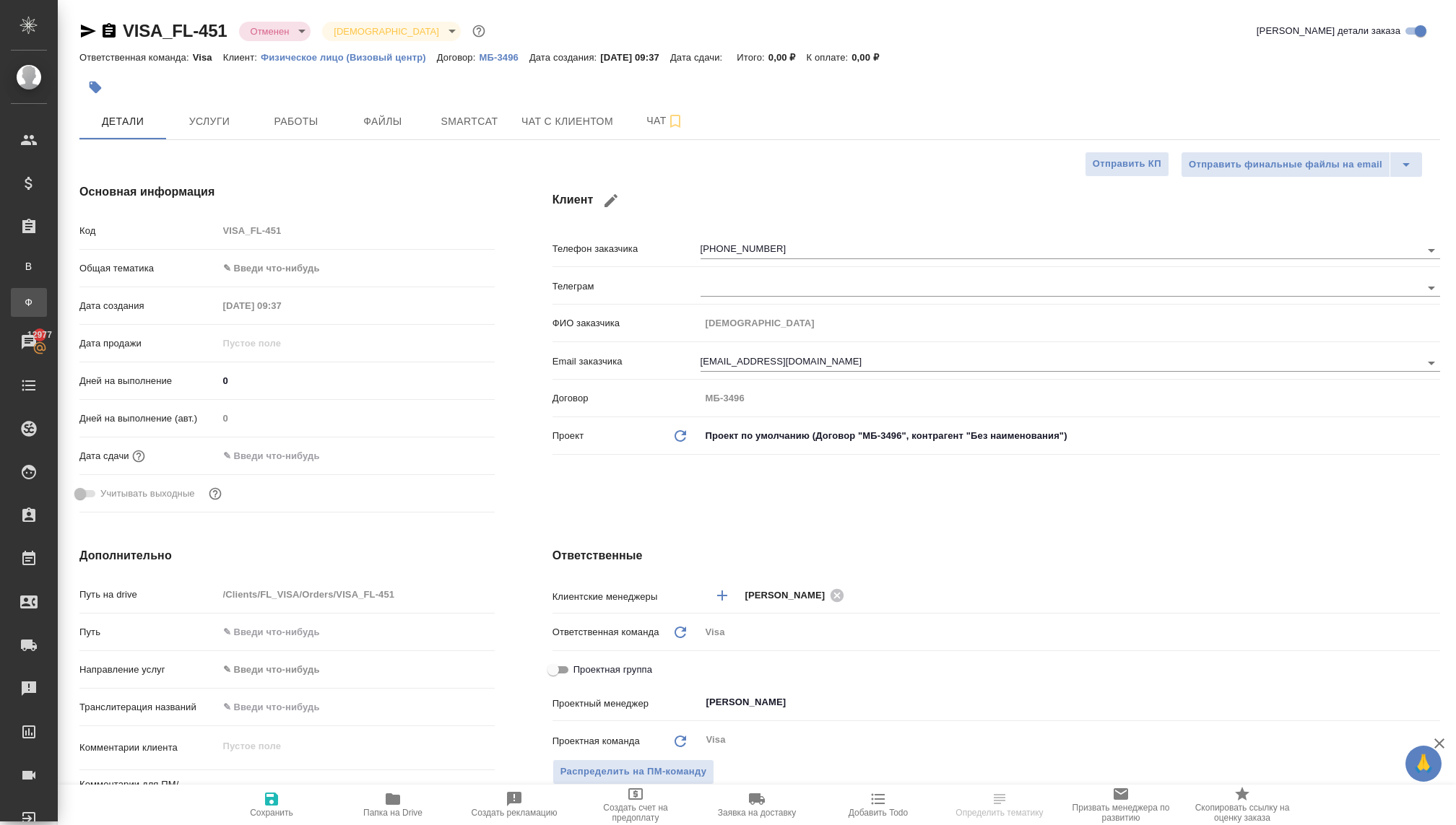
click at [47, 310] on link "Ф Заказы физ. лиц" at bounding box center [29, 302] width 36 height 29
type textarea "x"
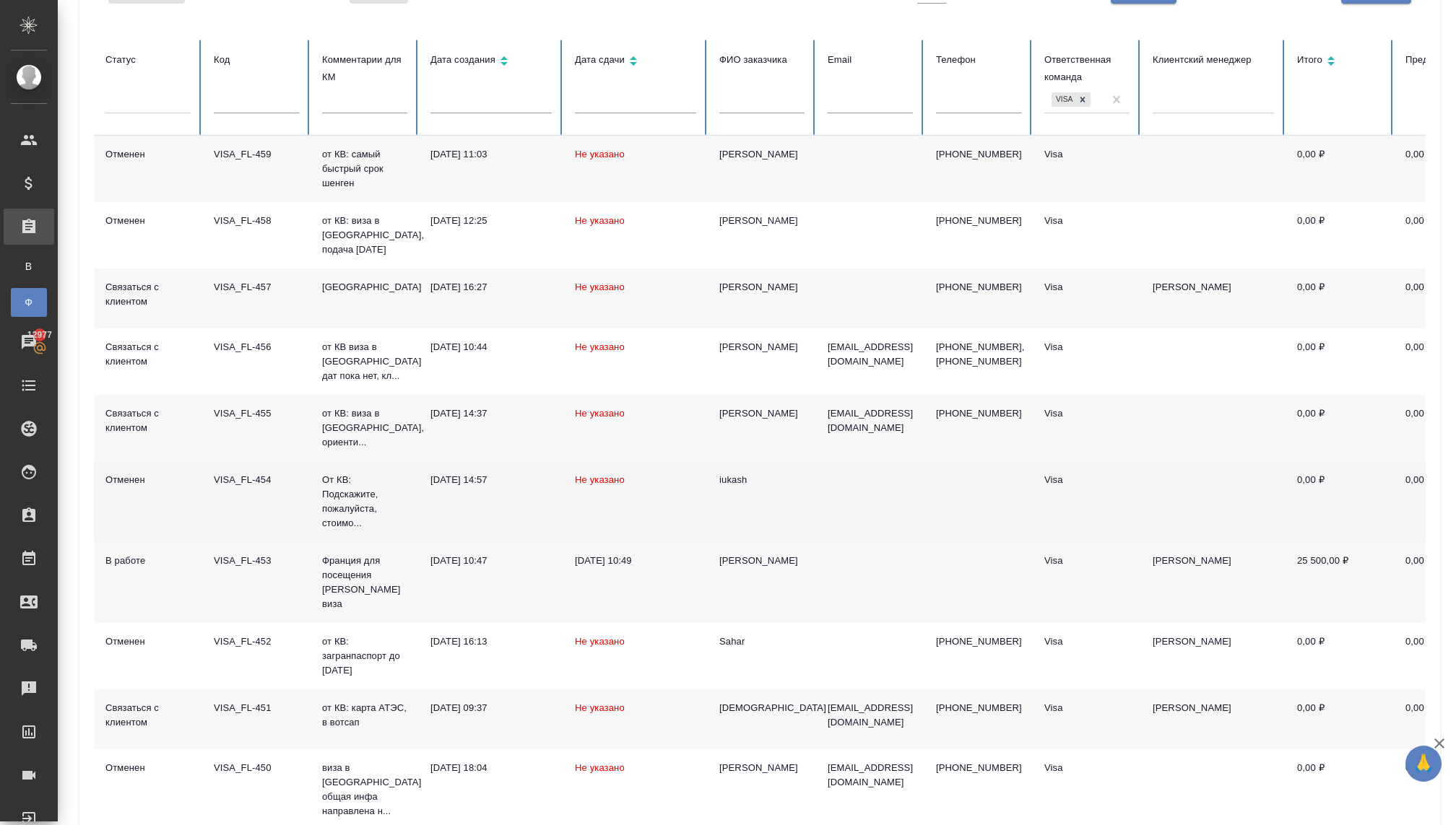
scroll to position [188, 0]
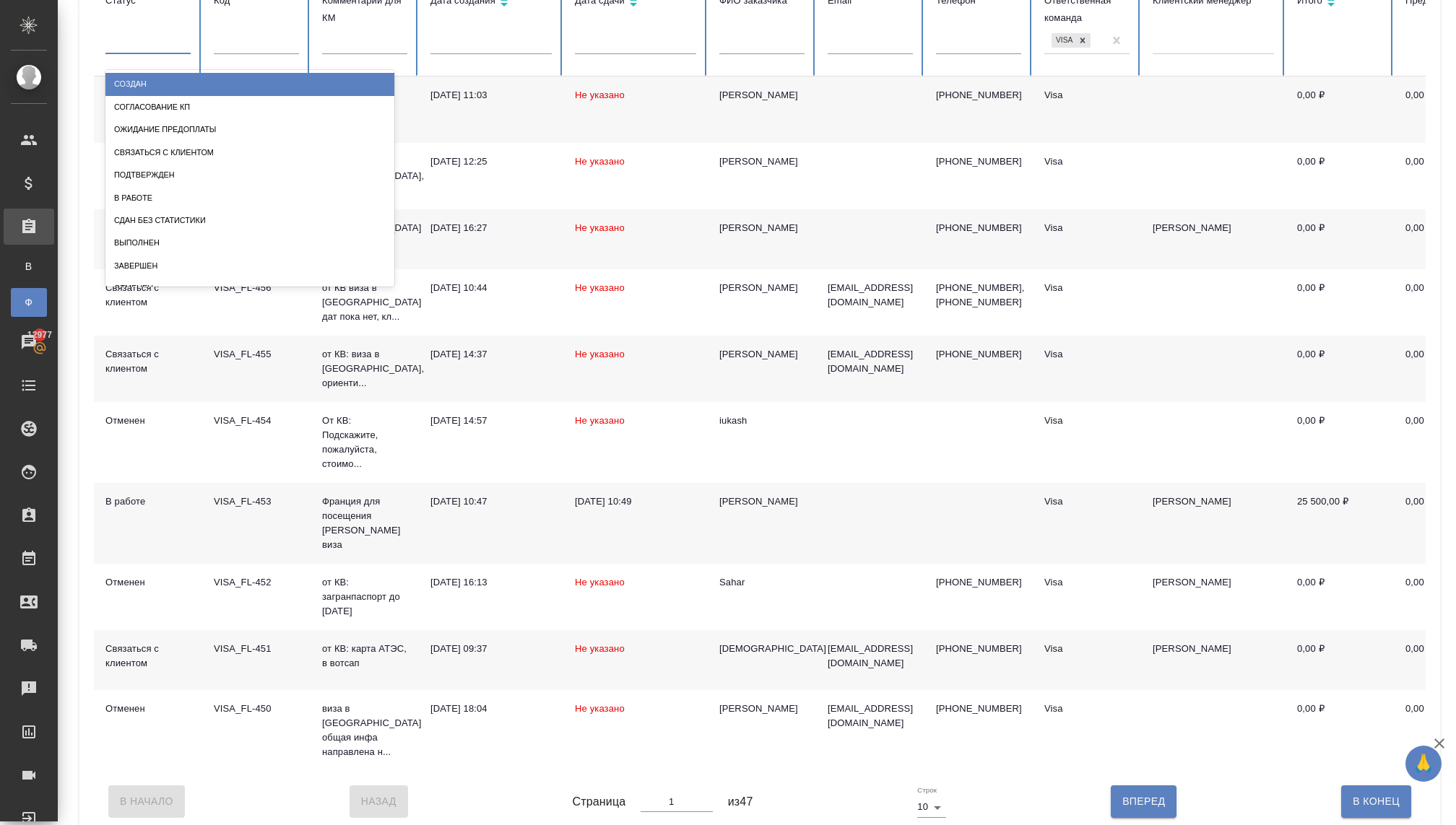
click at [166, 36] on div at bounding box center [148, 40] width 85 height 21
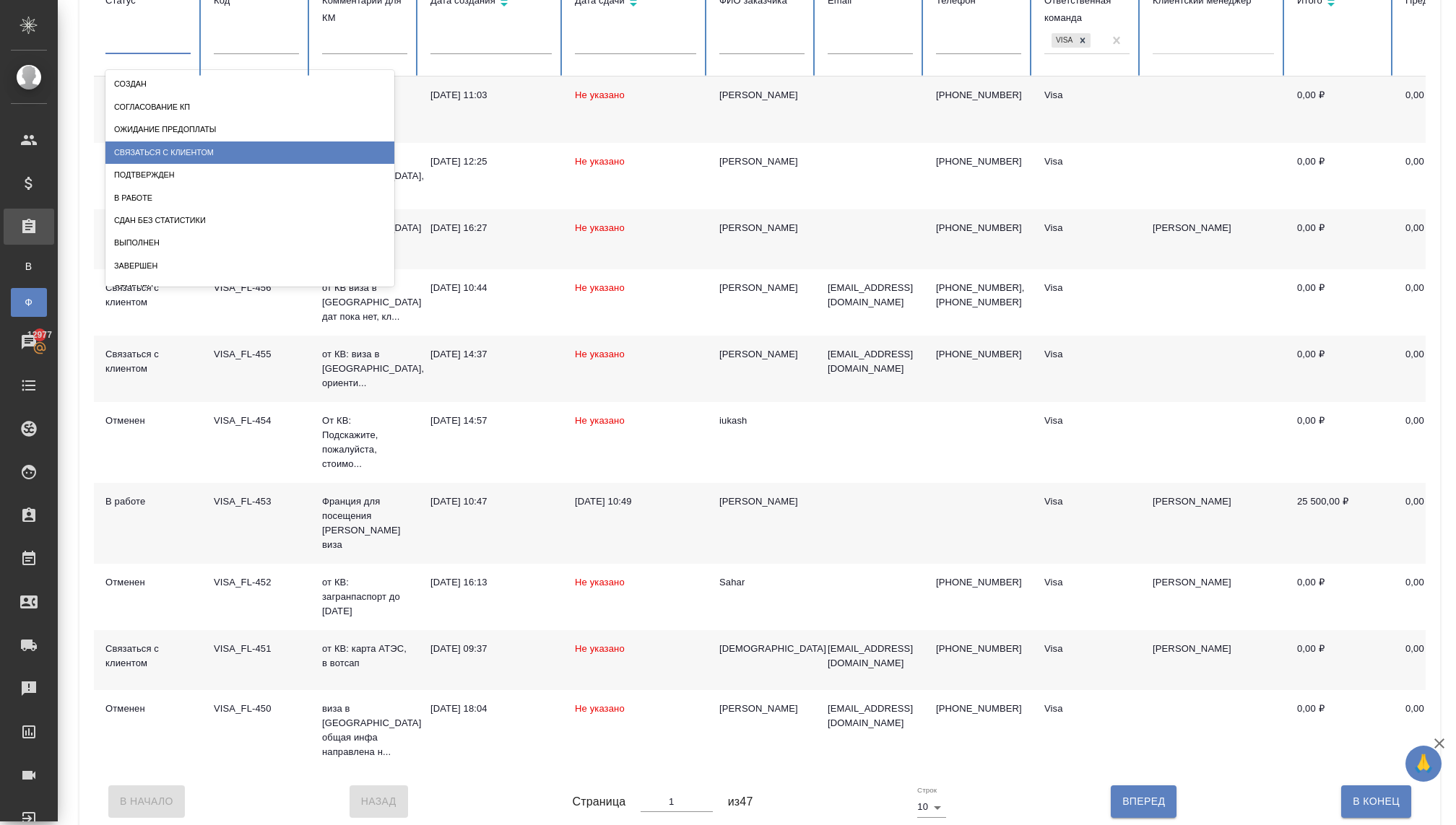
click at [178, 158] on div "Связаться с клиентом" at bounding box center [250, 153] width 289 height 22
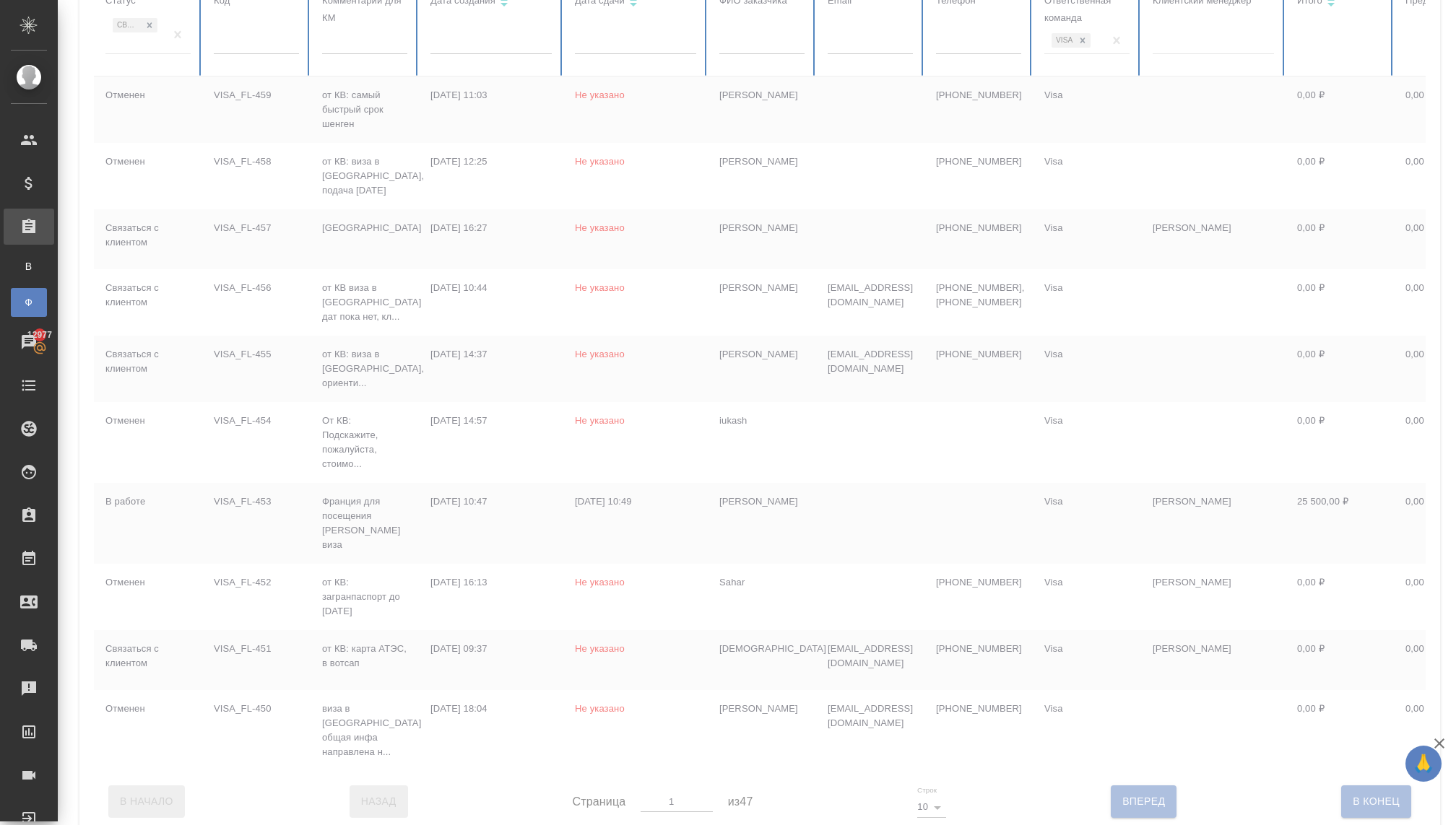
scroll to position [0, 0]
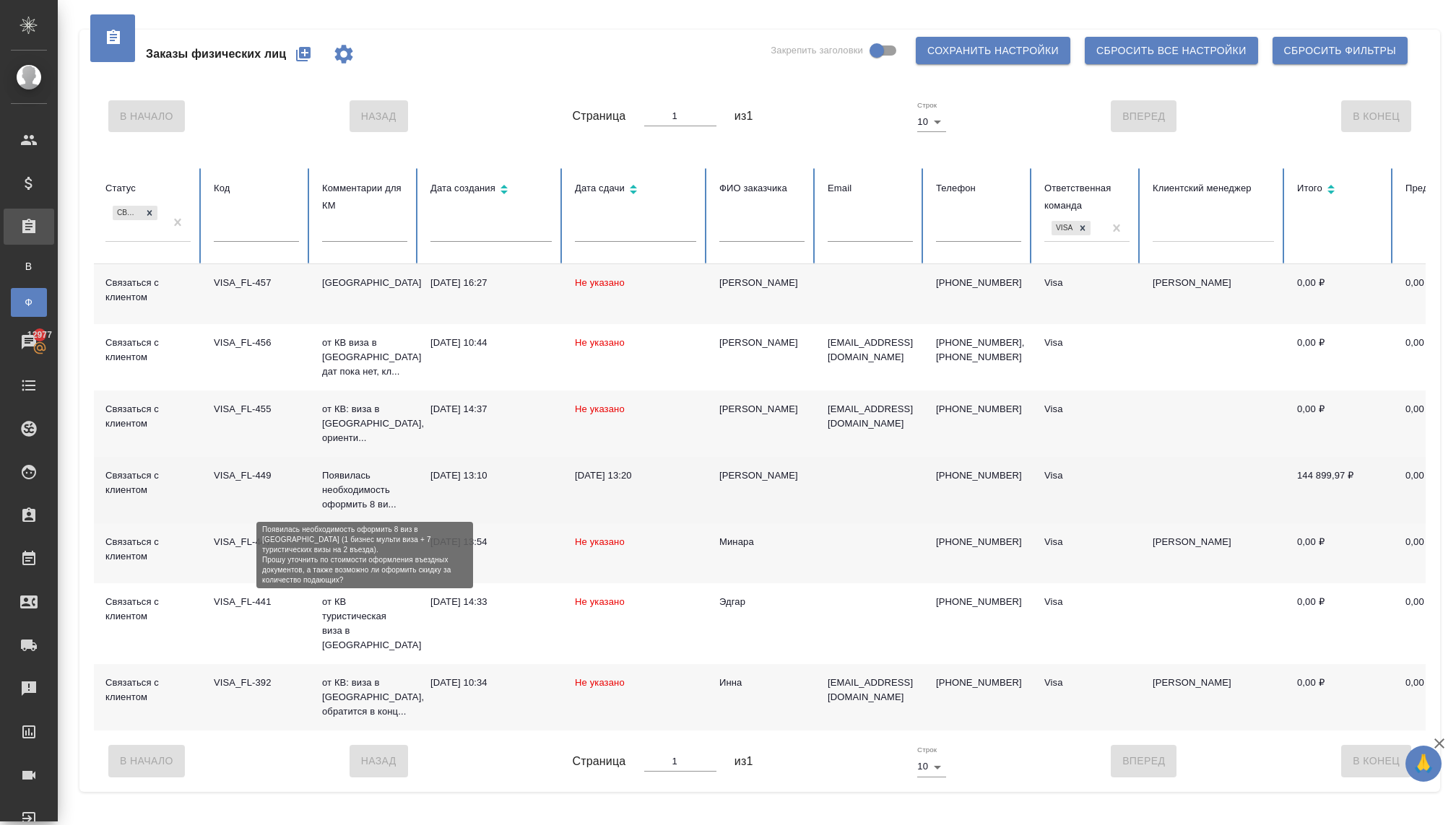
click at [352, 491] on p "Появилась необходимость оформить 8 ви..." at bounding box center [364, 491] width 85 height 43
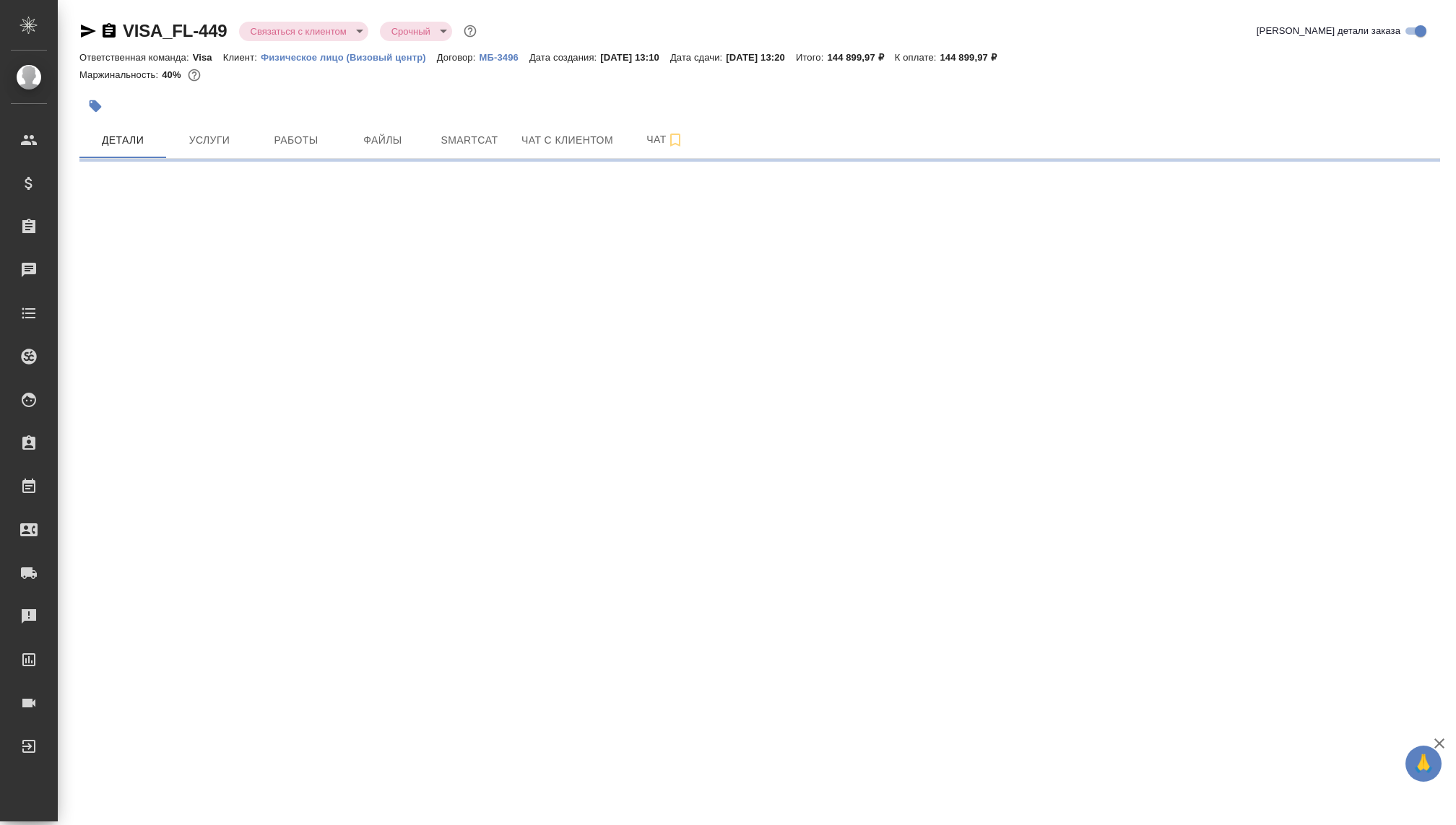
select select "RU"
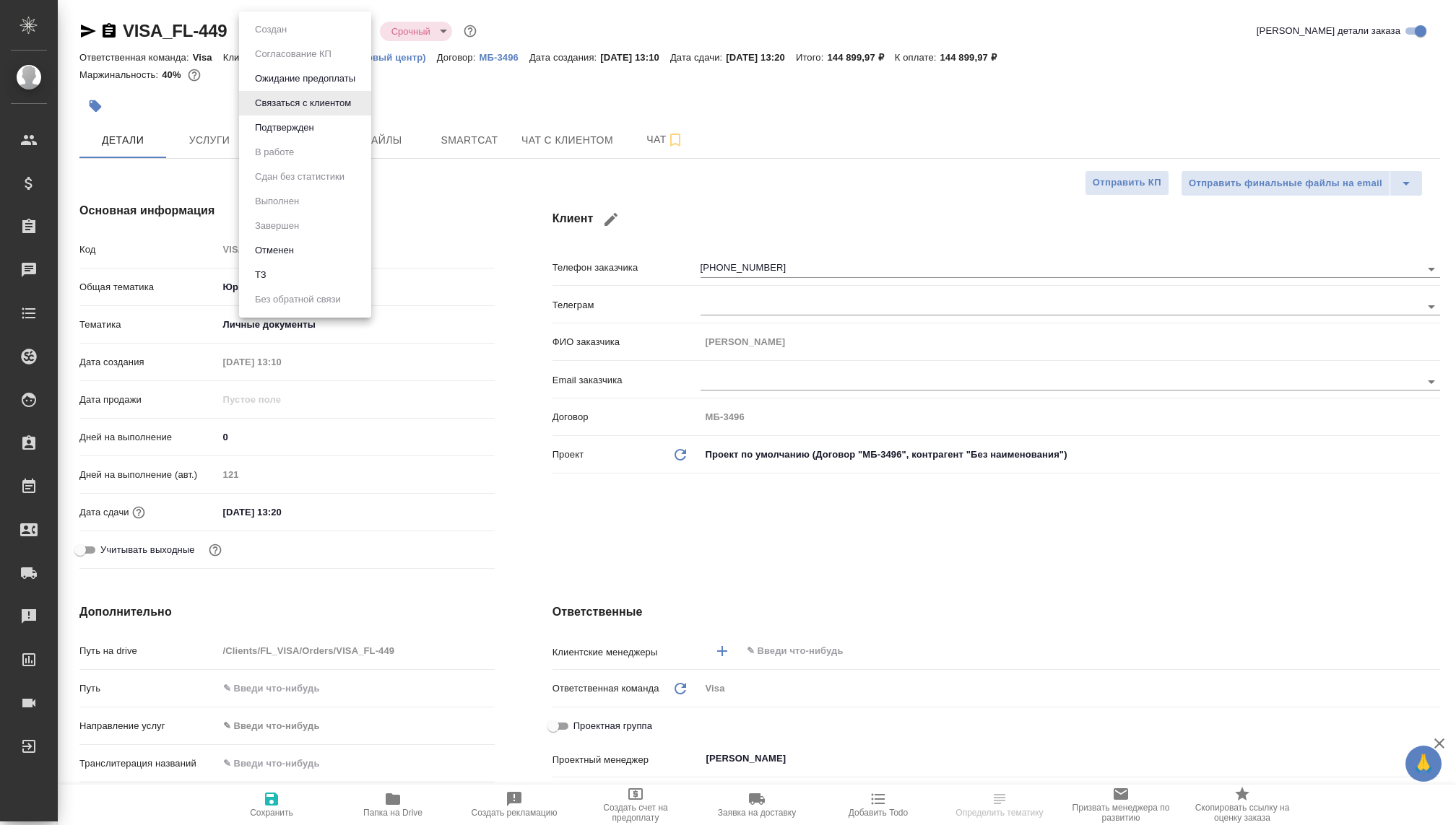
click at [287, 31] on body "🙏 .cls-1 fill:#fff; AWATERA [PERSON_NAME] Спецификации Заказы Чаты Todo Проекты…" at bounding box center [728, 412] width 1456 height 825
type textarea "x"
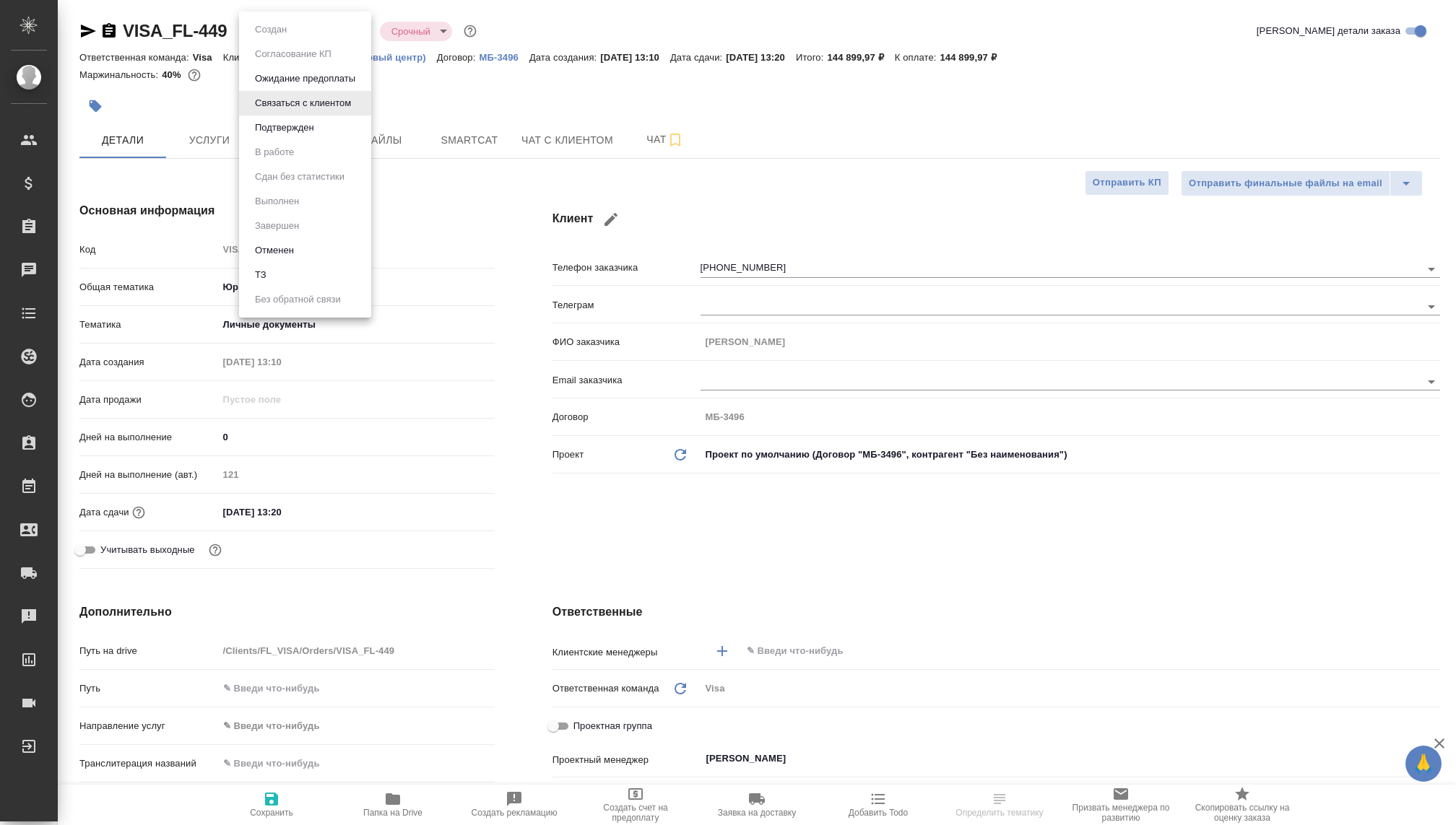
type textarea "x"
click at [280, 252] on button "Отменен" at bounding box center [275, 250] width 48 height 16
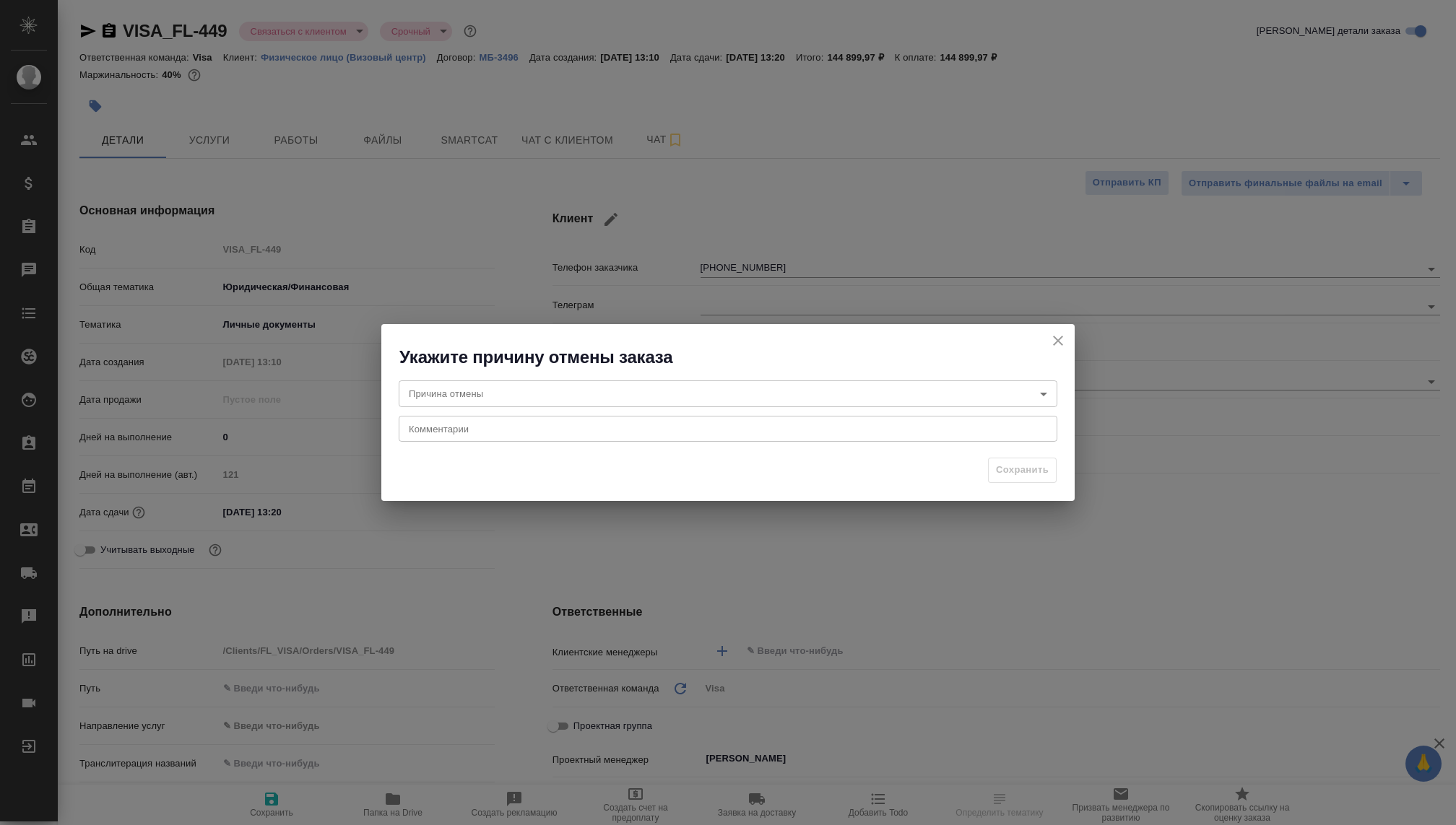
click at [569, 396] on body "🙏 .cls-1 fill:#fff; AWATERA [PERSON_NAME] Спецификации Заказы Чаты Todo Проекты…" at bounding box center [728, 412] width 1456 height 825
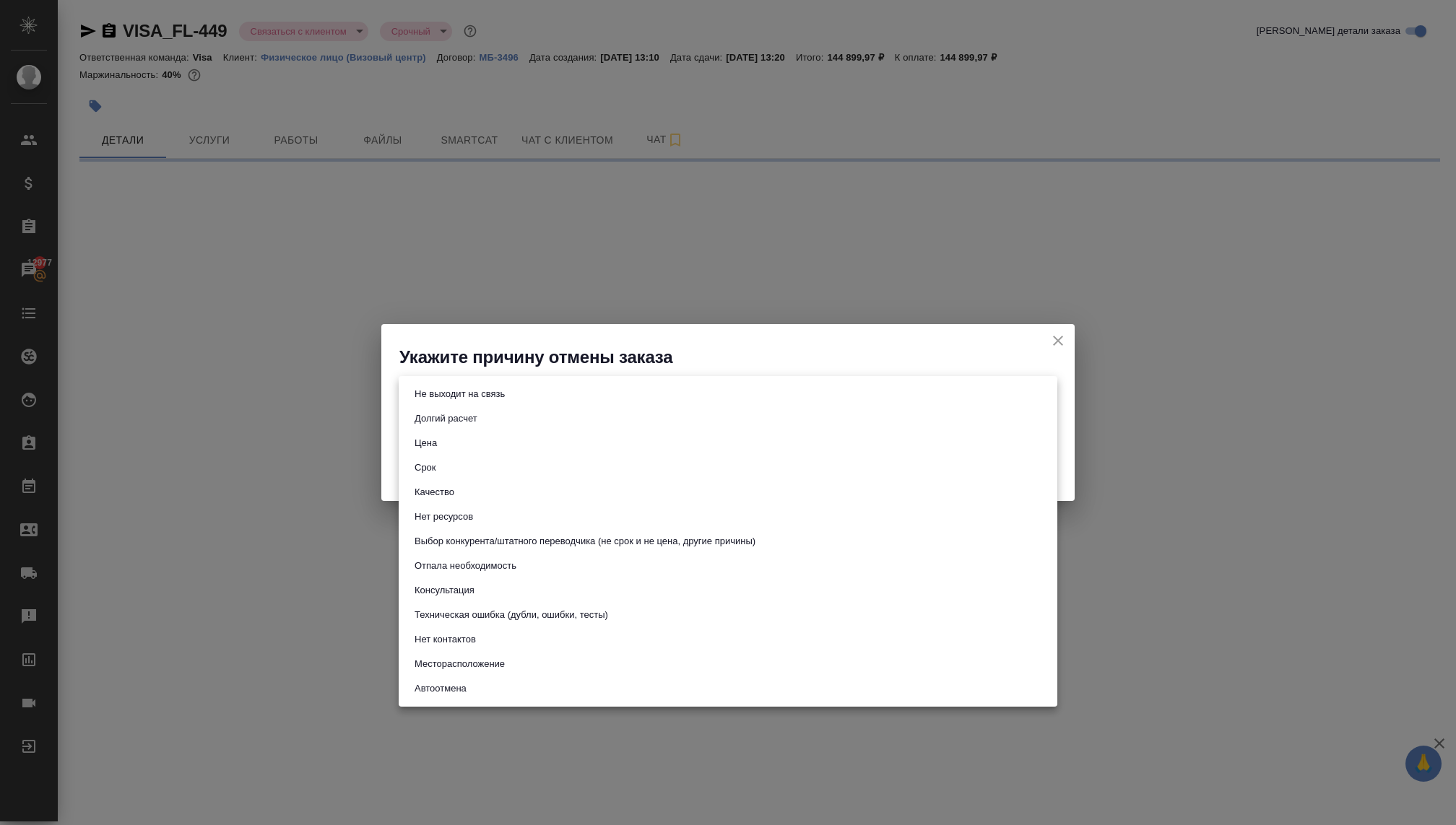
select select "RU"
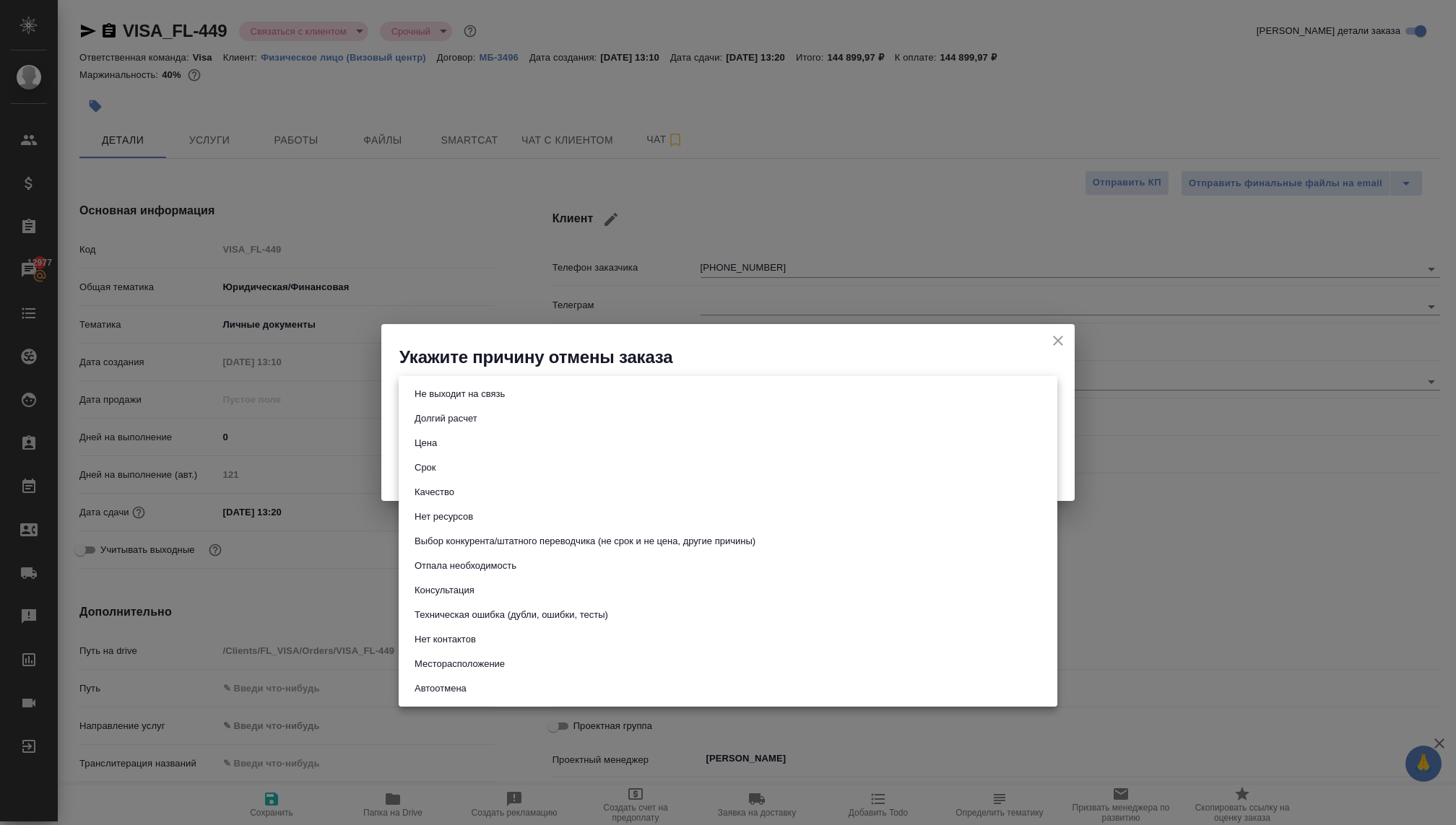
type textarea "x"
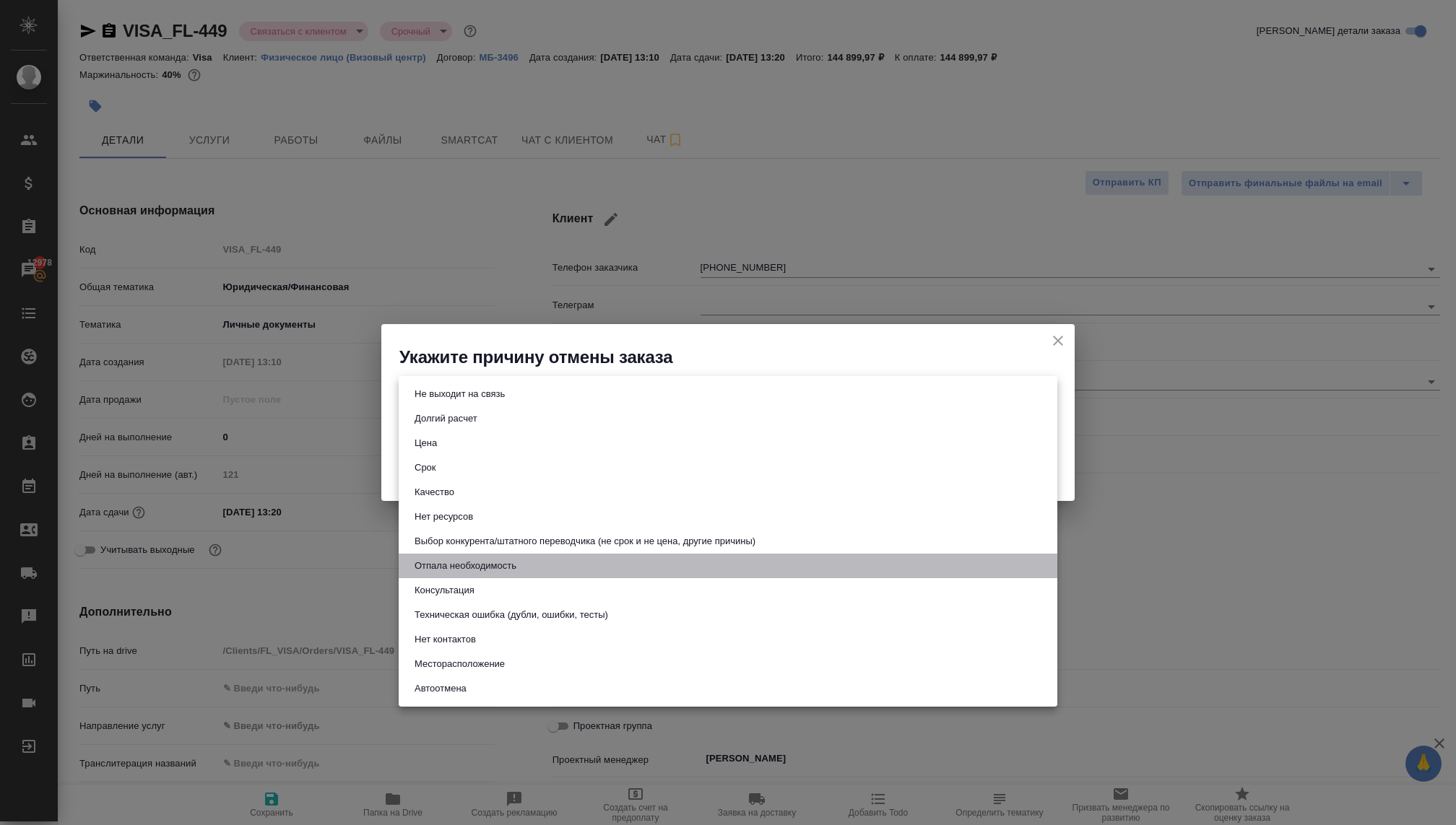
click at [455, 570] on button "Отпала необходимость" at bounding box center [466, 567] width 110 height 16
type input "noNeed"
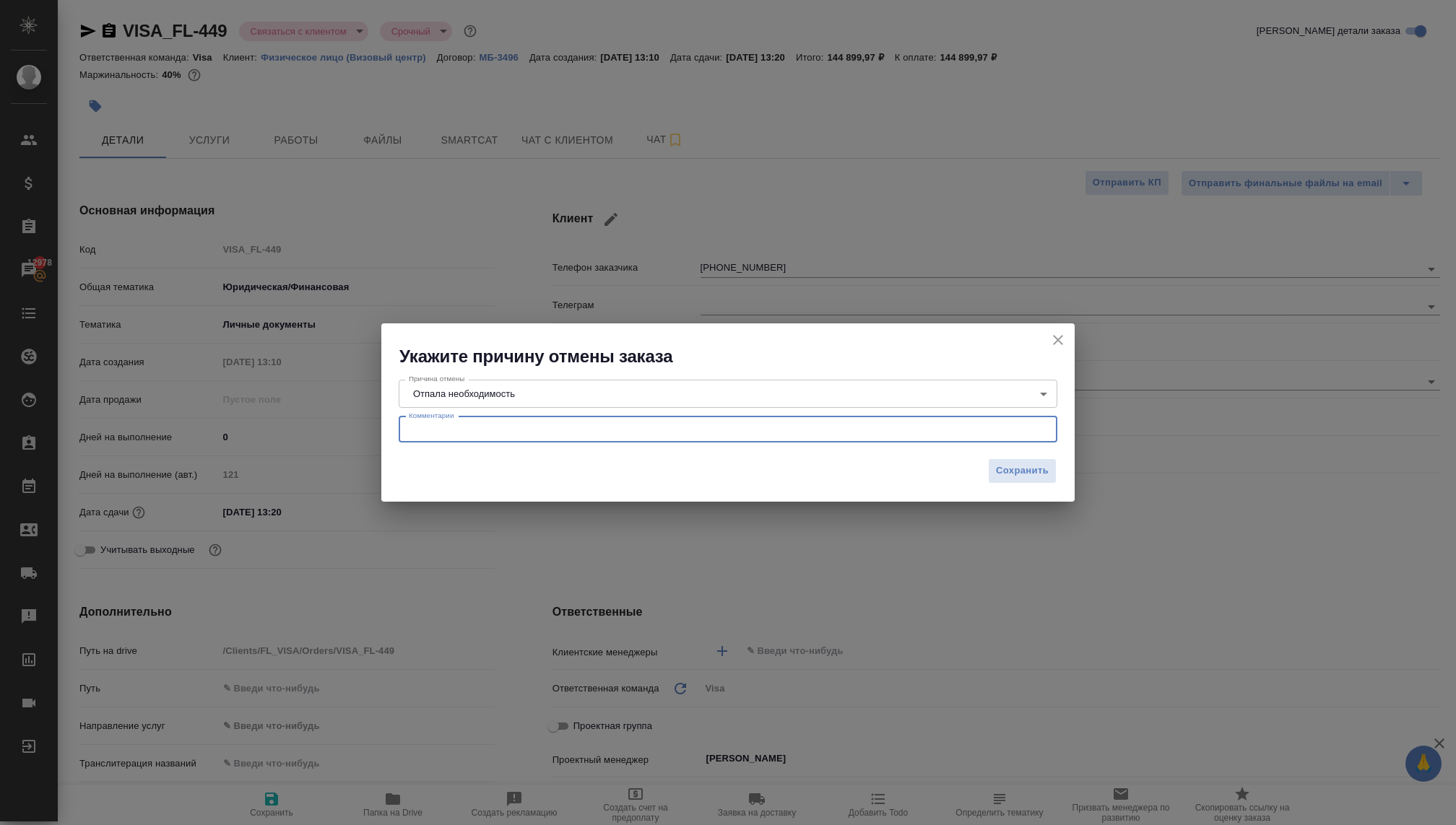
click at [465, 425] on textarea at bounding box center [728, 430] width 639 height 11
type textarea "туристичкеские визы в [GEOGRAPHIC_DATA] теперь [GEOGRAPHIC_DATA]"
click at [1001, 475] on span "Сохранить" at bounding box center [1022, 471] width 53 height 17
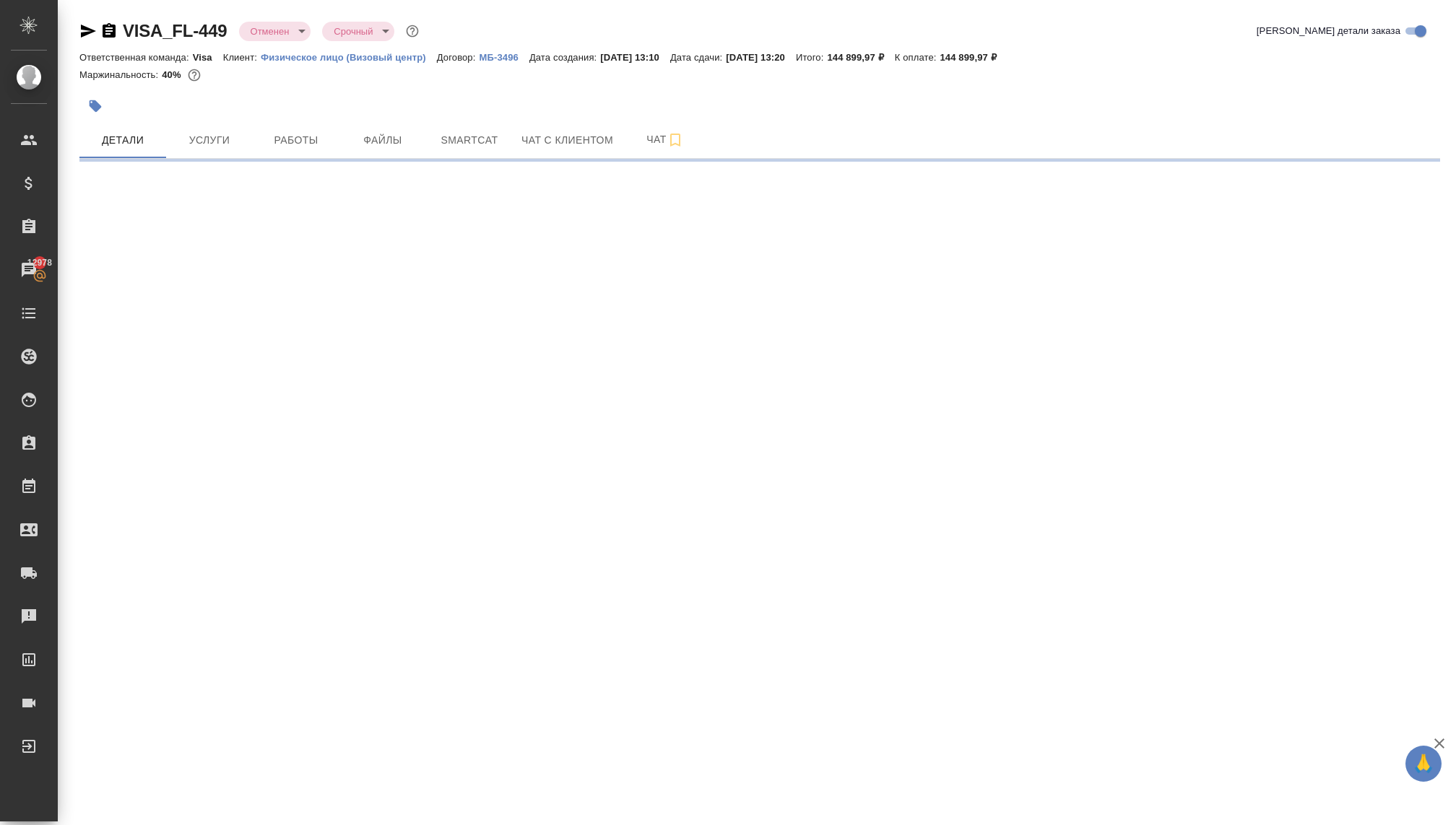
select select "RU"
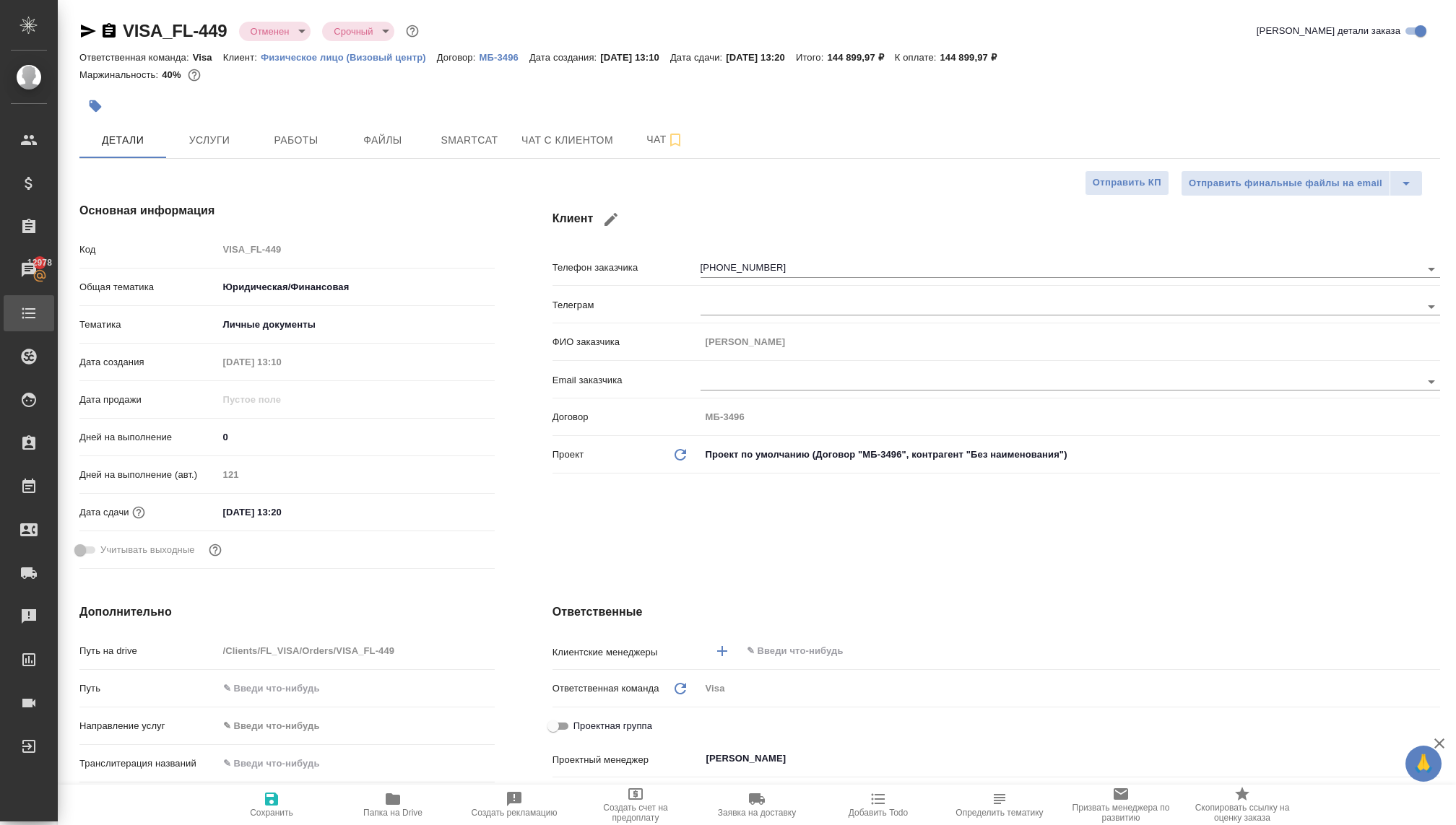
type textarea "x"
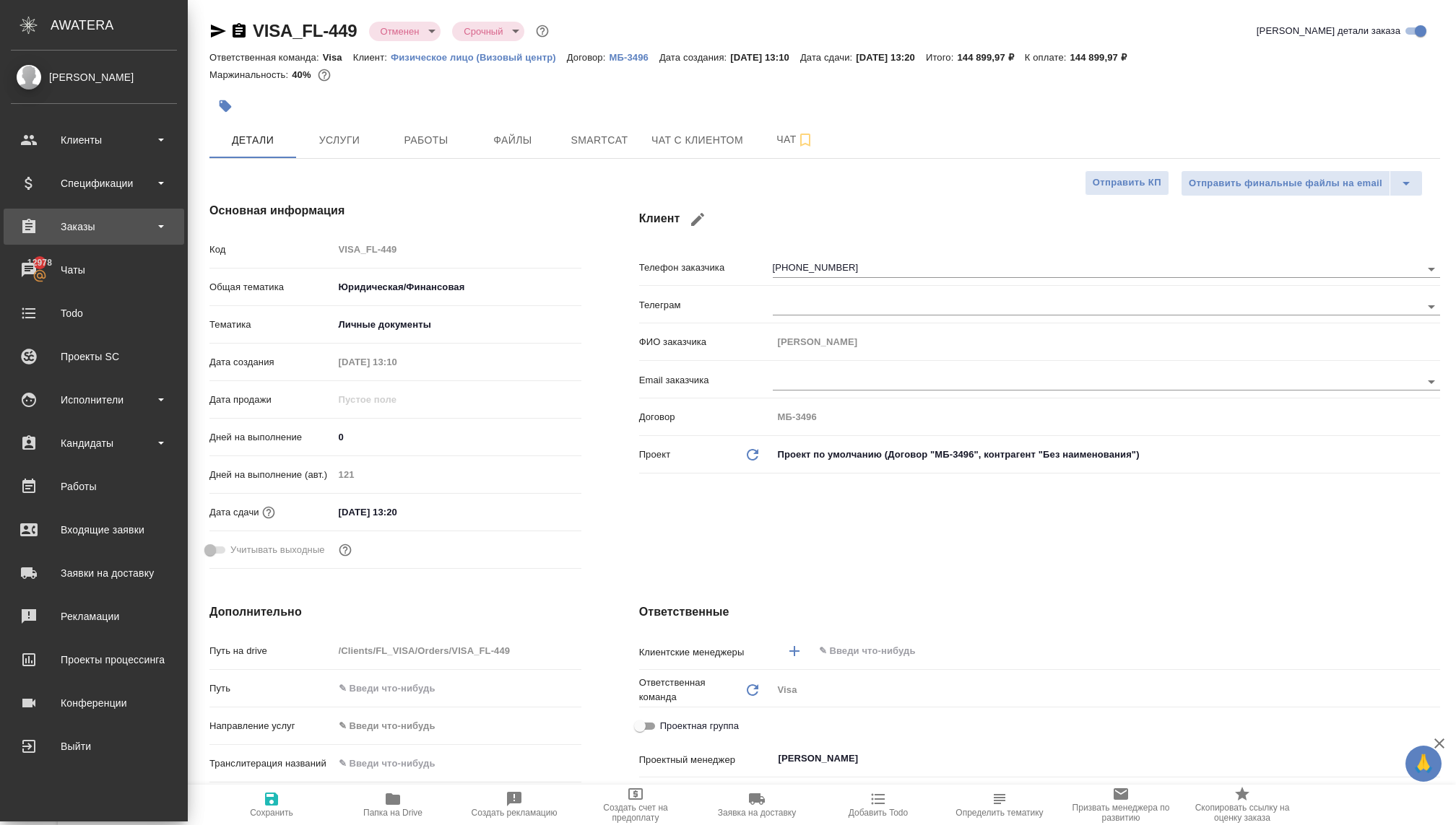
click at [85, 234] on div "Заказы" at bounding box center [94, 226] width 166 height 22
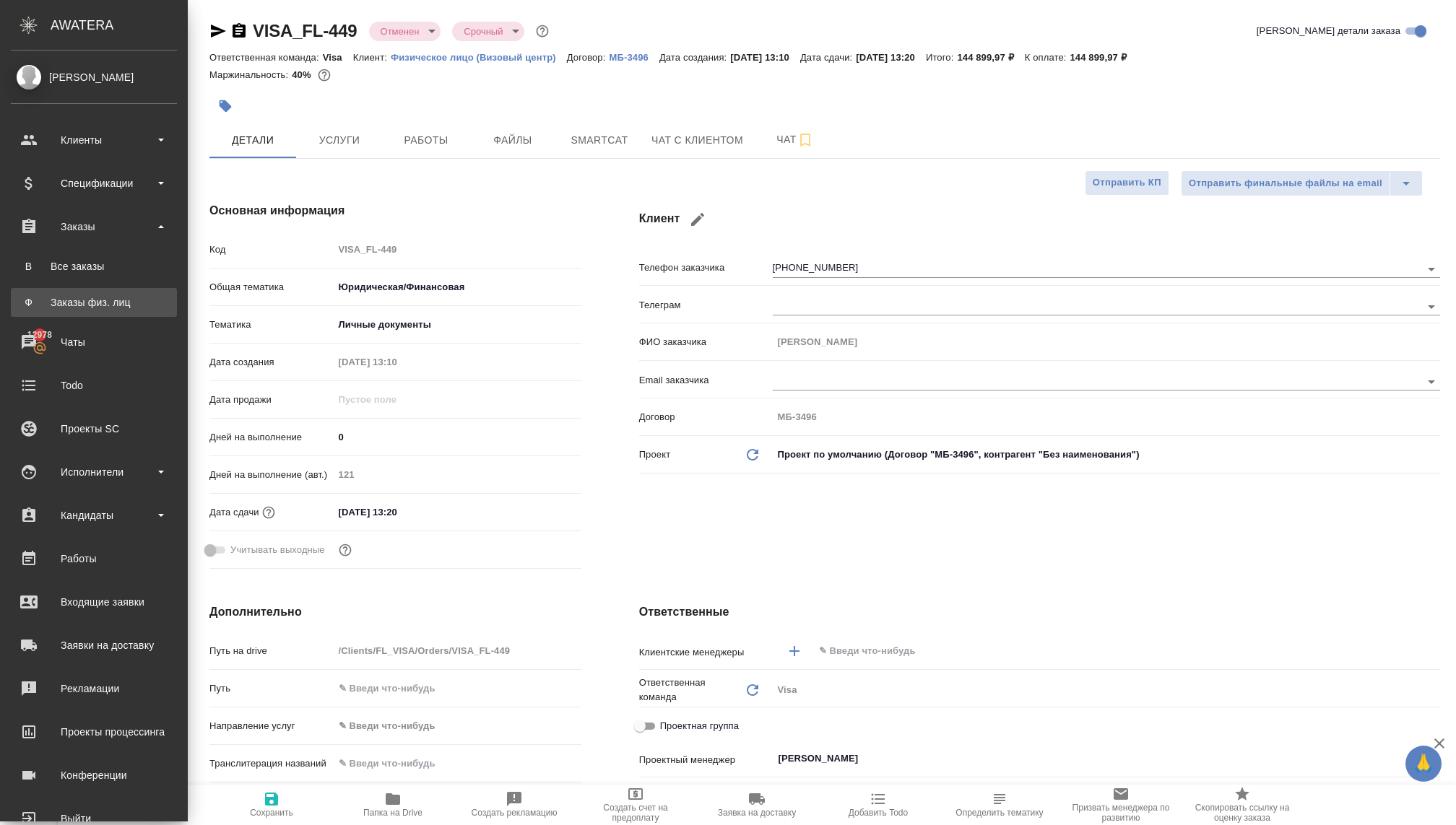
type textarea "x"
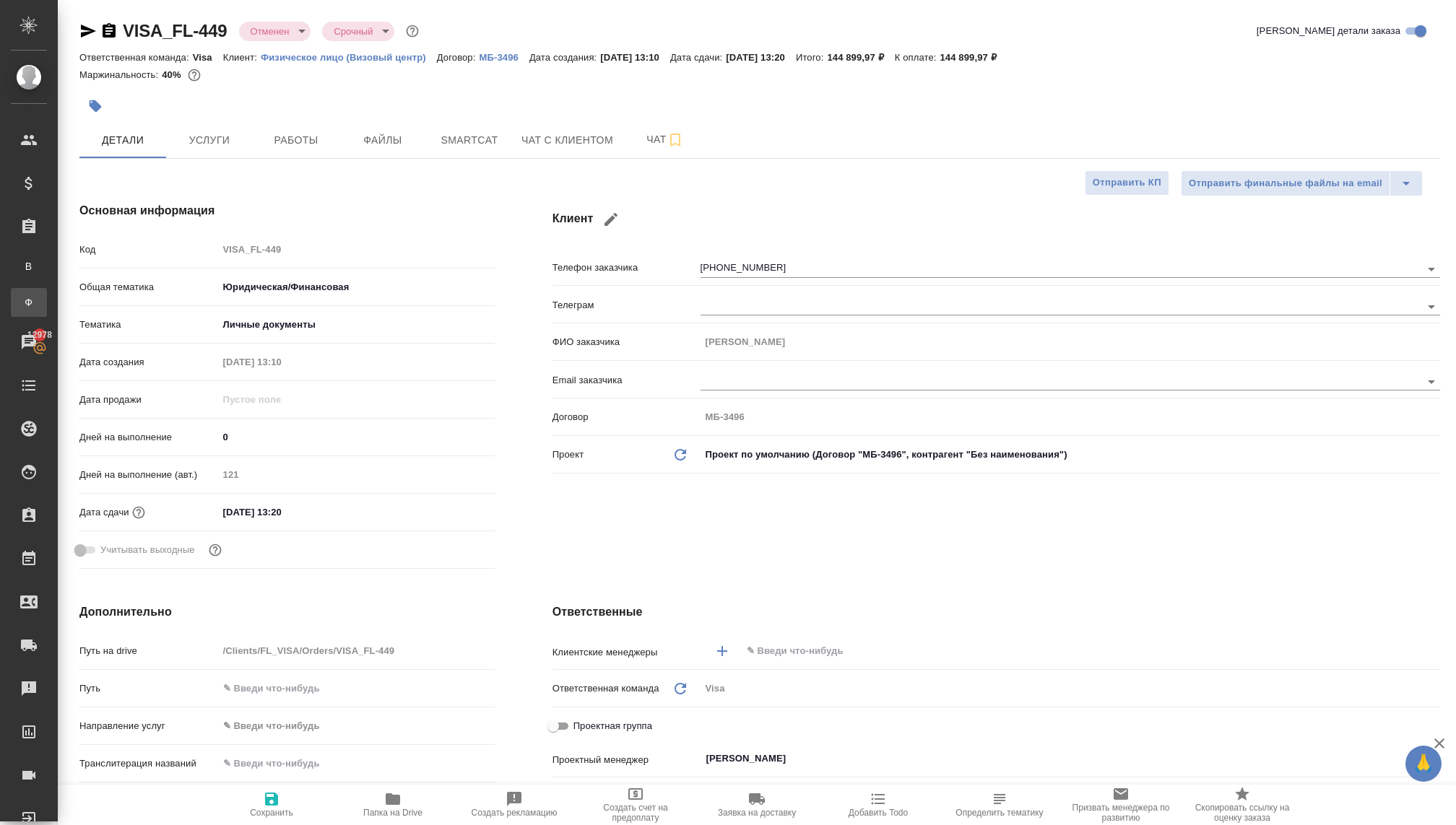
click at [22, 308] on div "Заказы физ. лиц" at bounding box center [10, 302] width 22 height 14
type textarea "x"
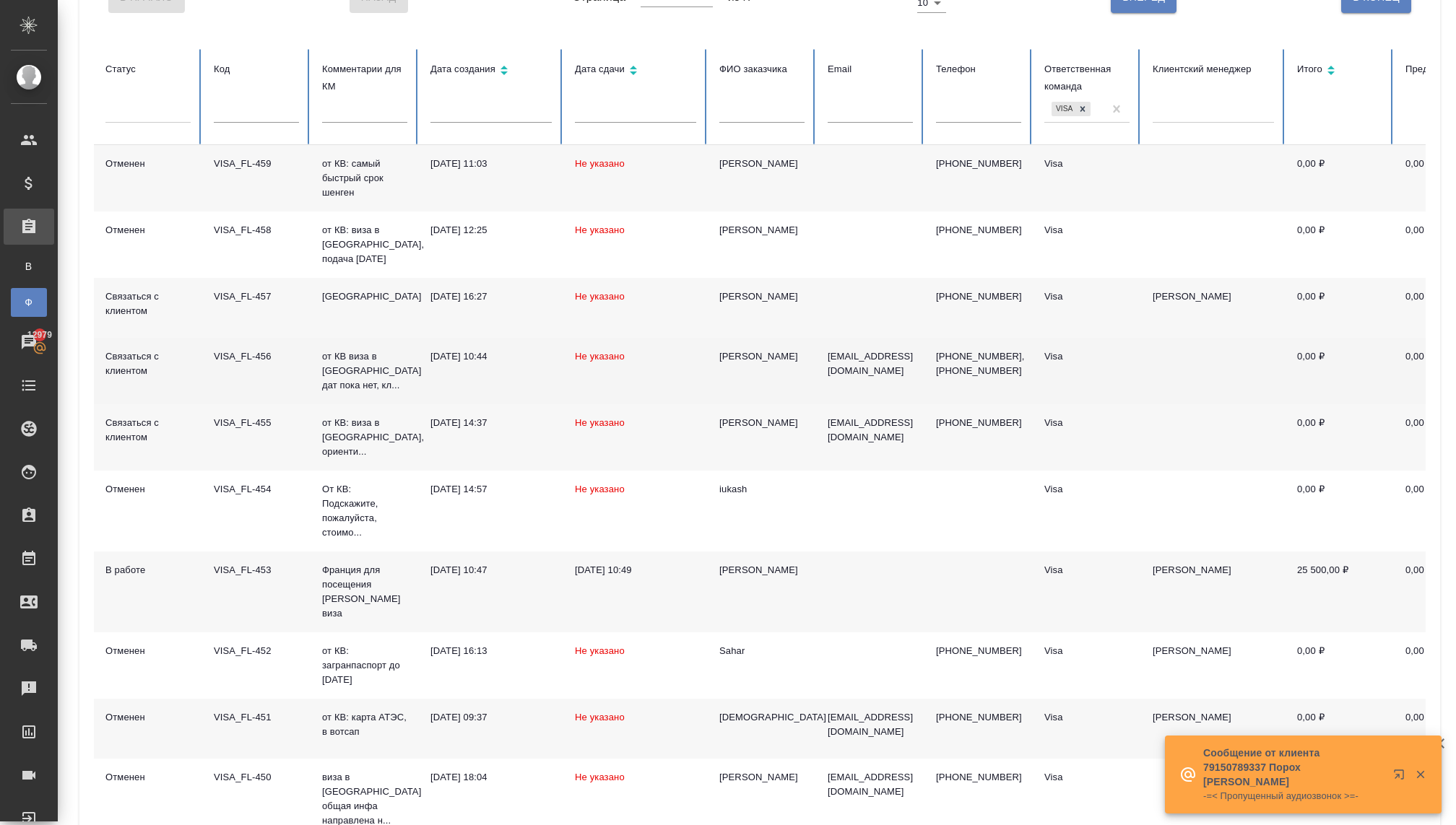
scroll to position [158, 0]
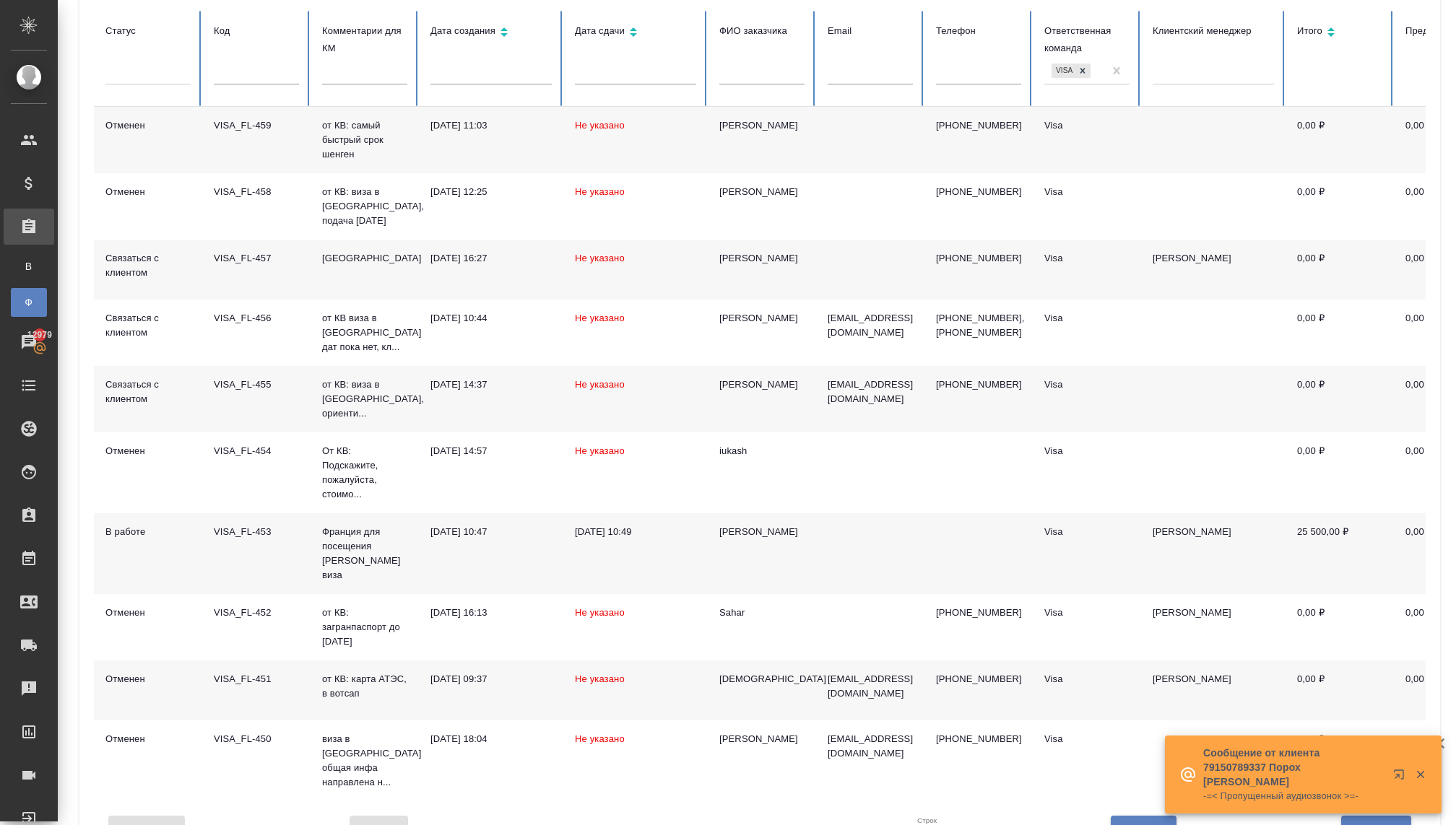
click at [320, 552] on td "Франция для посещения [PERSON_NAME] виза" at bounding box center [364, 554] width 108 height 81
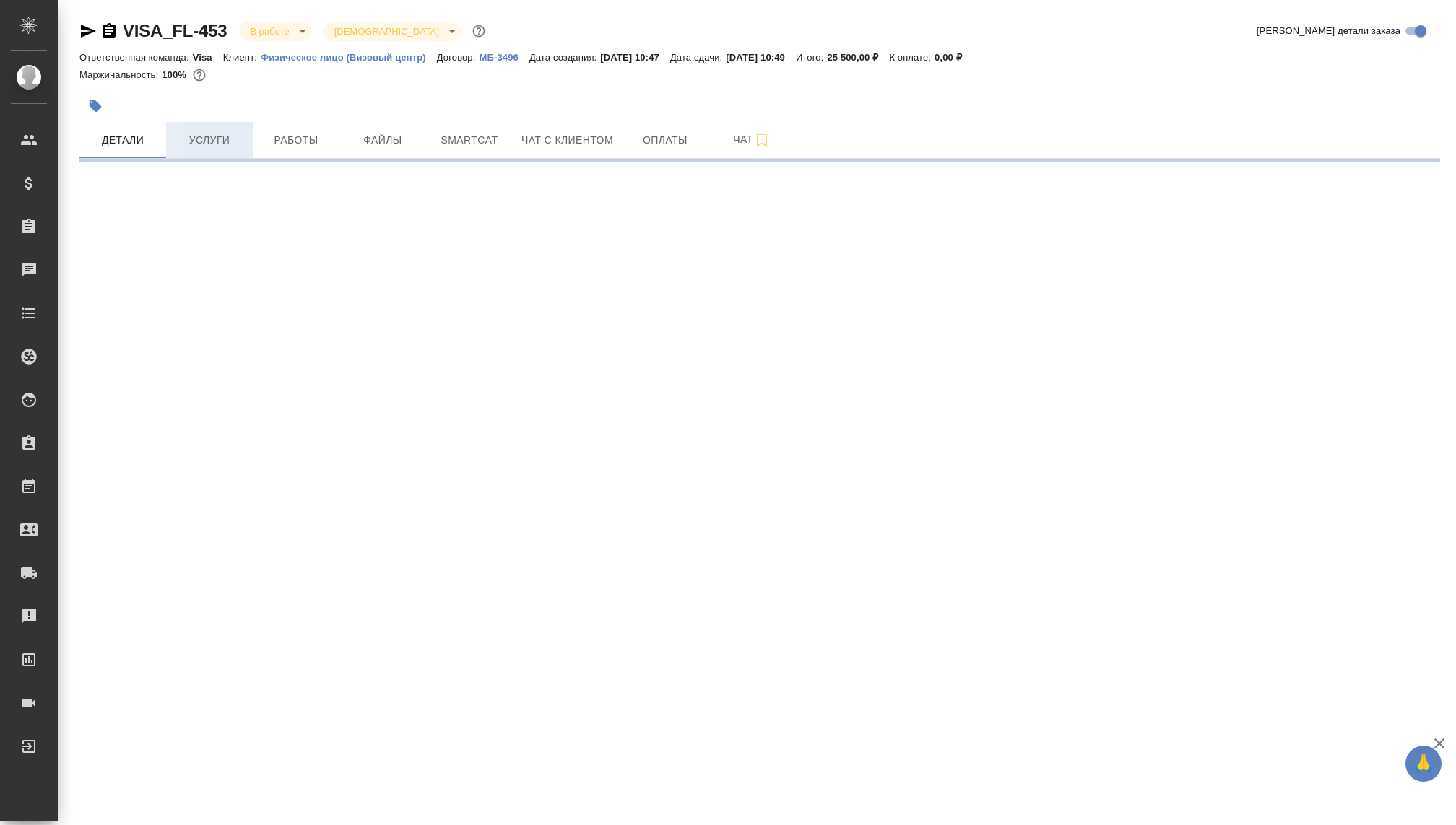
select select "RU"
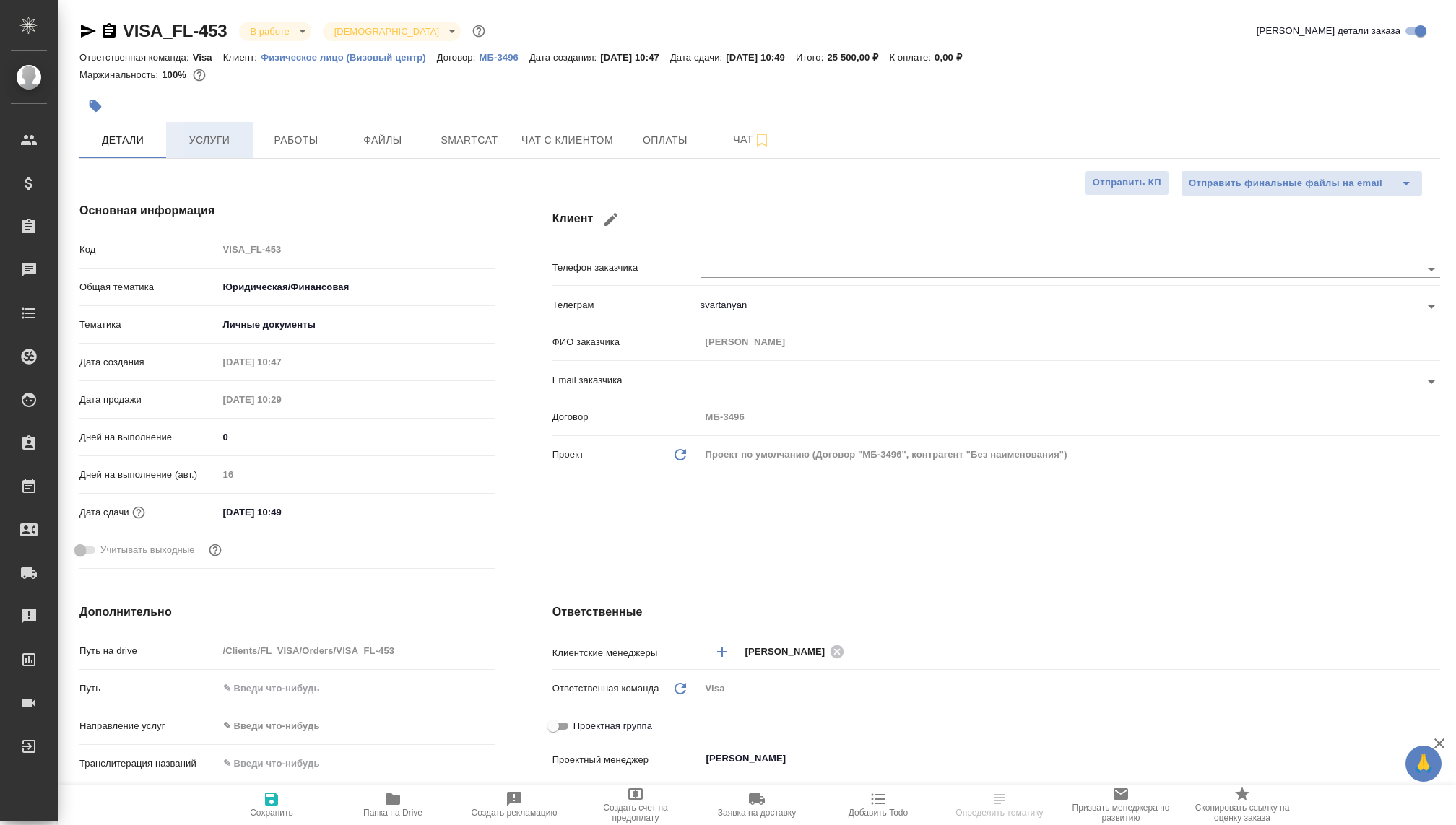
type textarea "x"
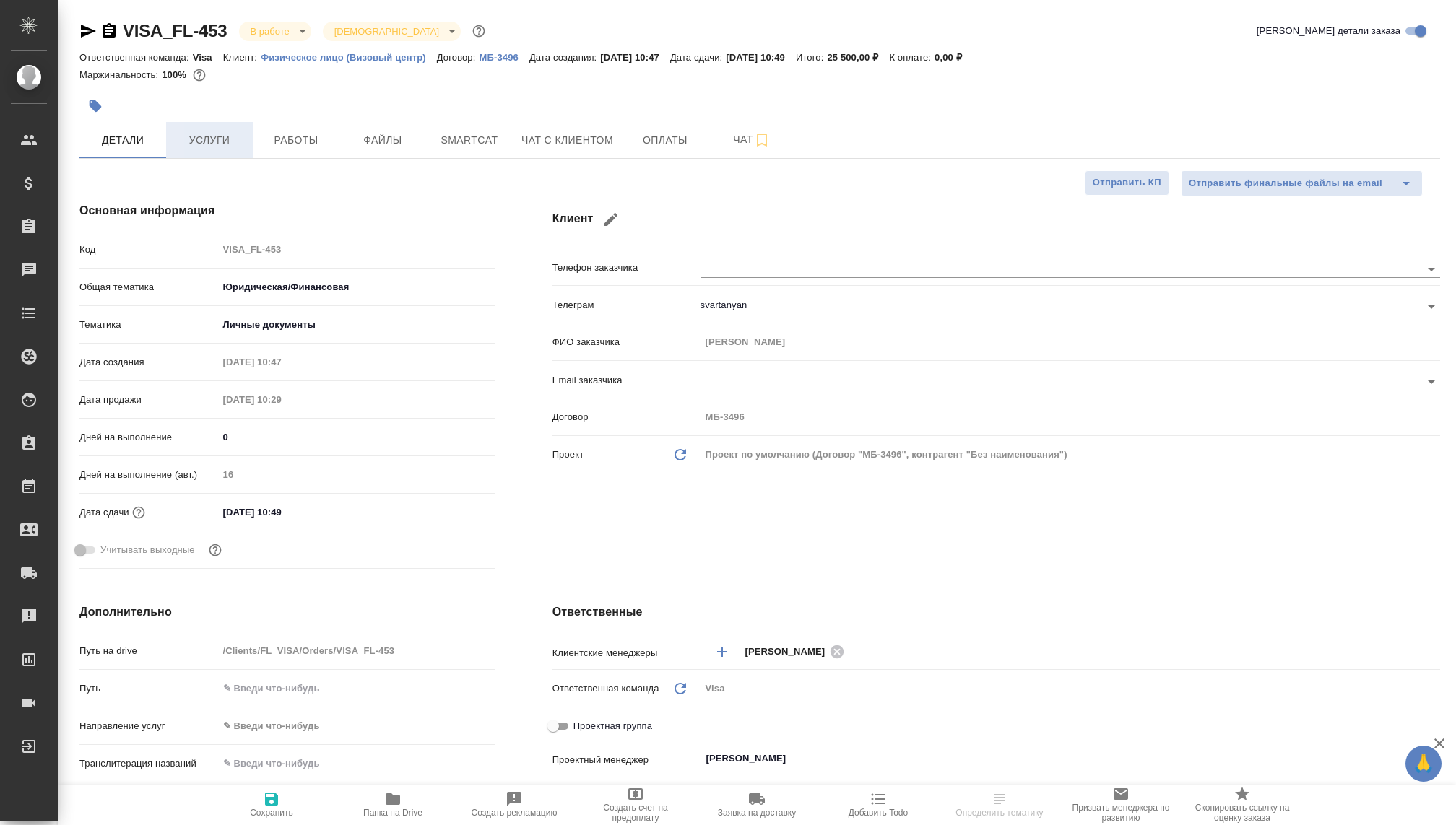
type textarea "x"
click at [221, 138] on span "Услуги" at bounding box center [209, 140] width 70 height 18
